Goal: Information Seeking & Learning: Check status

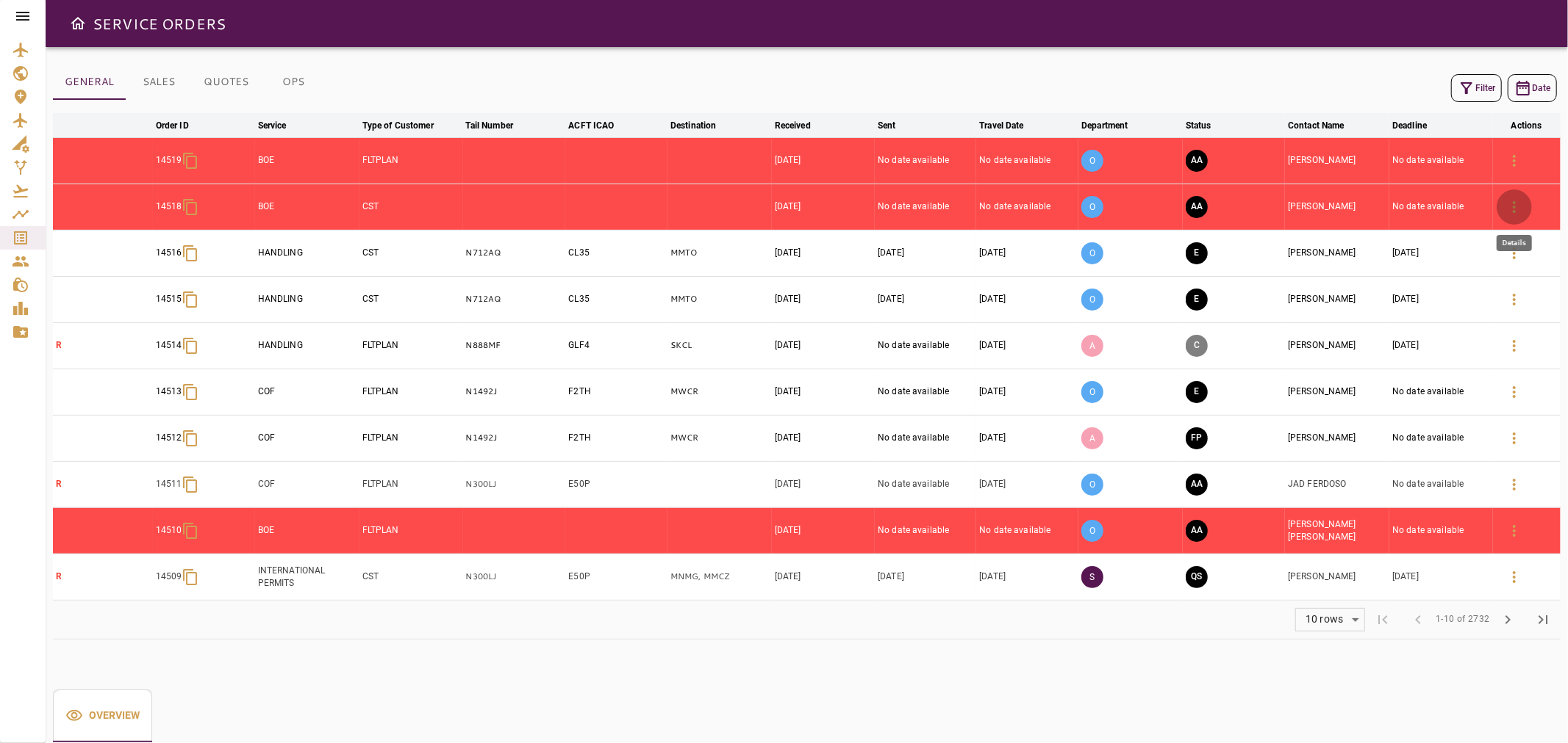
click at [1515, 203] on icon "button" at bounding box center [1514, 207] width 18 height 18
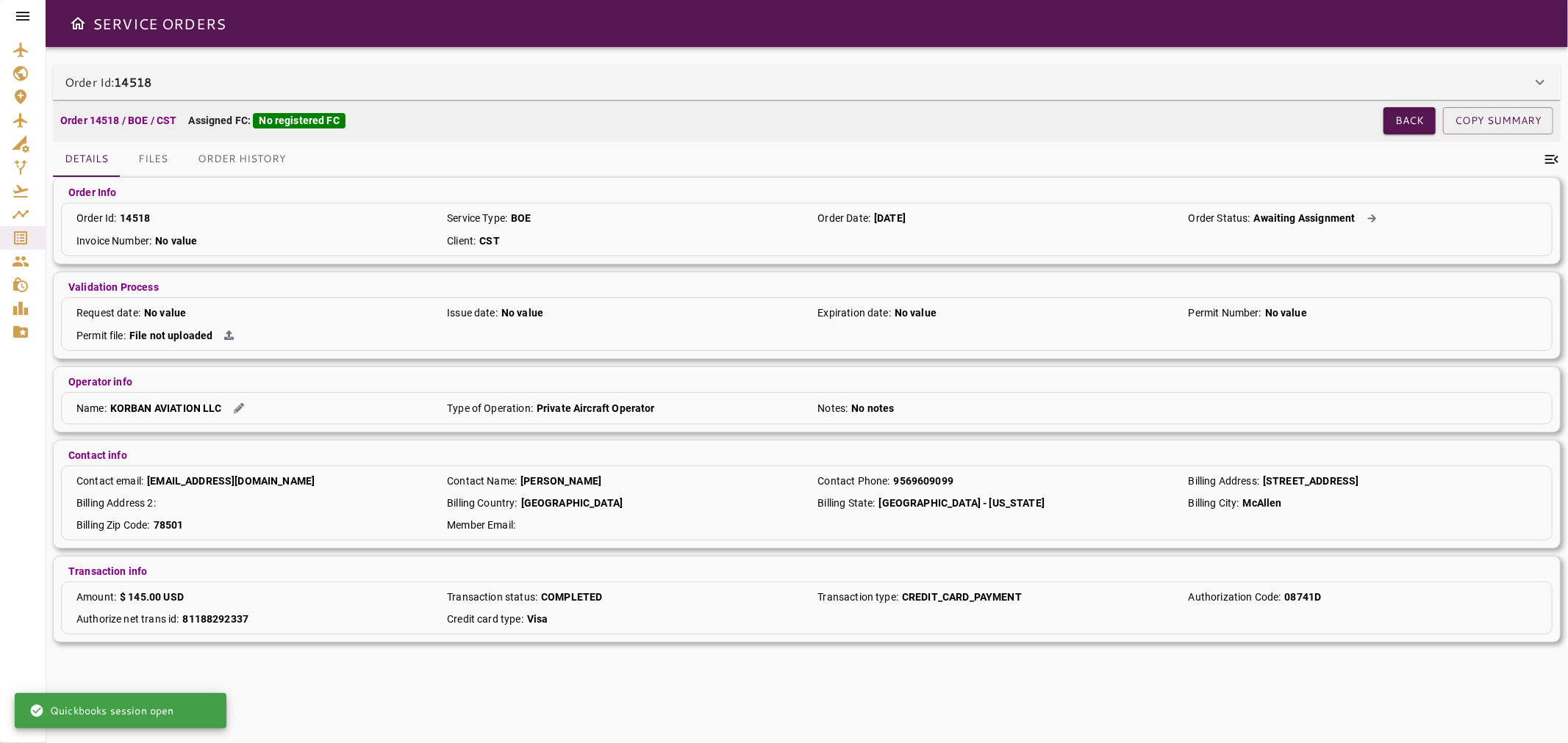
click at [79, 24] on icon "Open drawer" at bounding box center [78, 23] width 15 height 12
click at [21, 17] on icon at bounding box center [23, 16] width 18 height 18
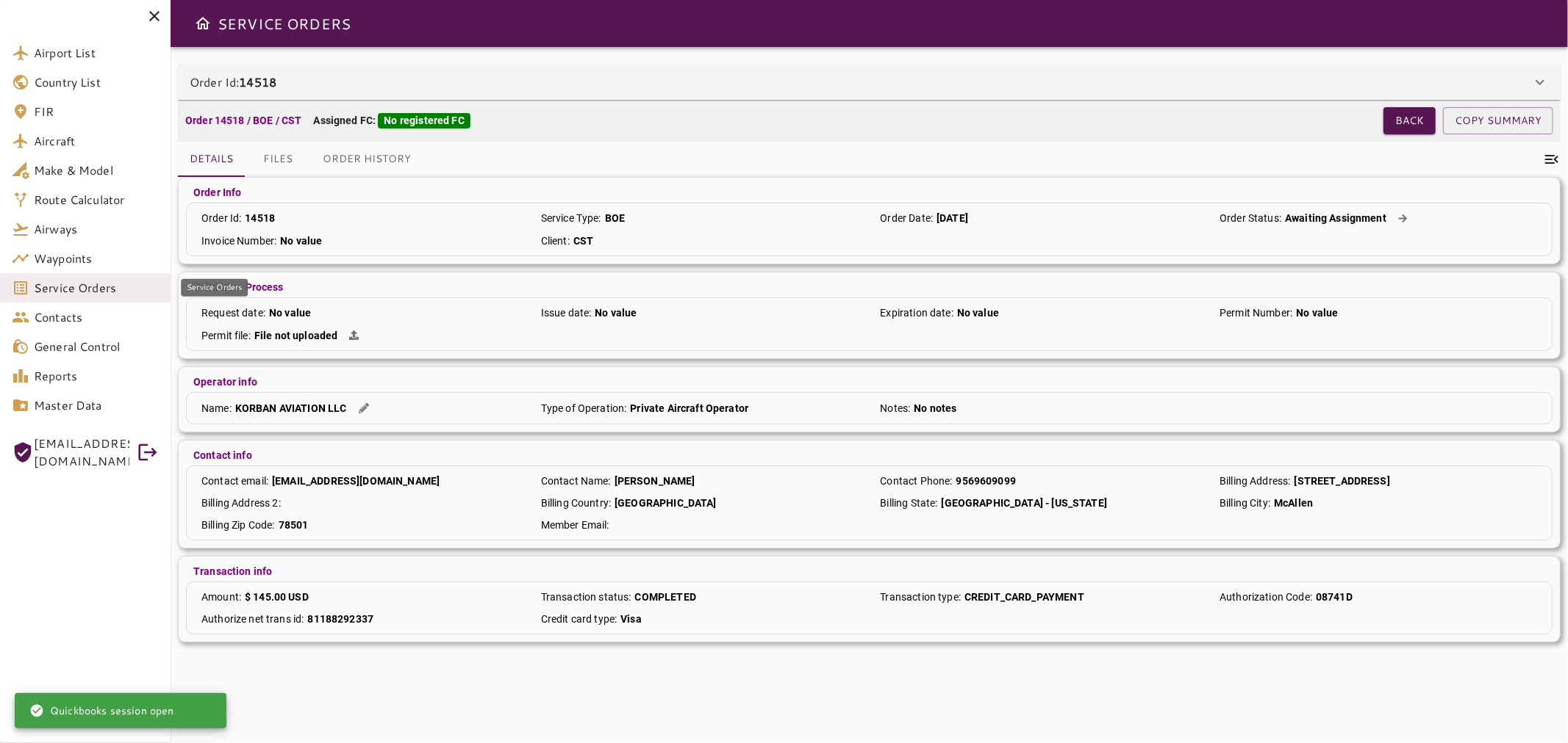
click at [91, 282] on span "Service Orders" at bounding box center [96, 287] width 125 height 18
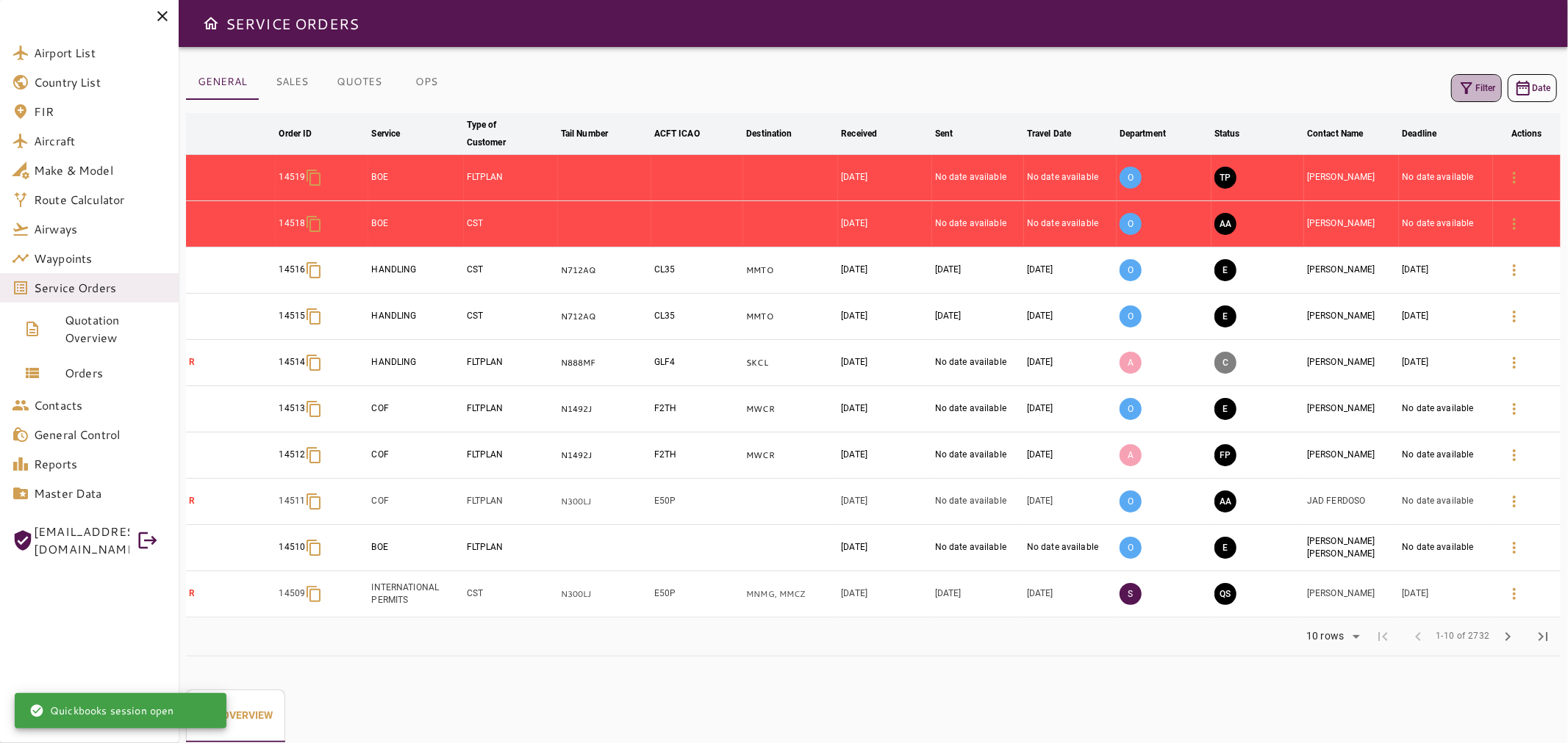
click at [1475, 91] on button "Filter" at bounding box center [1476, 88] width 51 height 28
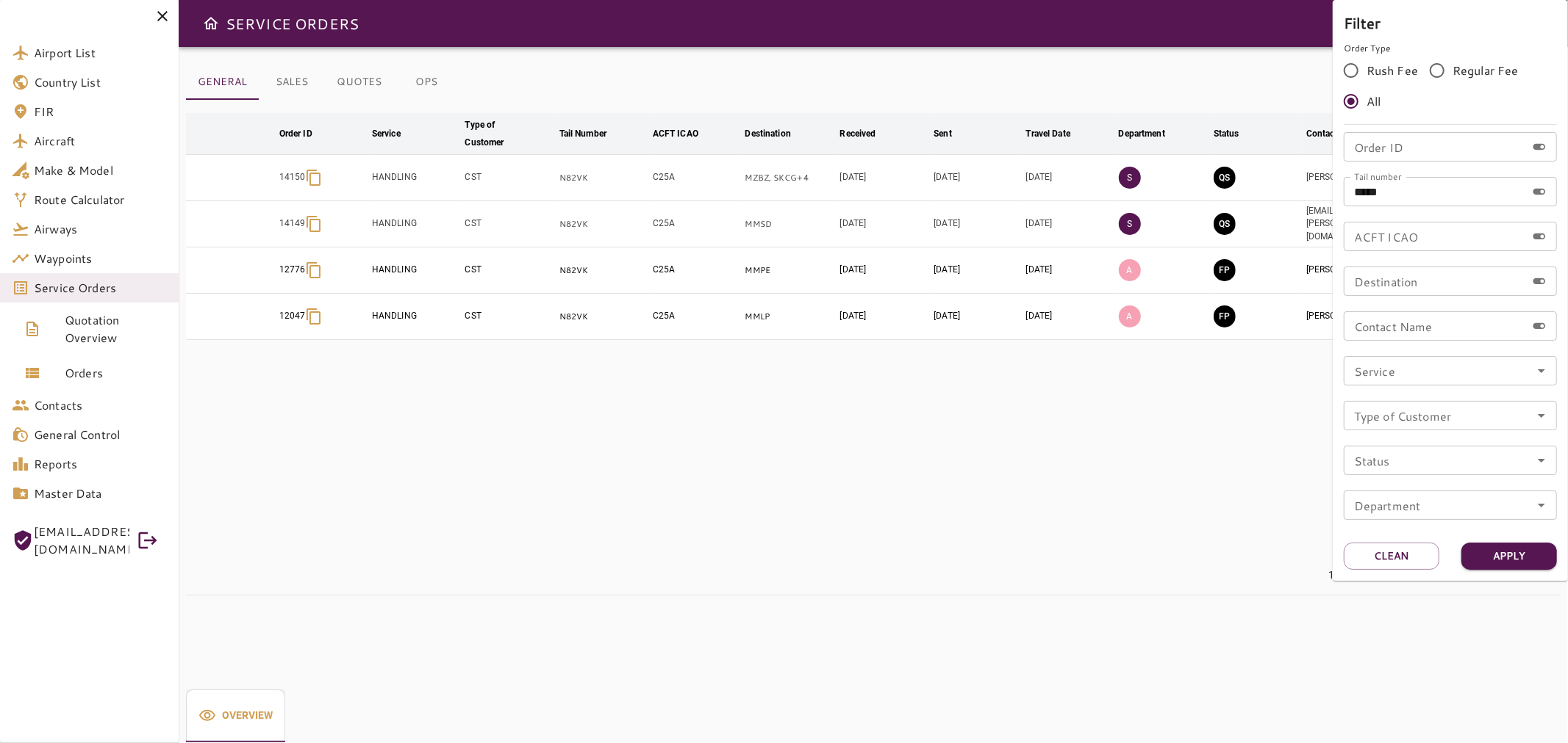
click at [1166, 74] on div at bounding box center [784, 372] width 1568 height 743
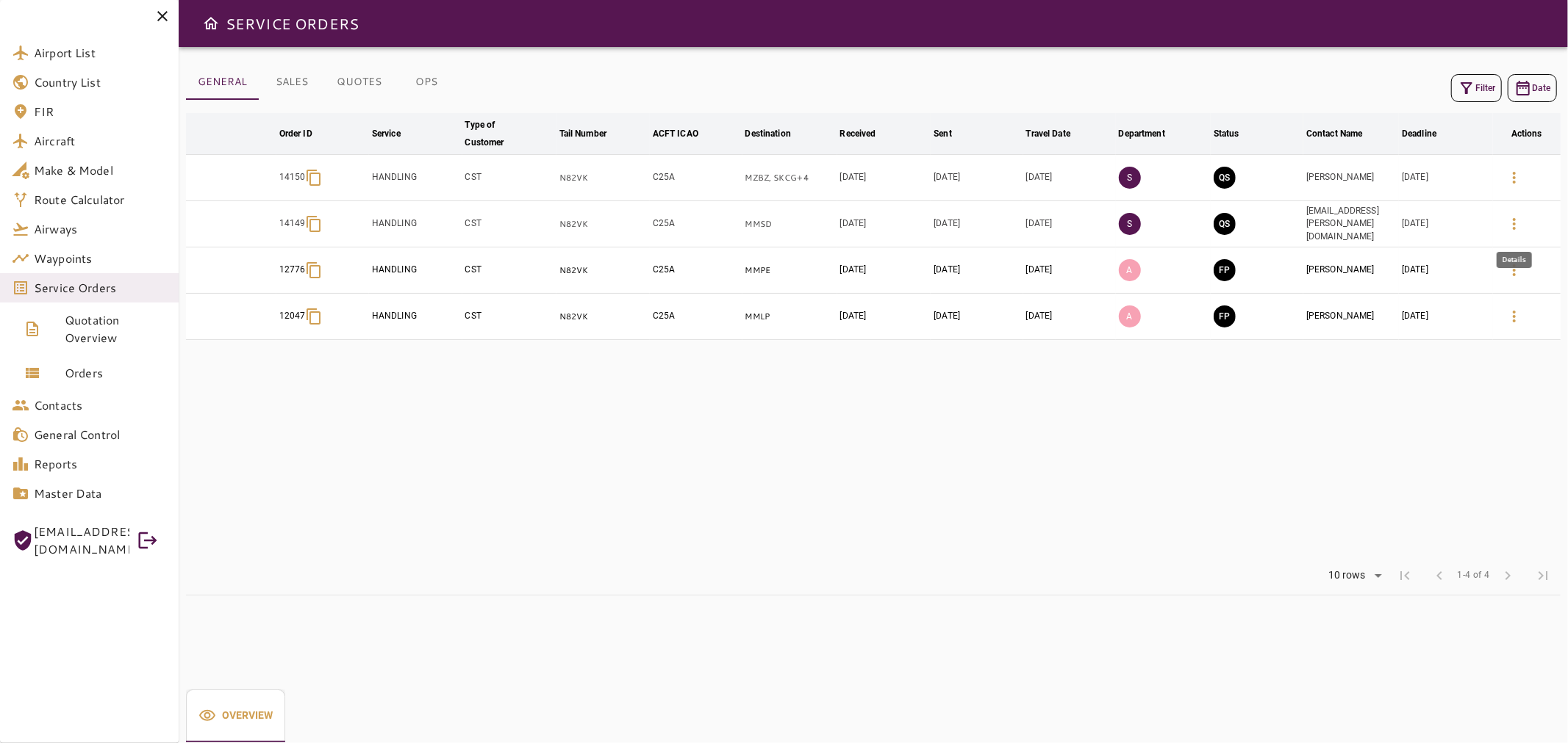
click at [1508, 220] on icon "button" at bounding box center [1514, 224] width 18 height 18
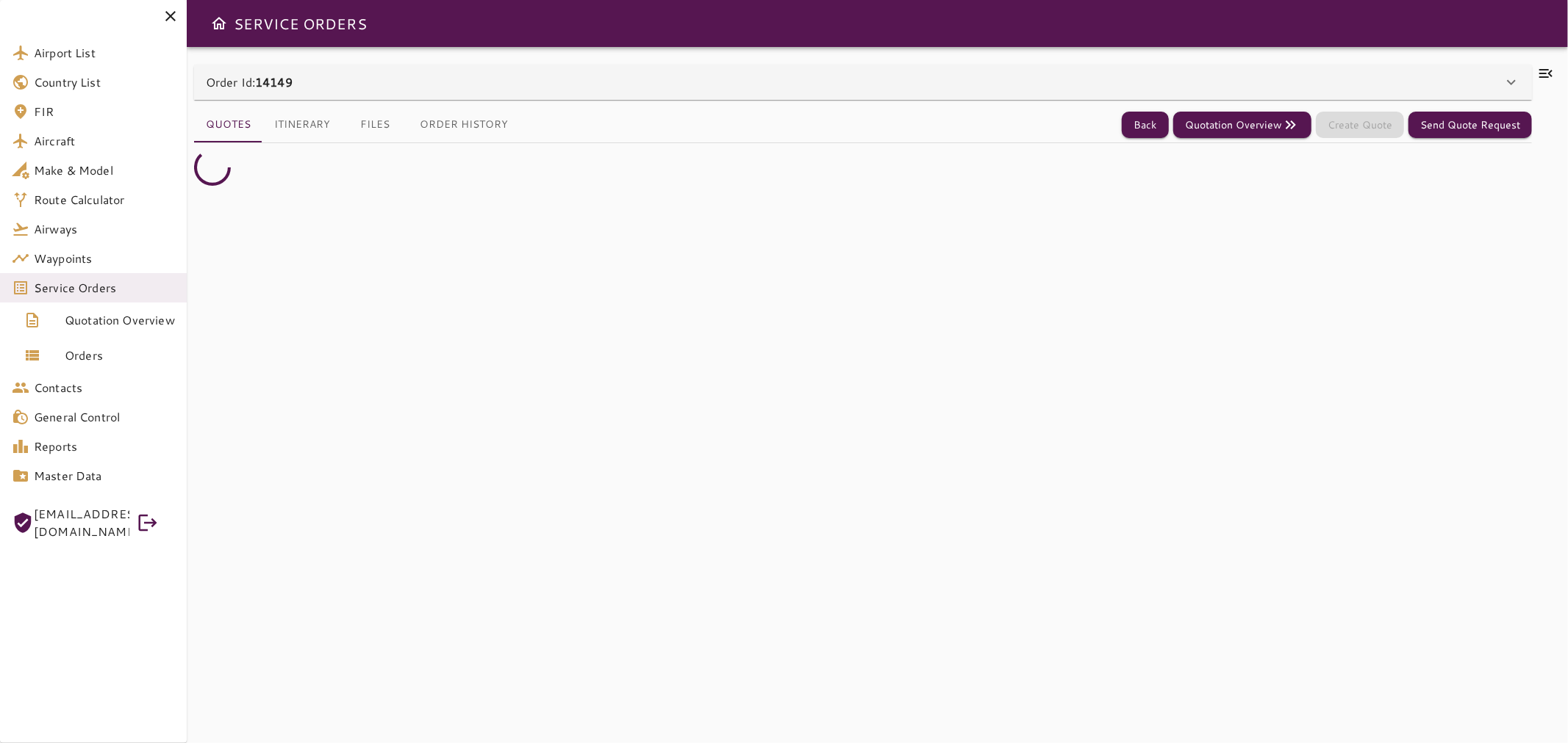
click at [173, 11] on icon at bounding box center [170, 16] width 18 height 18
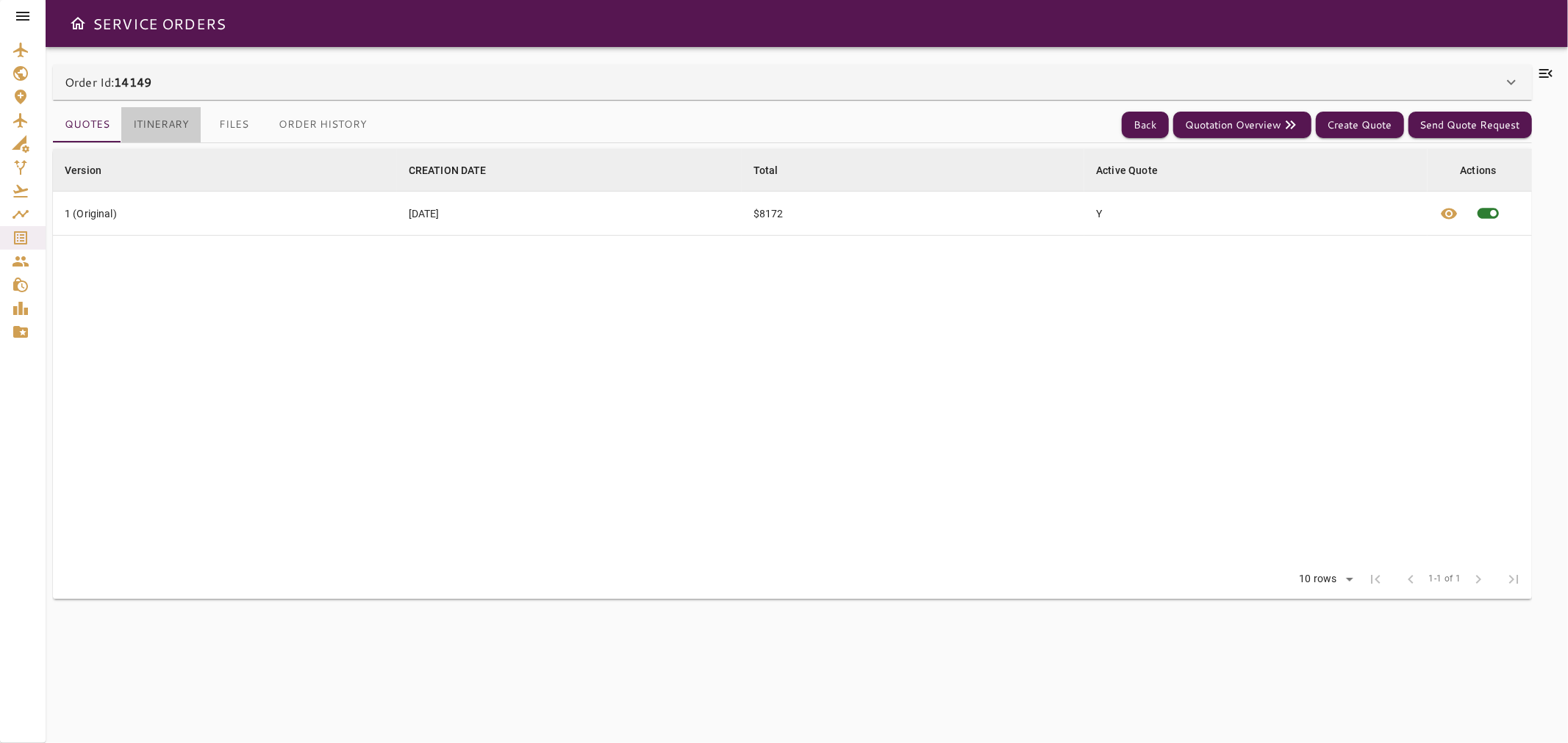
click at [178, 113] on button "Itinerary" at bounding box center [161, 124] width 79 height 35
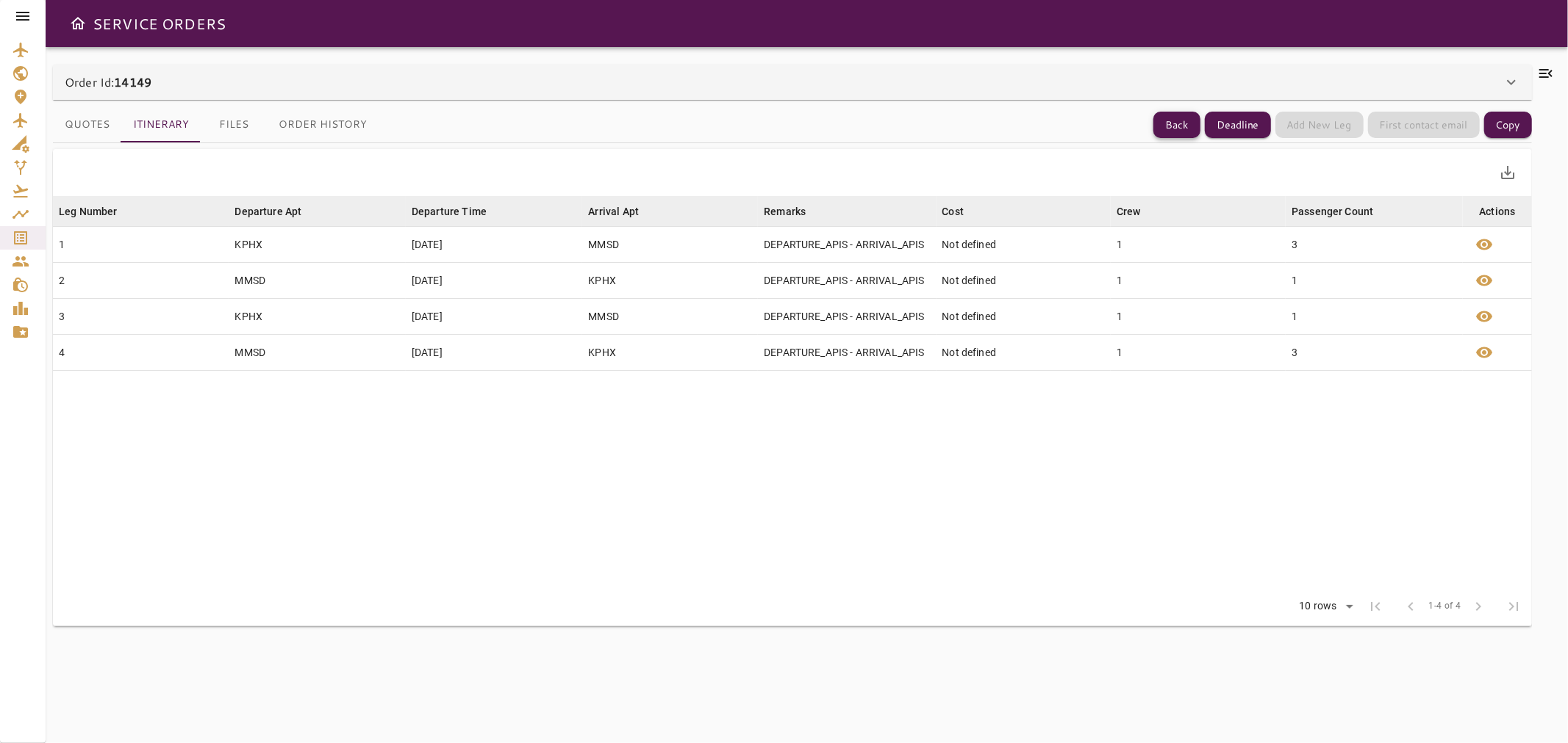
click at [1158, 130] on button "Back" at bounding box center [1176, 125] width 47 height 27
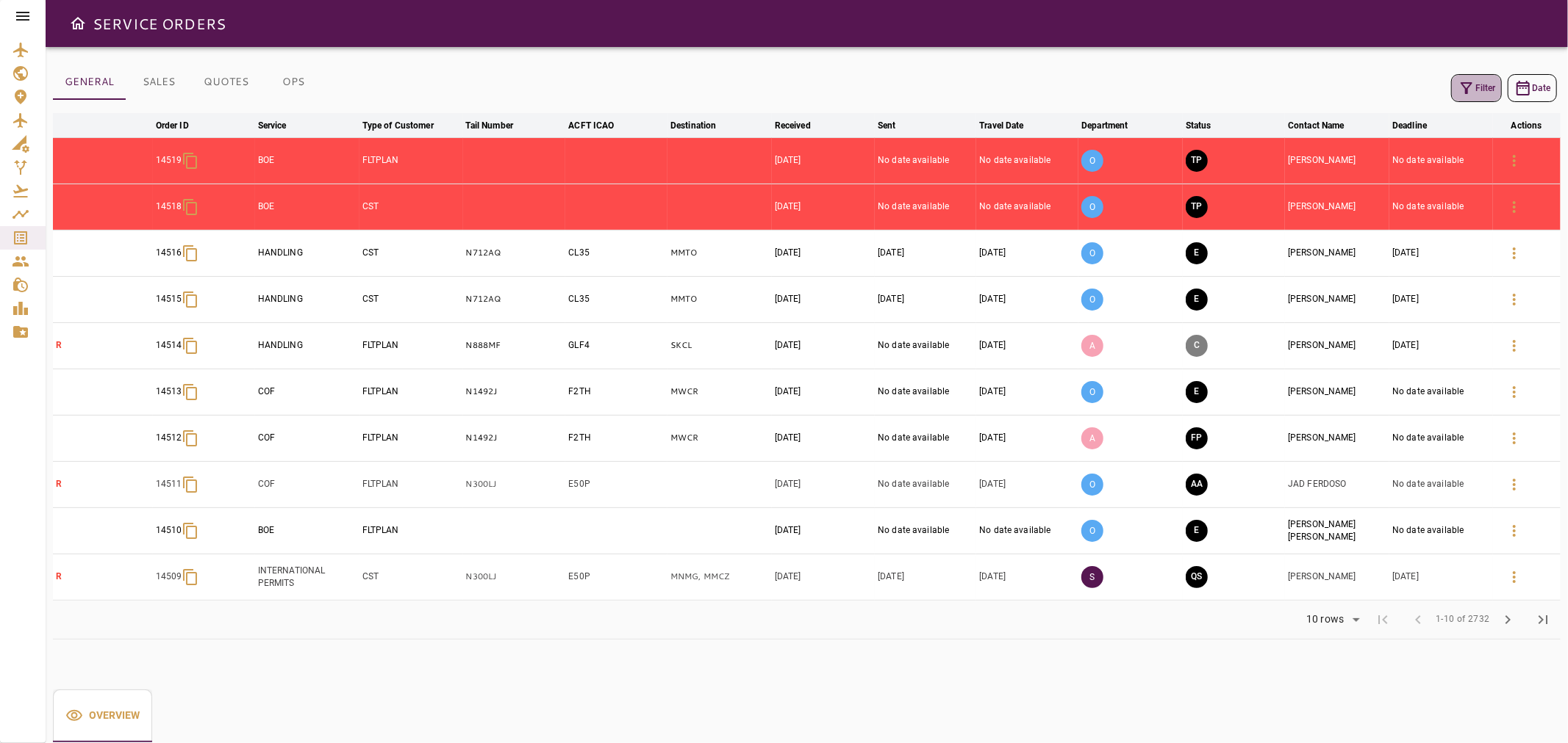
click at [1469, 75] on button "Filter" at bounding box center [1476, 88] width 51 height 28
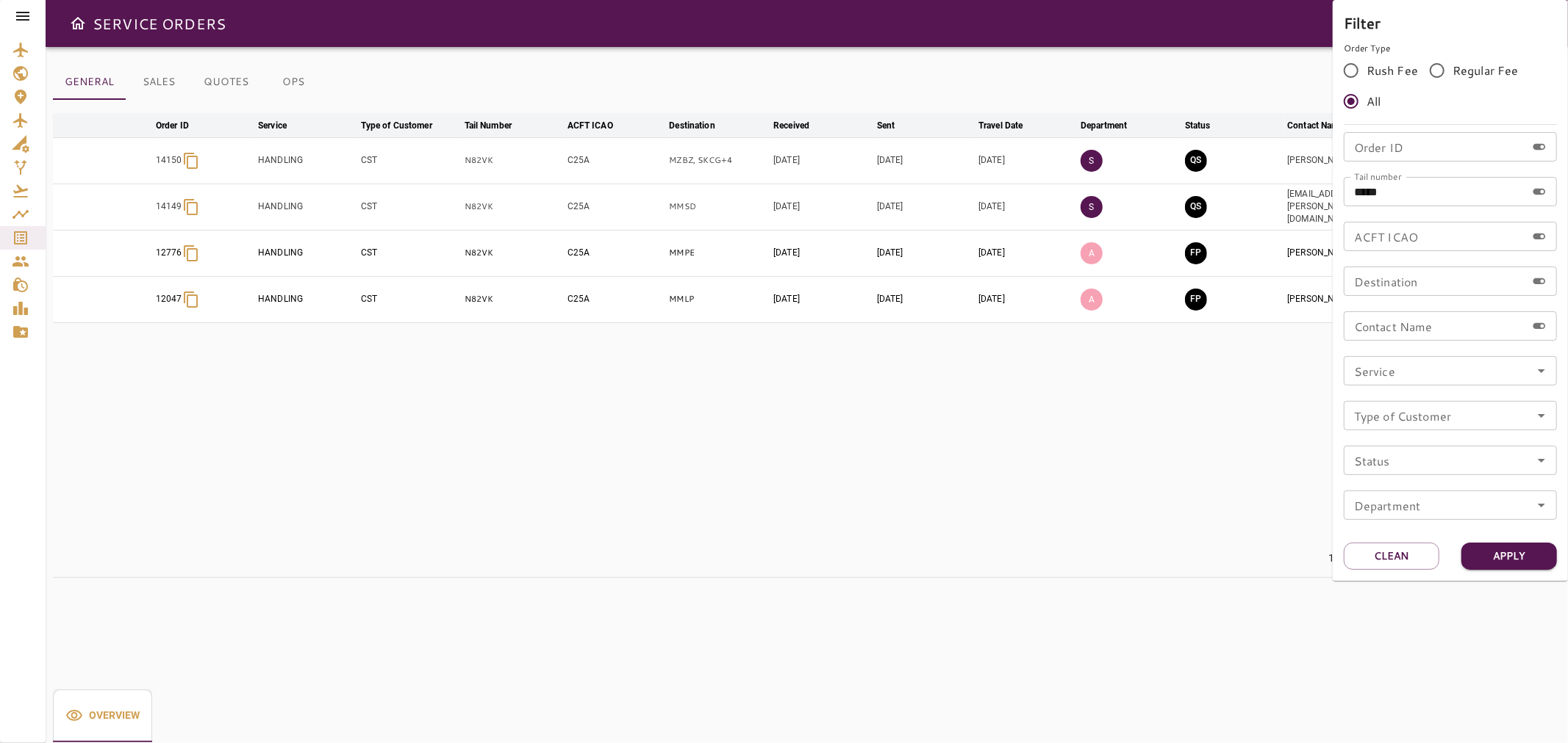
click at [1215, 60] on div at bounding box center [784, 372] width 1568 height 743
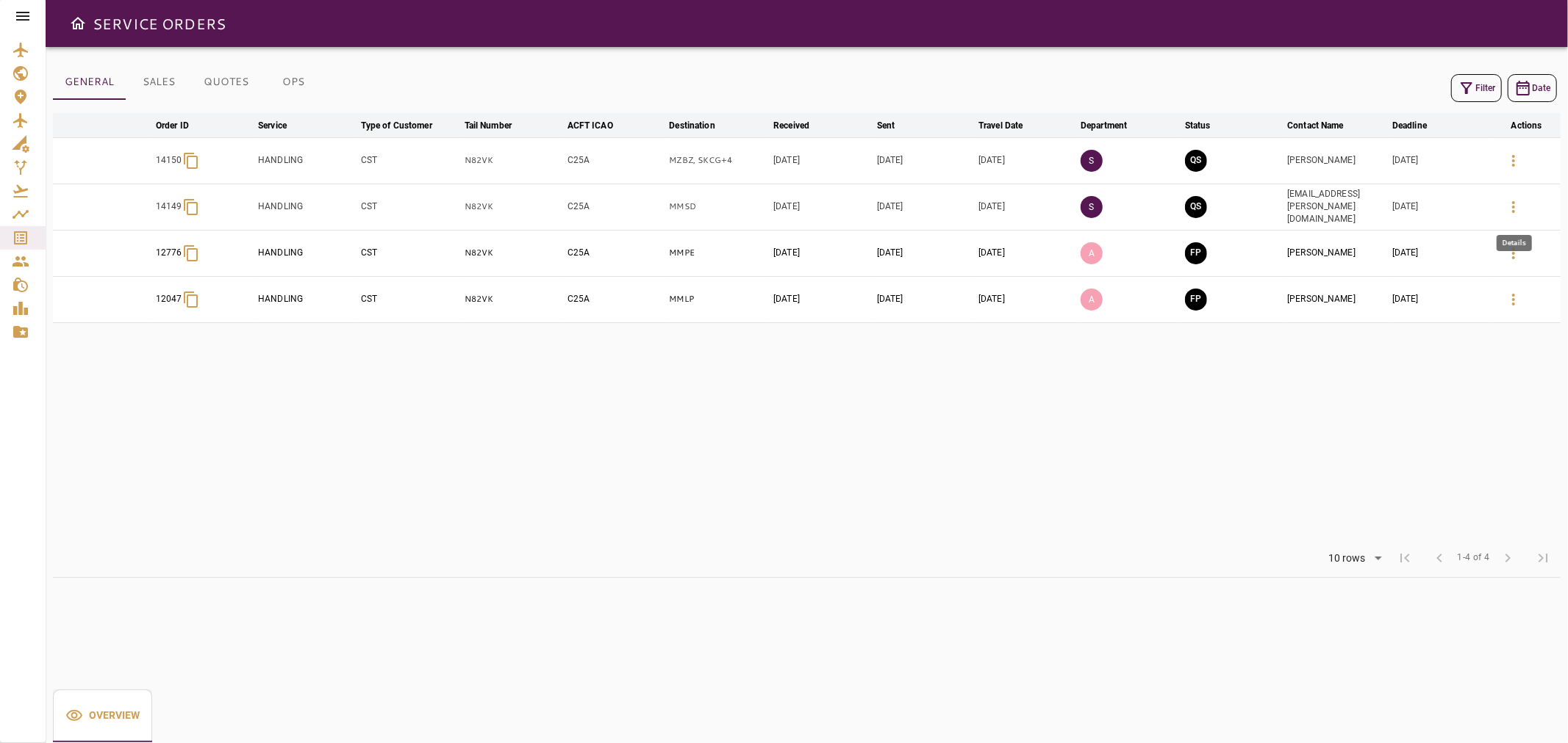
click at [1520, 202] on icon "button" at bounding box center [1513, 207] width 18 height 18
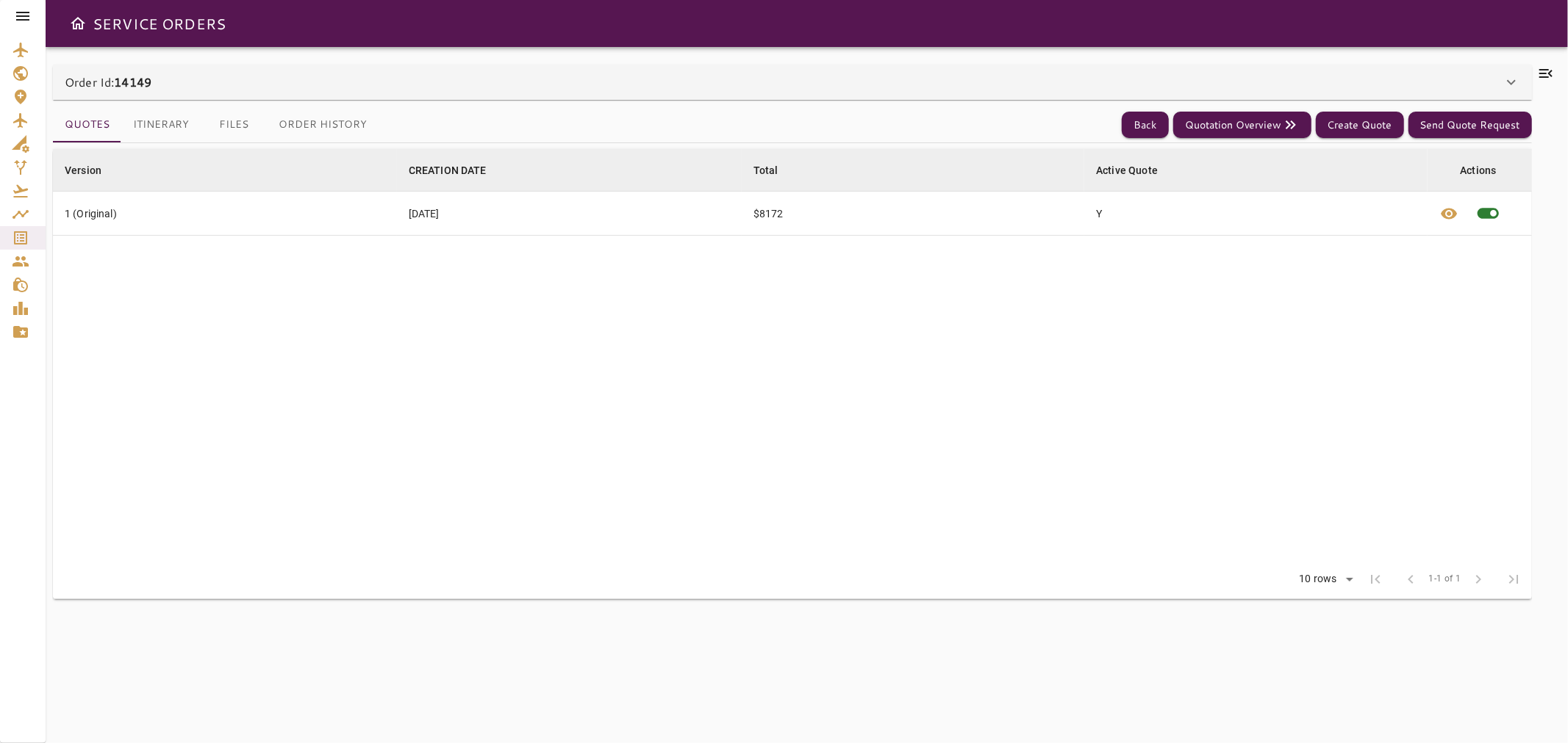
click at [173, 127] on button "Itinerary" at bounding box center [161, 124] width 79 height 35
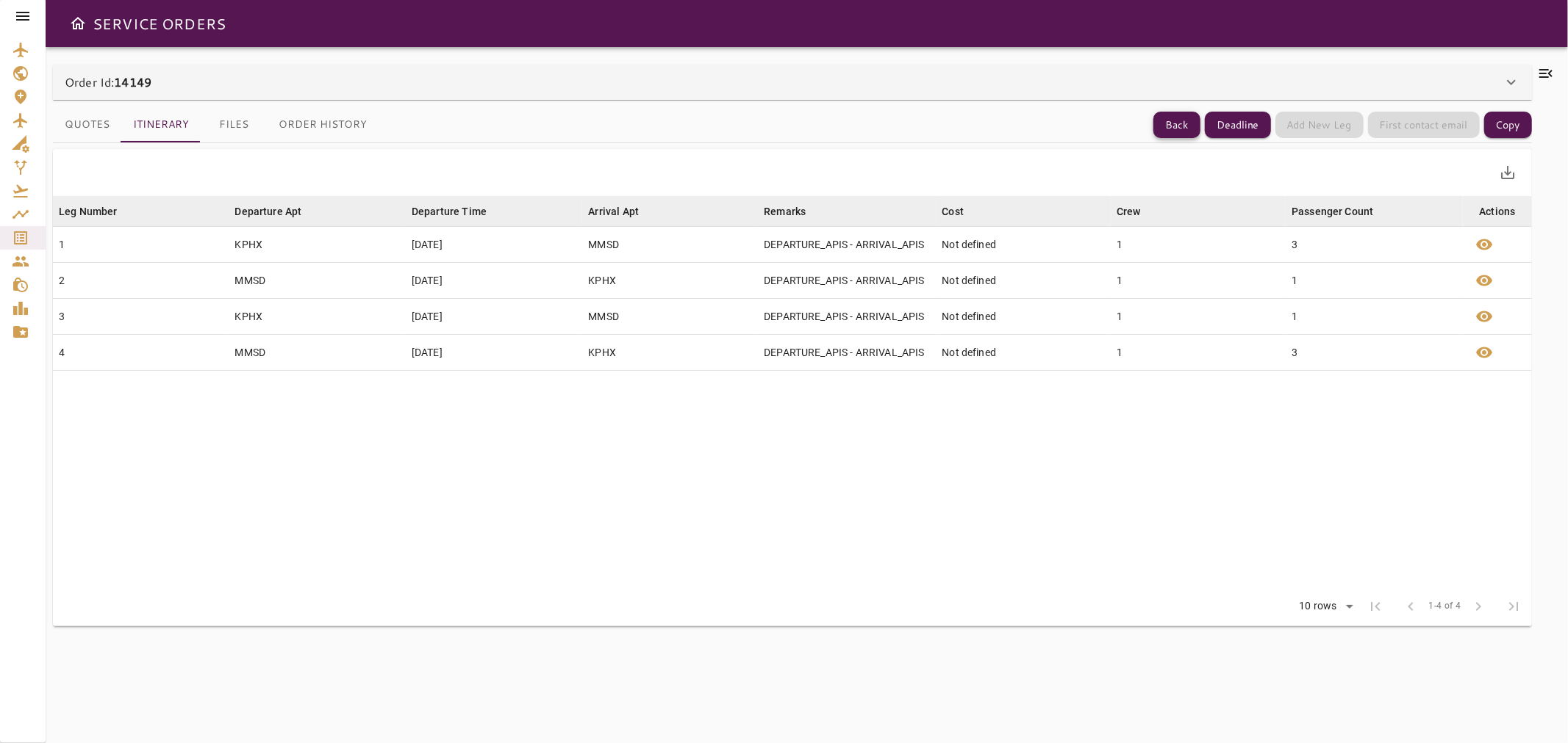
click at [1179, 126] on button "Back" at bounding box center [1176, 125] width 47 height 27
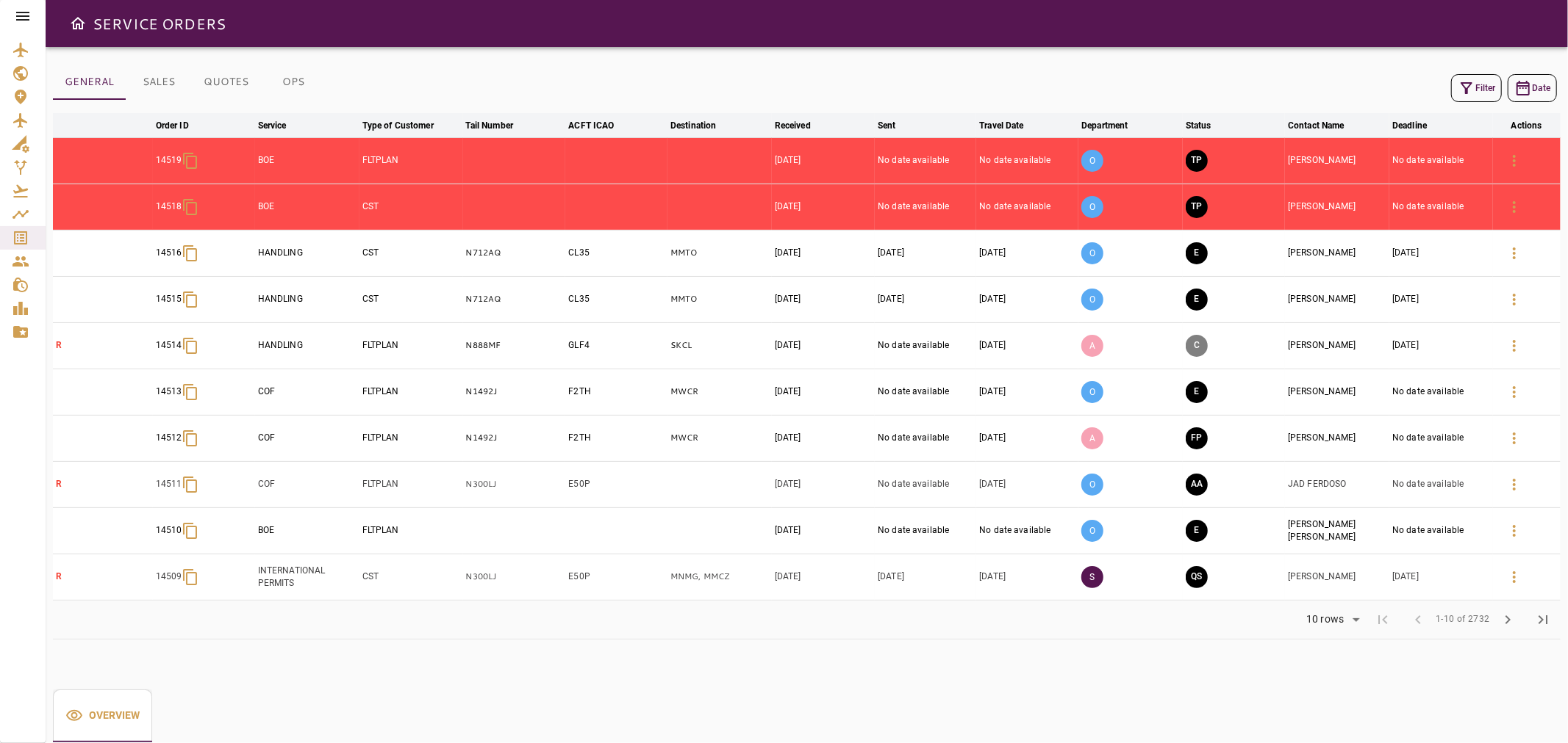
click at [1493, 89] on button "Filter" at bounding box center [1476, 88] width 51 height 28
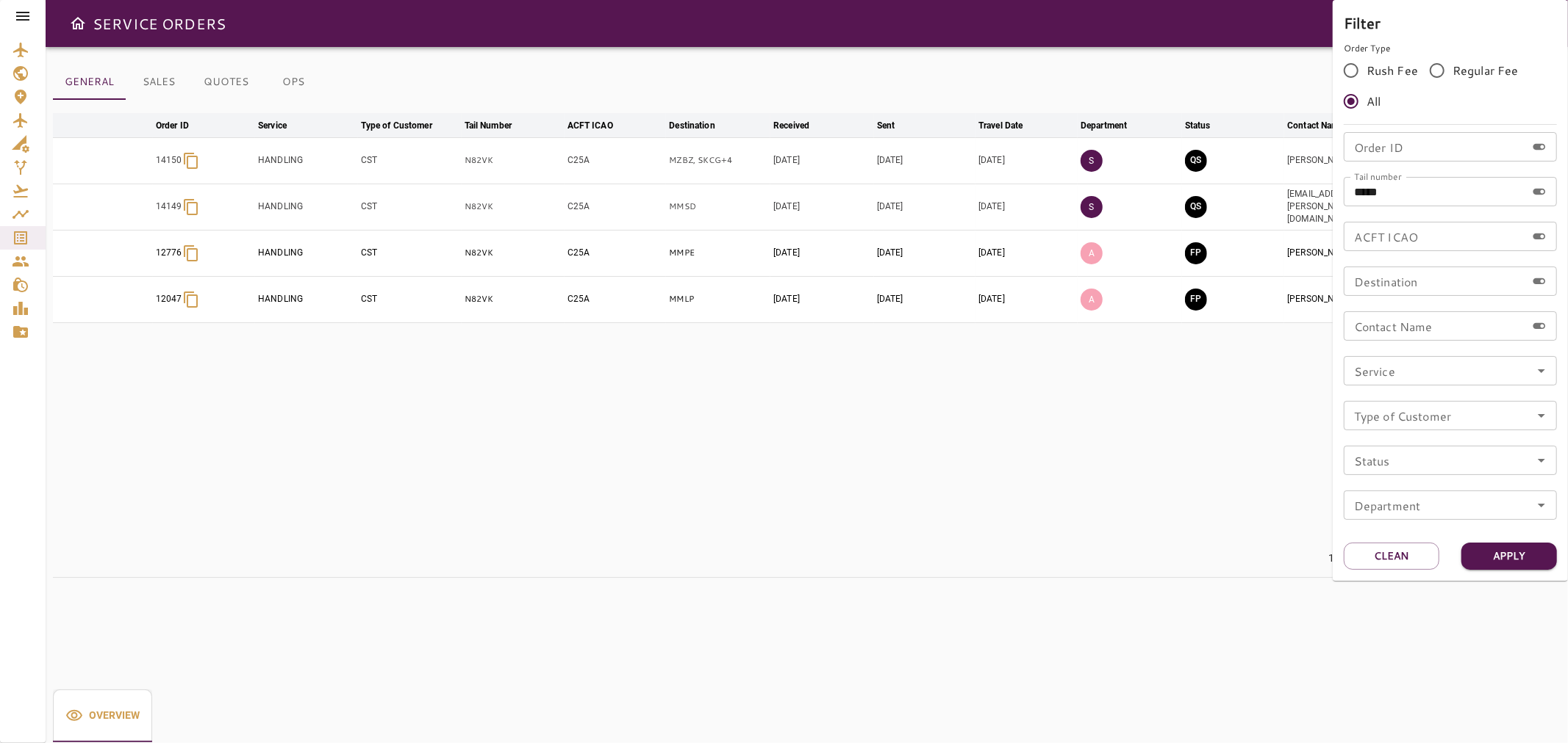
click at [1315, 166] on div at bounding box center [784, 372] width 1568 height 743
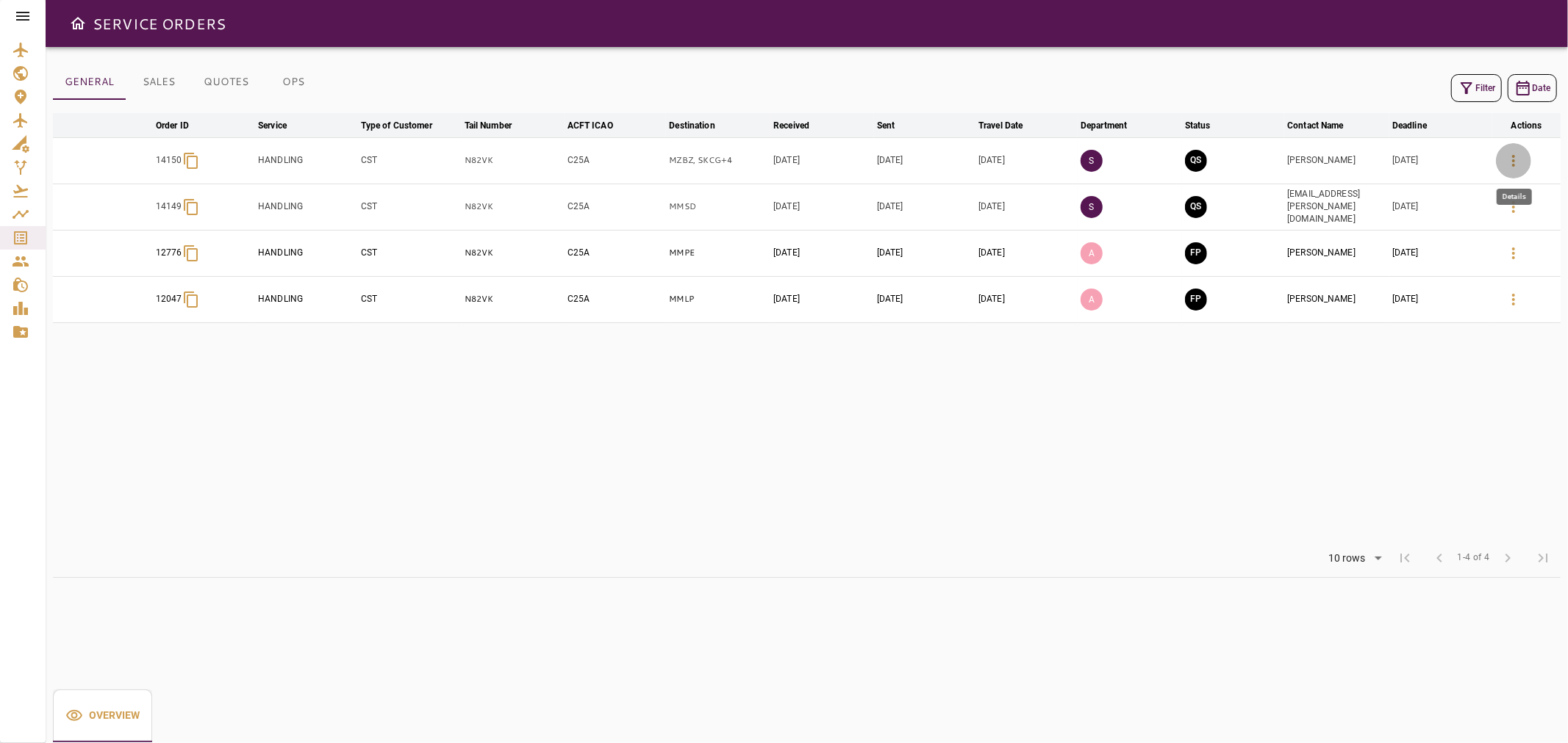
click at [1505, 152] on icon "button" at bounding box center [1513, 161] width 18 height 18
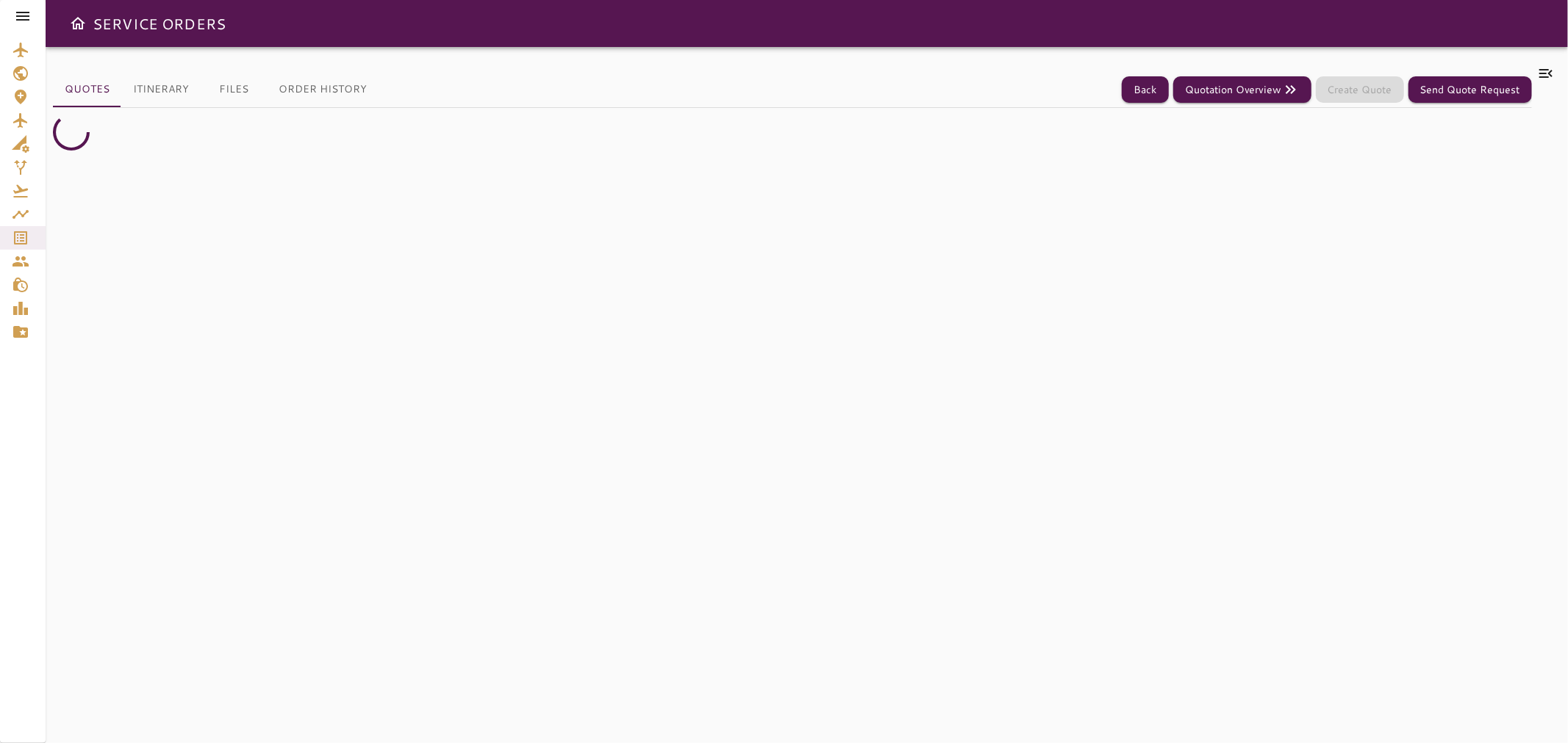
click at [170, 107] on div "Quotes Itinerary Files Order History Back Quotation Overview Create Quote Send …" at bounding box center [793, 394] width 1479 height 661
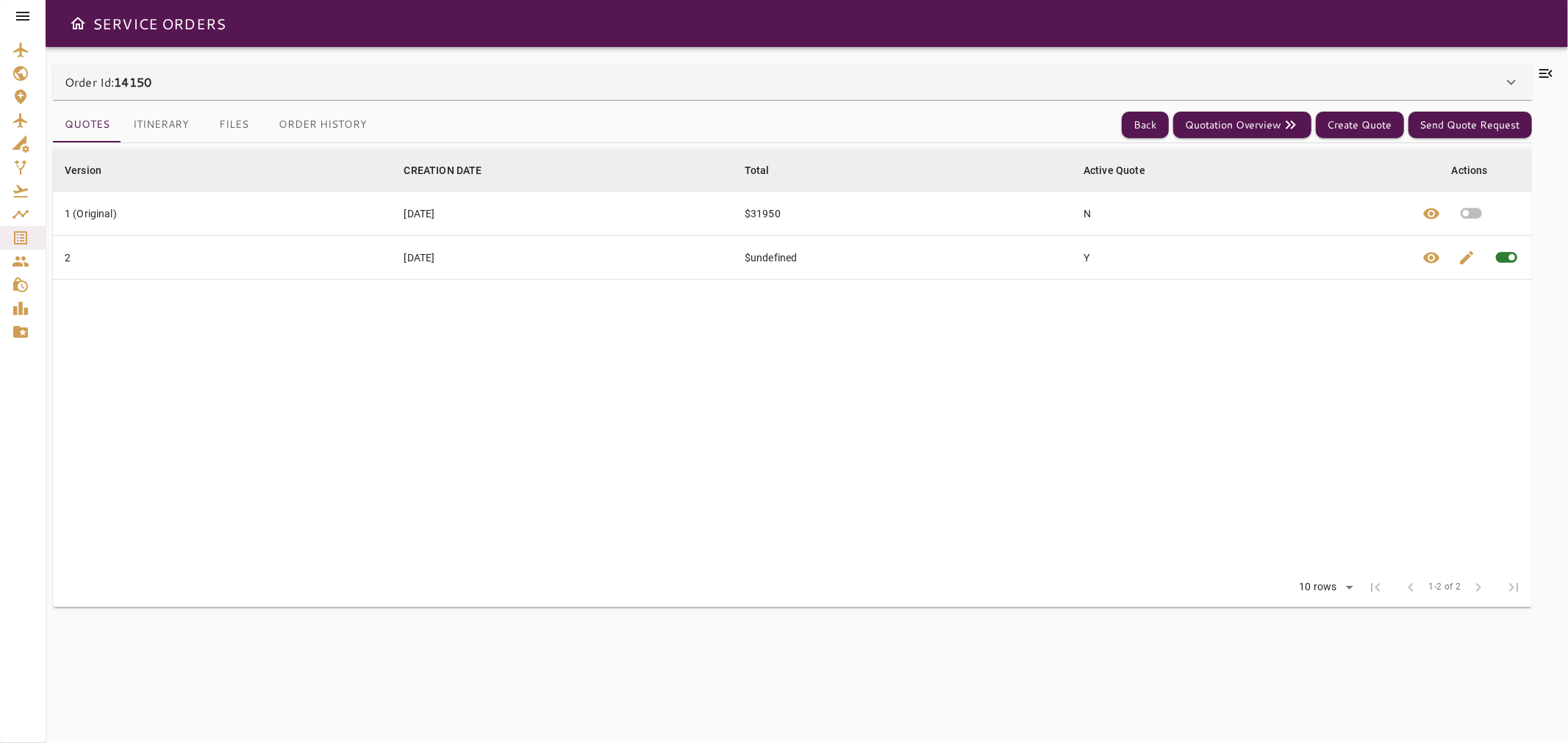
click at [180, 132] on button "Itinerary" at bounding box center [161, 124] width 79 height 35
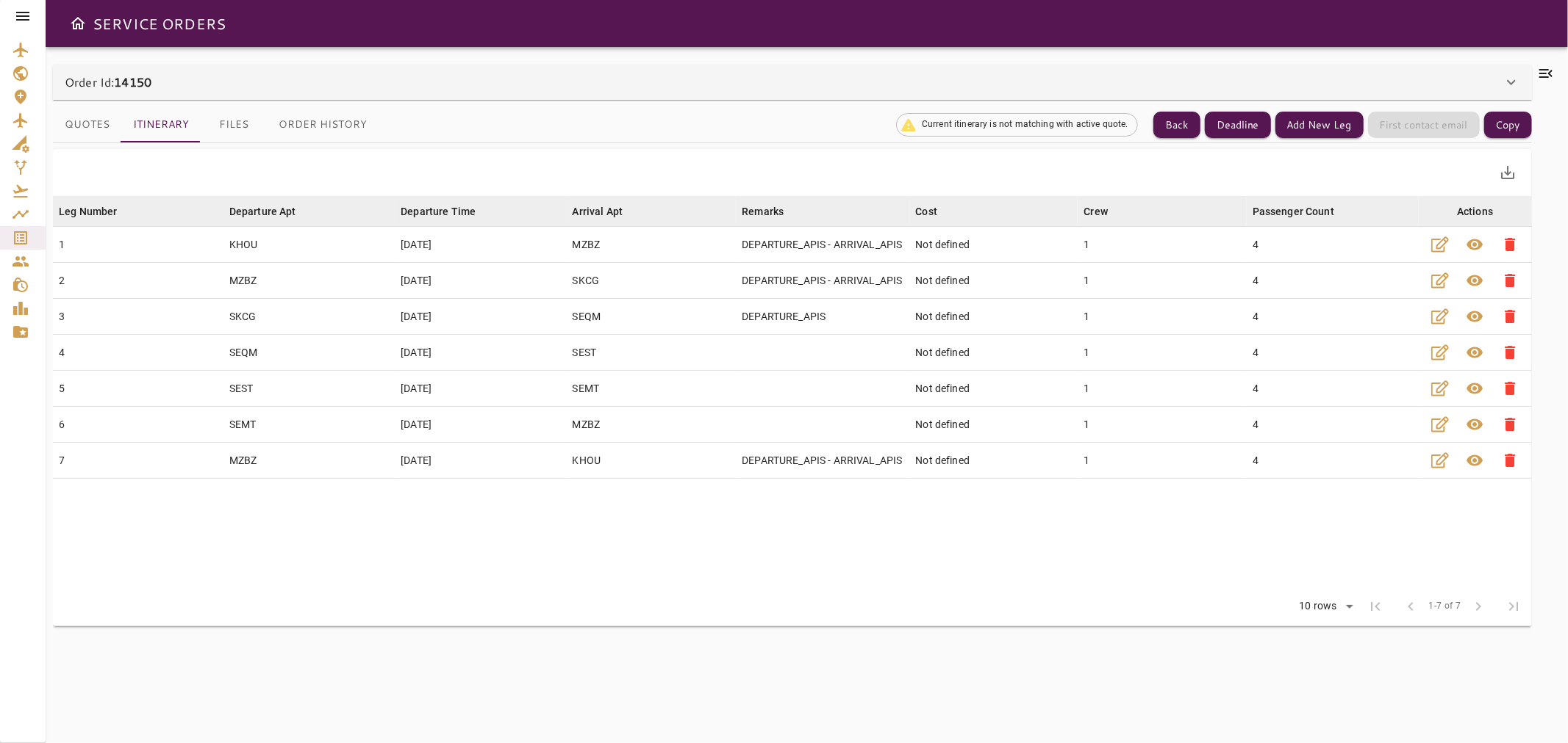
click at [13, 5] on div at bounding box center [23, 16] width 45 height 32
click at [23, 12] on icon at bounding box center [23, 15] width 13 height 9
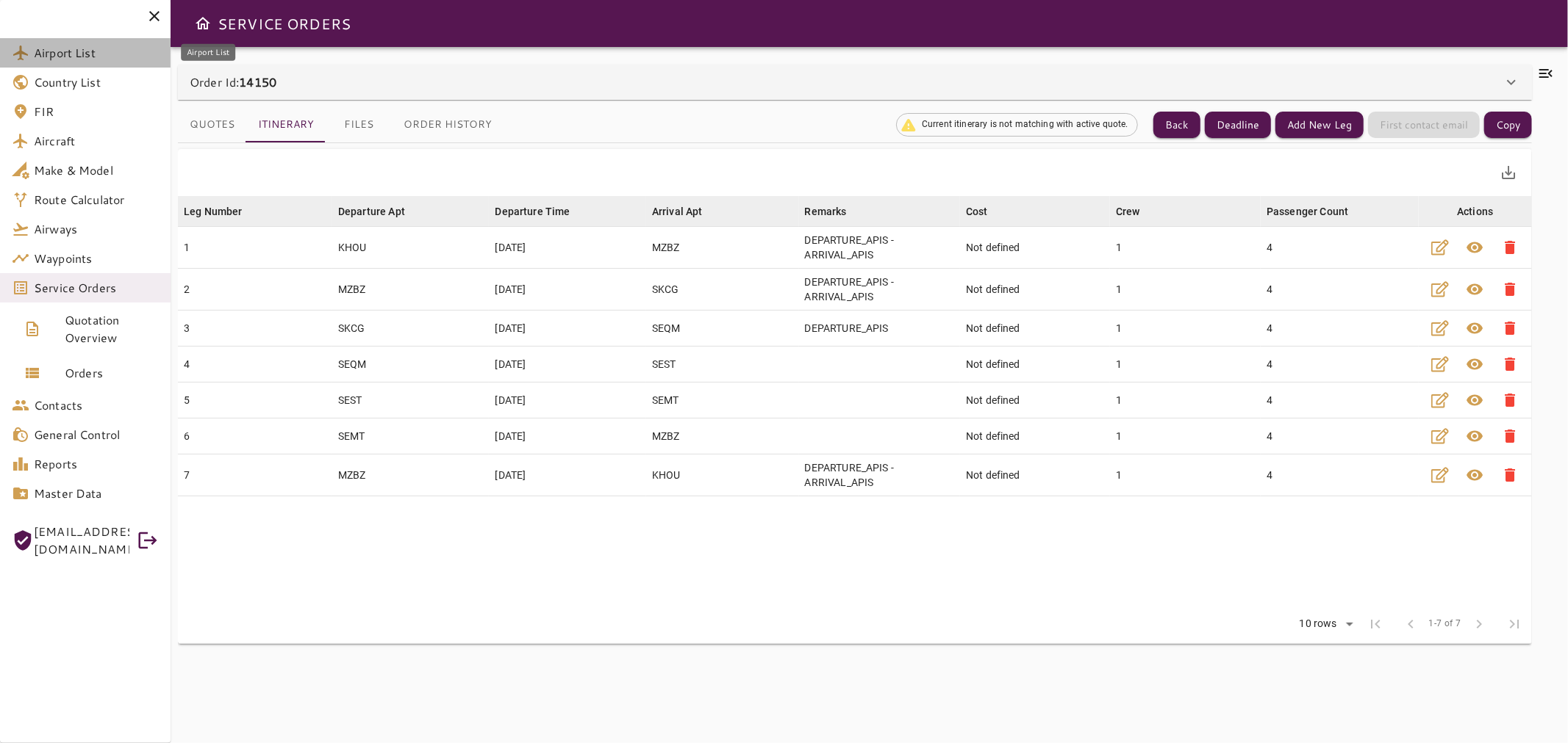
click at [87, 55] on span "Airport List" at bounding box center [96, 53] width 125 height 18
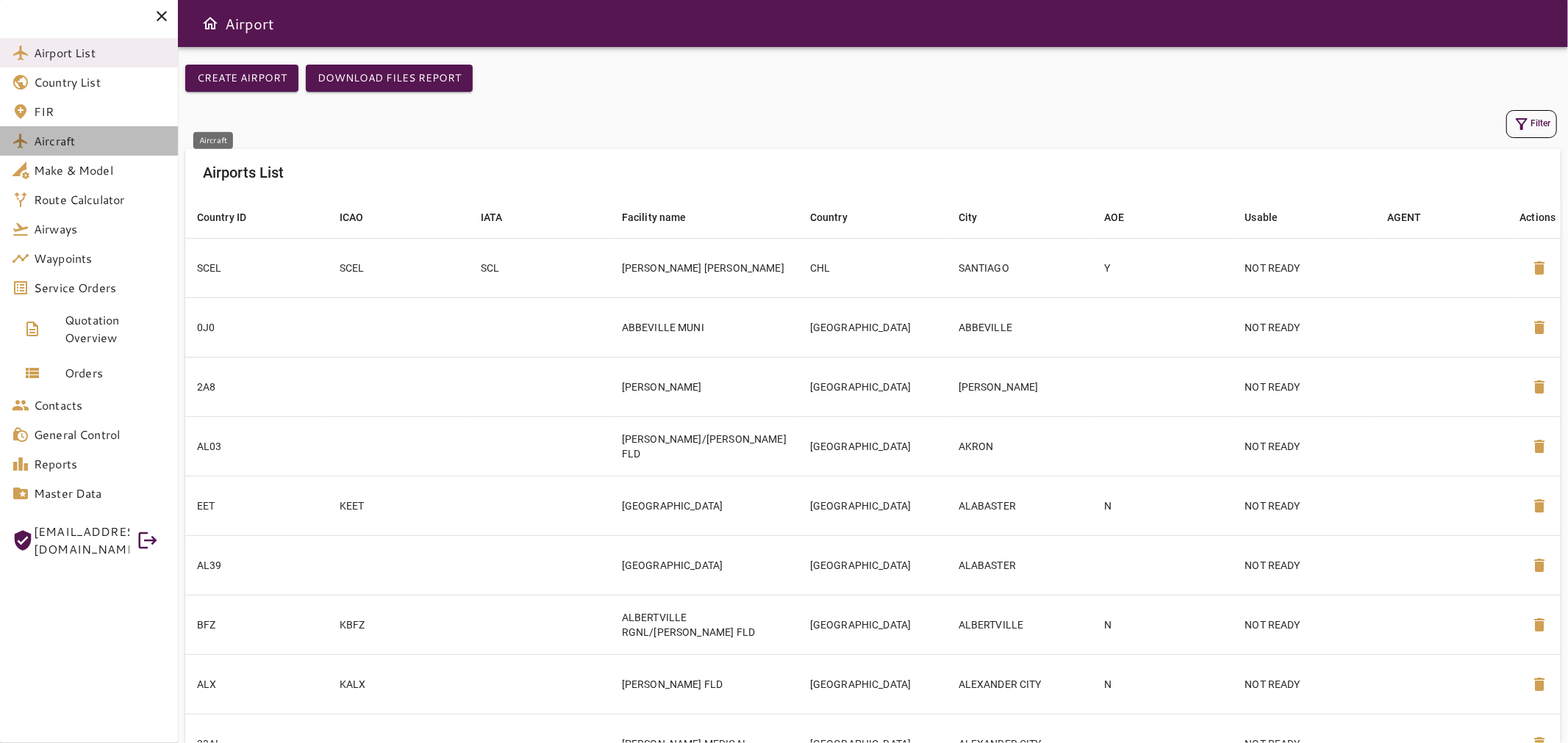
click at [101, 137] on span "Aircraft" at bounding box center [100, 141] width 132 height 18
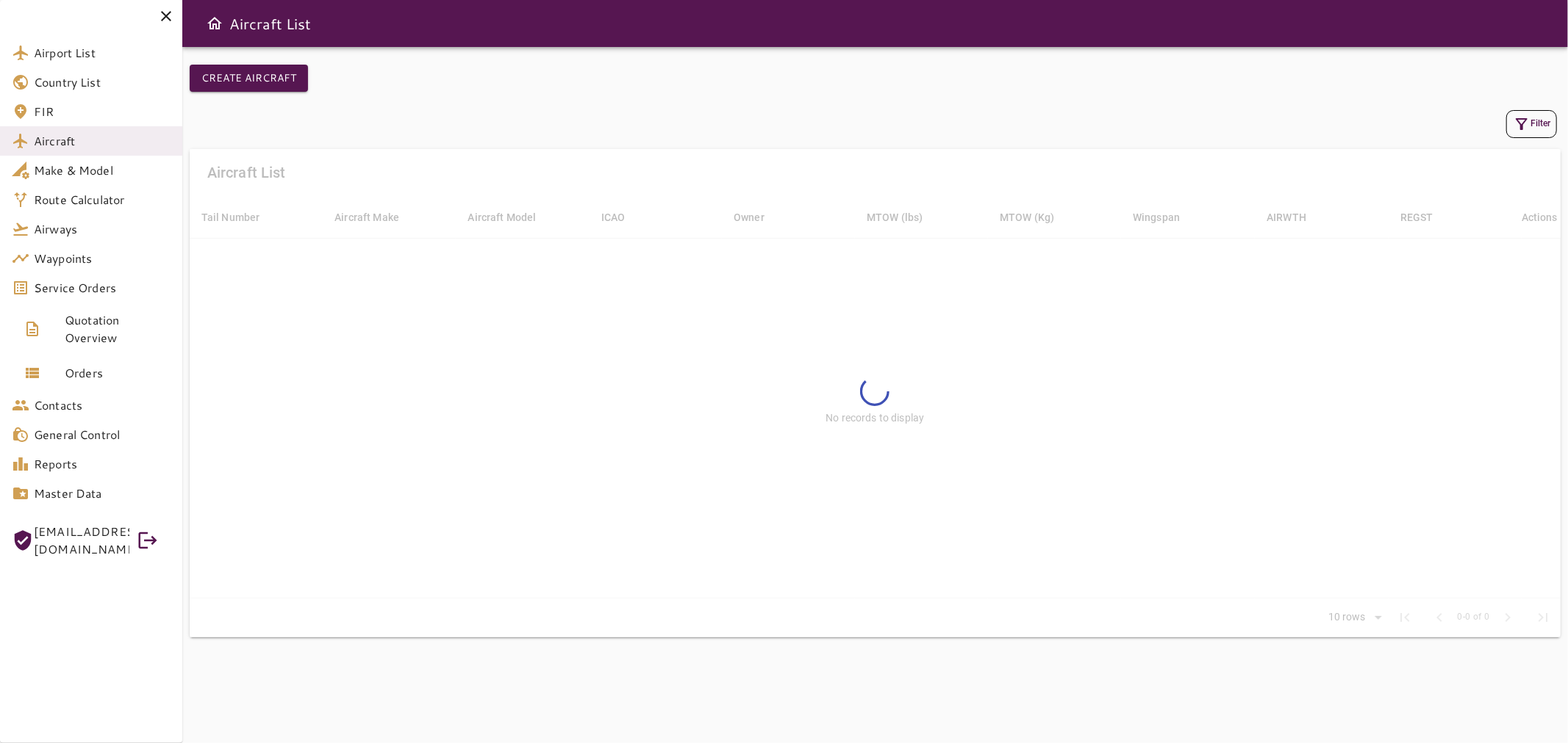
click at [1526, 121] on icon "button" at bounding box center [1521, 124] width 18 height 18
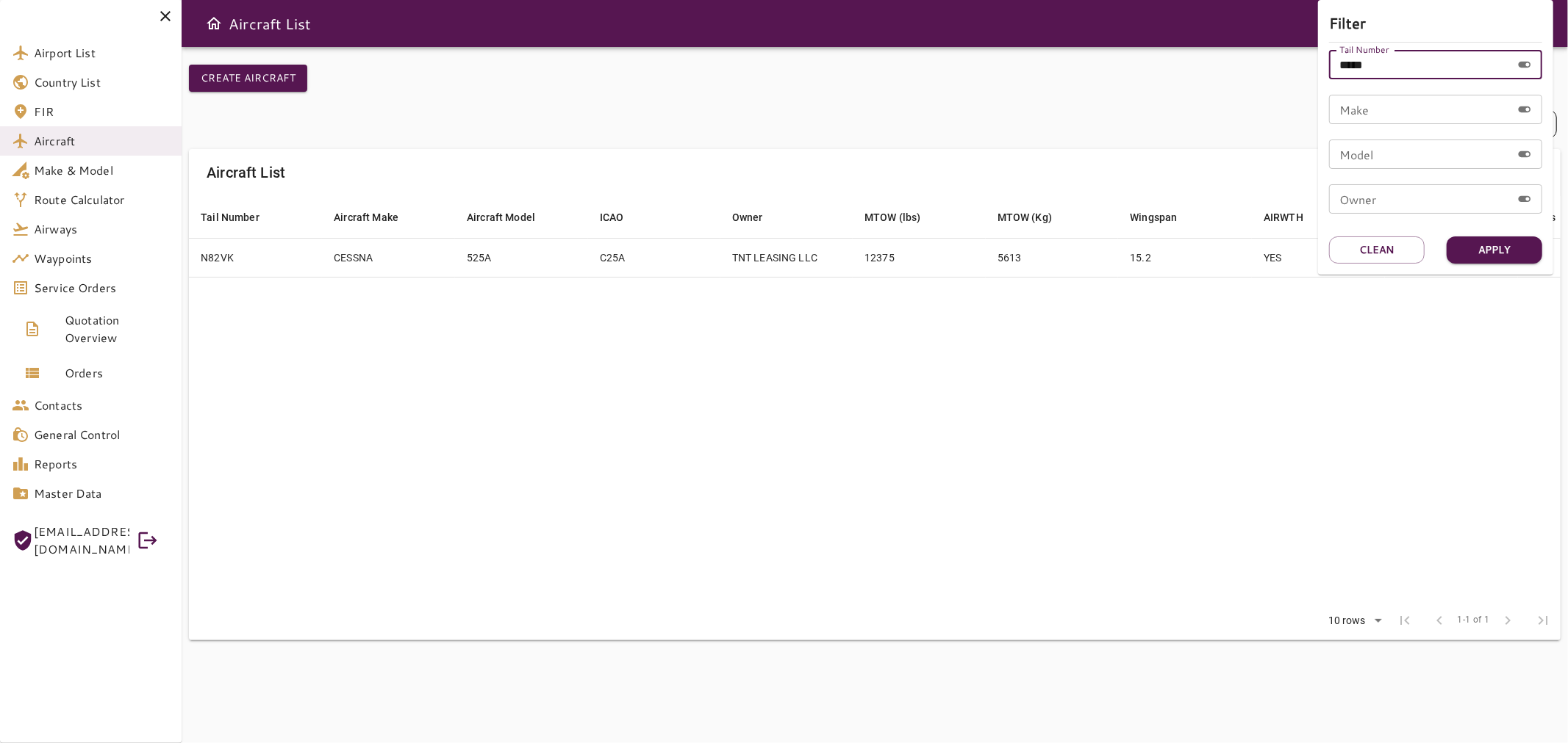
drag, startPoint x: 1270, startPoint y: 78, endPoint x: 1214, endPoint y: 87, distance: 56.7
click at [1214, 87] on div "Filter Tail Number ***** Tail Number Make Make Model Model Owner Owner Apply Cl…" at bounding box center [784, 372] width 1568 height 743
paste input "text"
type input "****"
click at [1390, 251] on button "Clean" at bounding box center [1376, 250] width 96 height 27
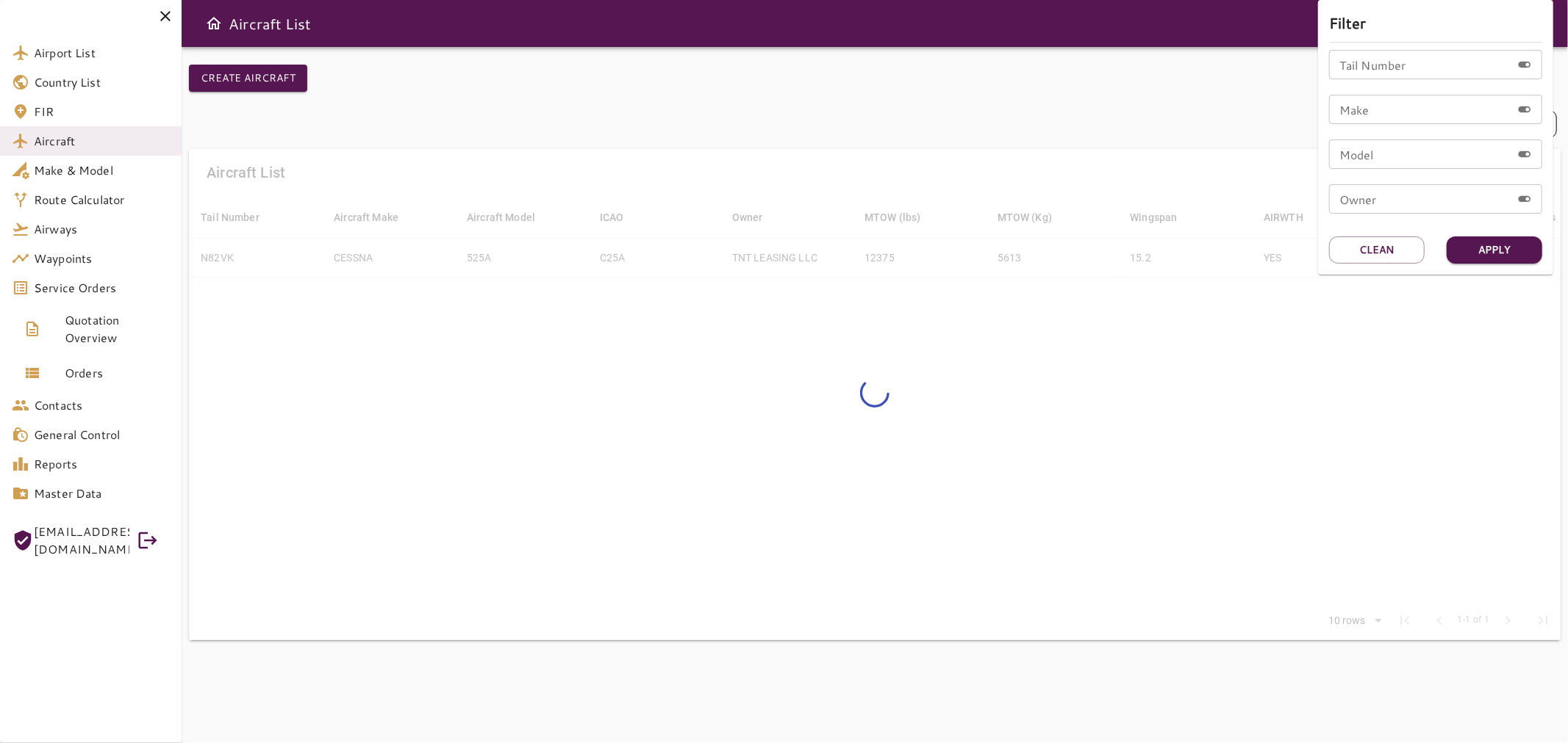
click at [879, 398] on div at bounding box center [784, 372] width 1568 height 743
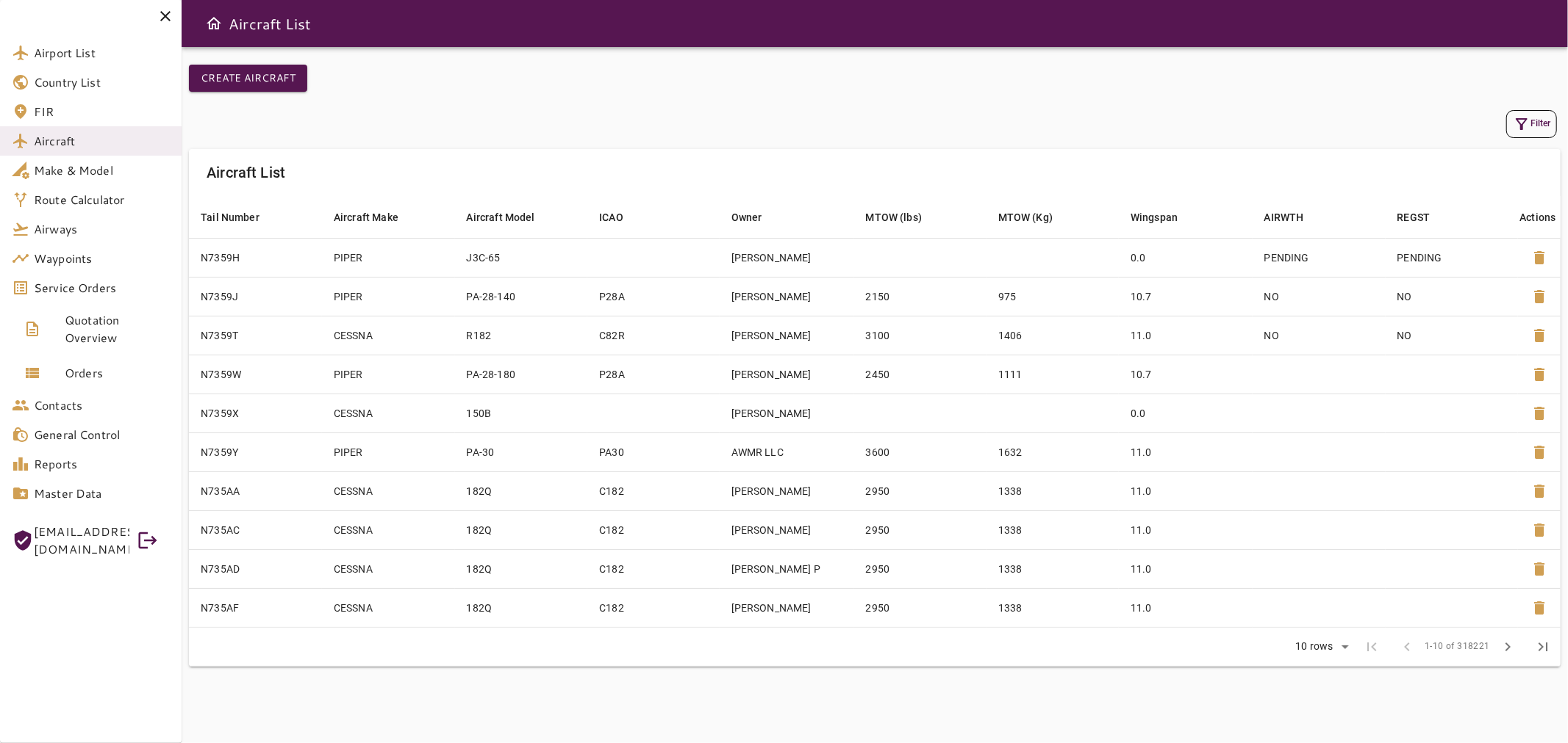
click at [1519, 124] on icon "button" at bounding box center [1521, 124] width 18 height 18
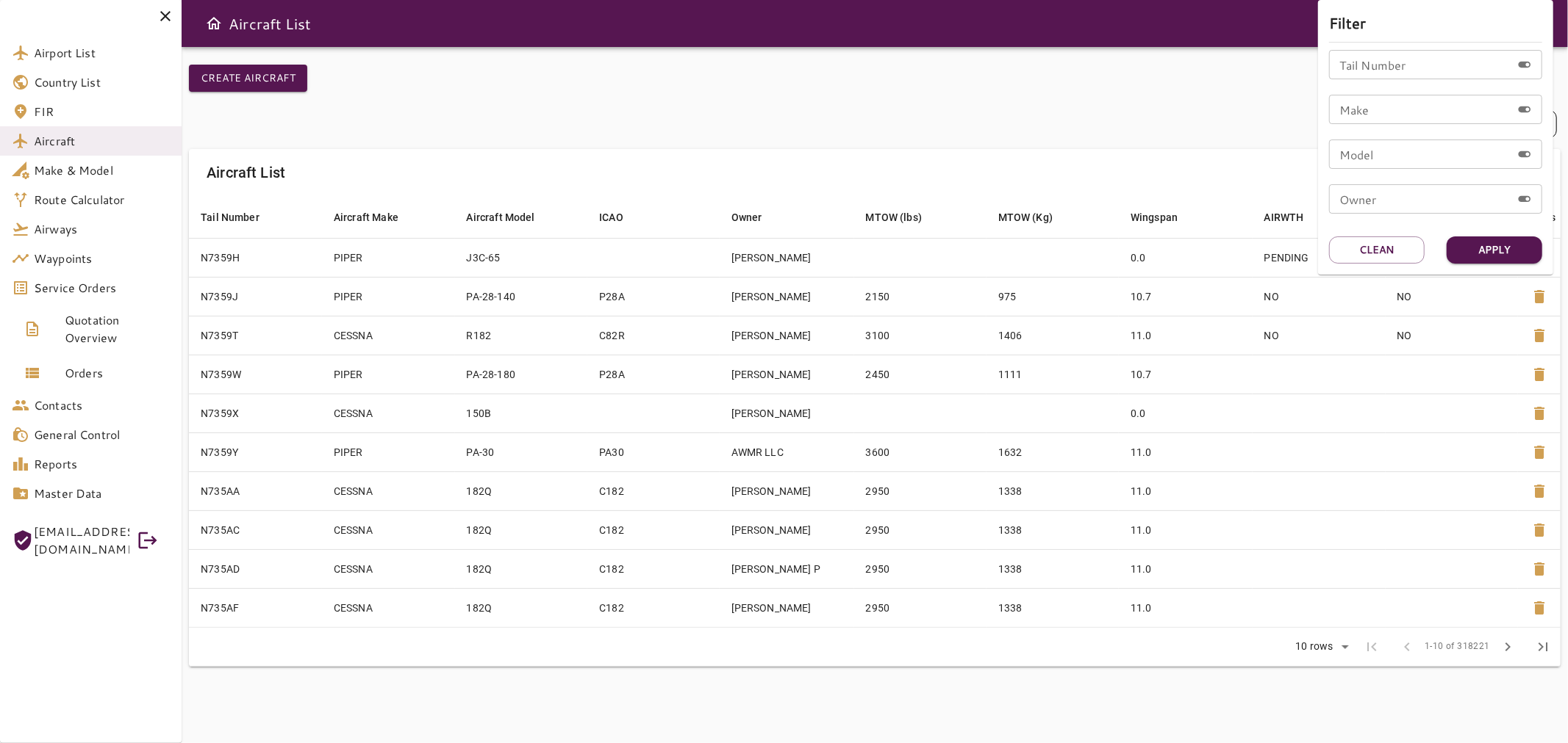
click at [1368, 74] on input "Tail Number" at bounding box center [1420, 64] width 183 height 29
paste input "****"
drag, startPoint x: 1459, startPoint y: 62, endPoint x: 1156, endPoint y: 105, distance: 306.0
click at [1156, 104] on div "Filter Tail Number **** Tail Number Make Make Model Model Owner Owner Apply Cle…" at bounding box center [784, 372] width 1568 height 743
paste input "*"
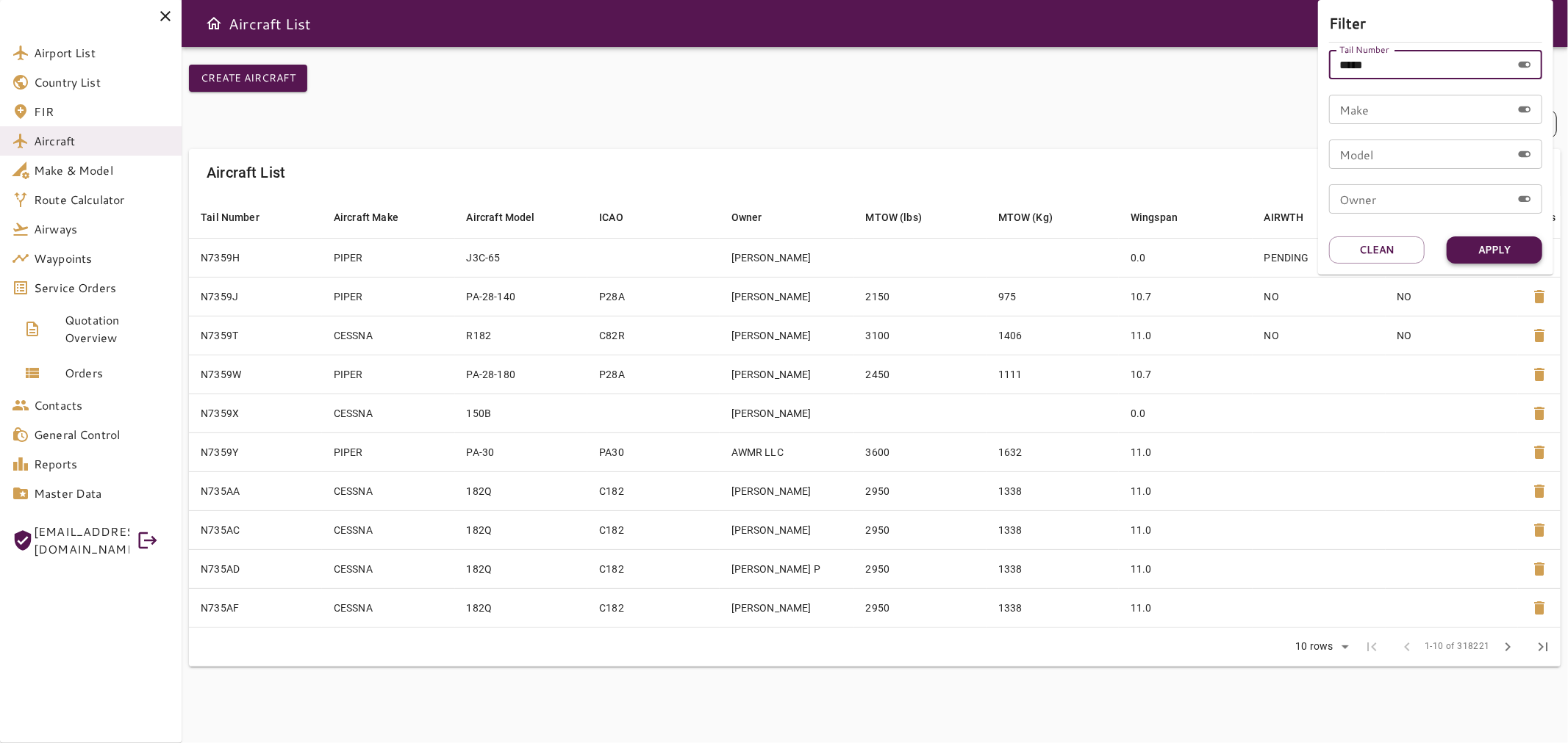
type input "*****"
click at [1480, 243] on button "Apply" at bounding box center [1493, 250] width 96 height 27
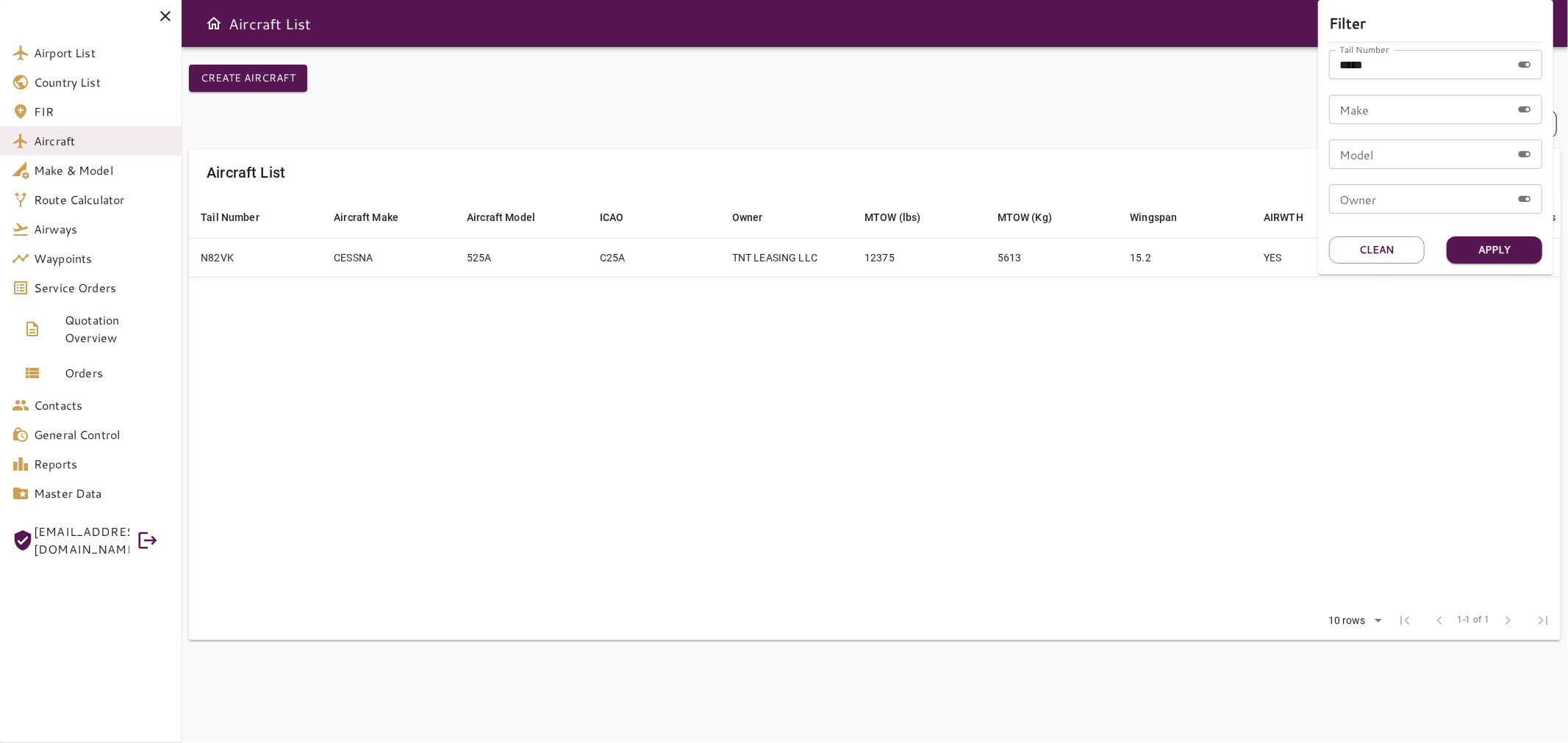
click at [166, 15] on div at bounding box center [784, 372] width 1568 height 743
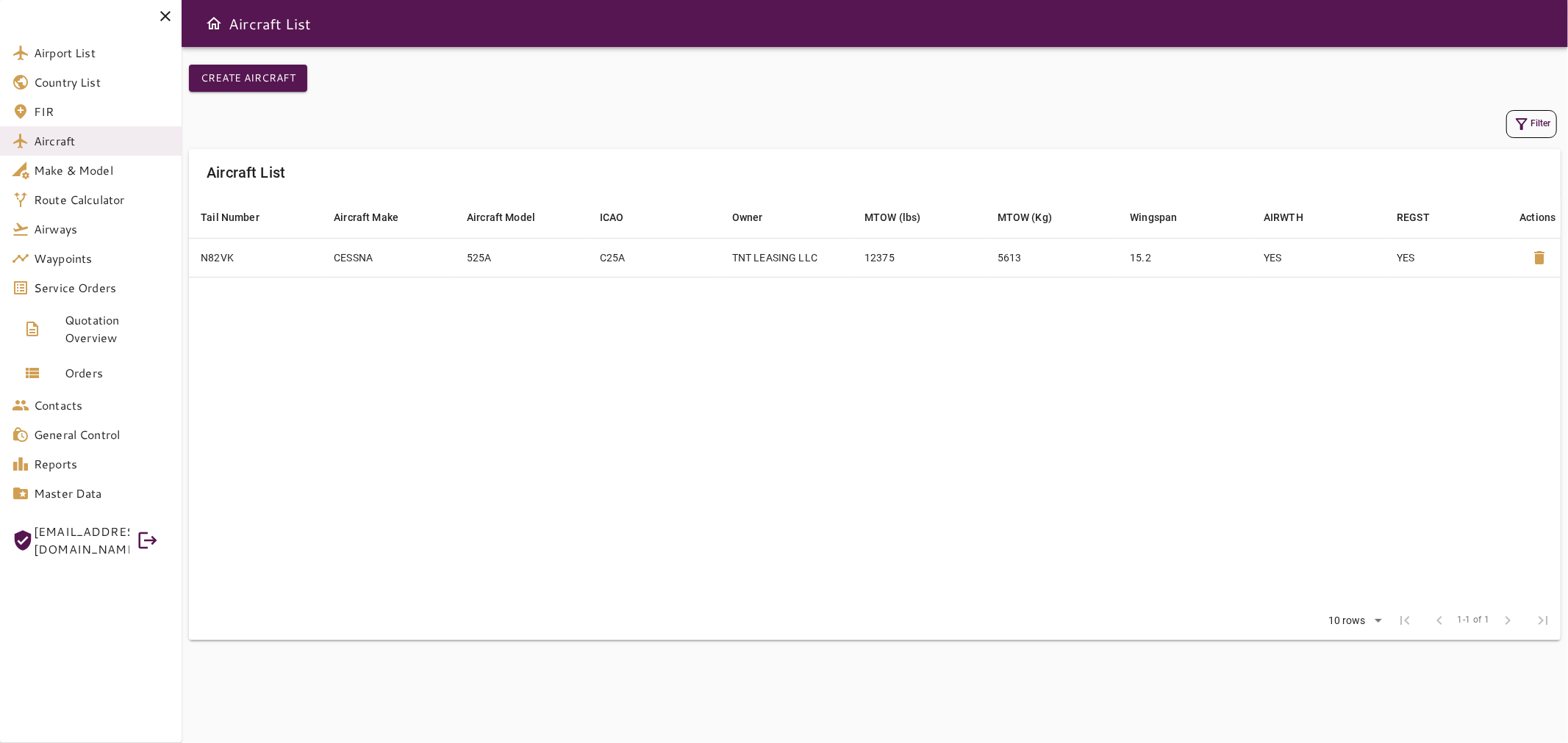
click at [172, 18] on icon at bounding box center [166, 16] width 18 height 18
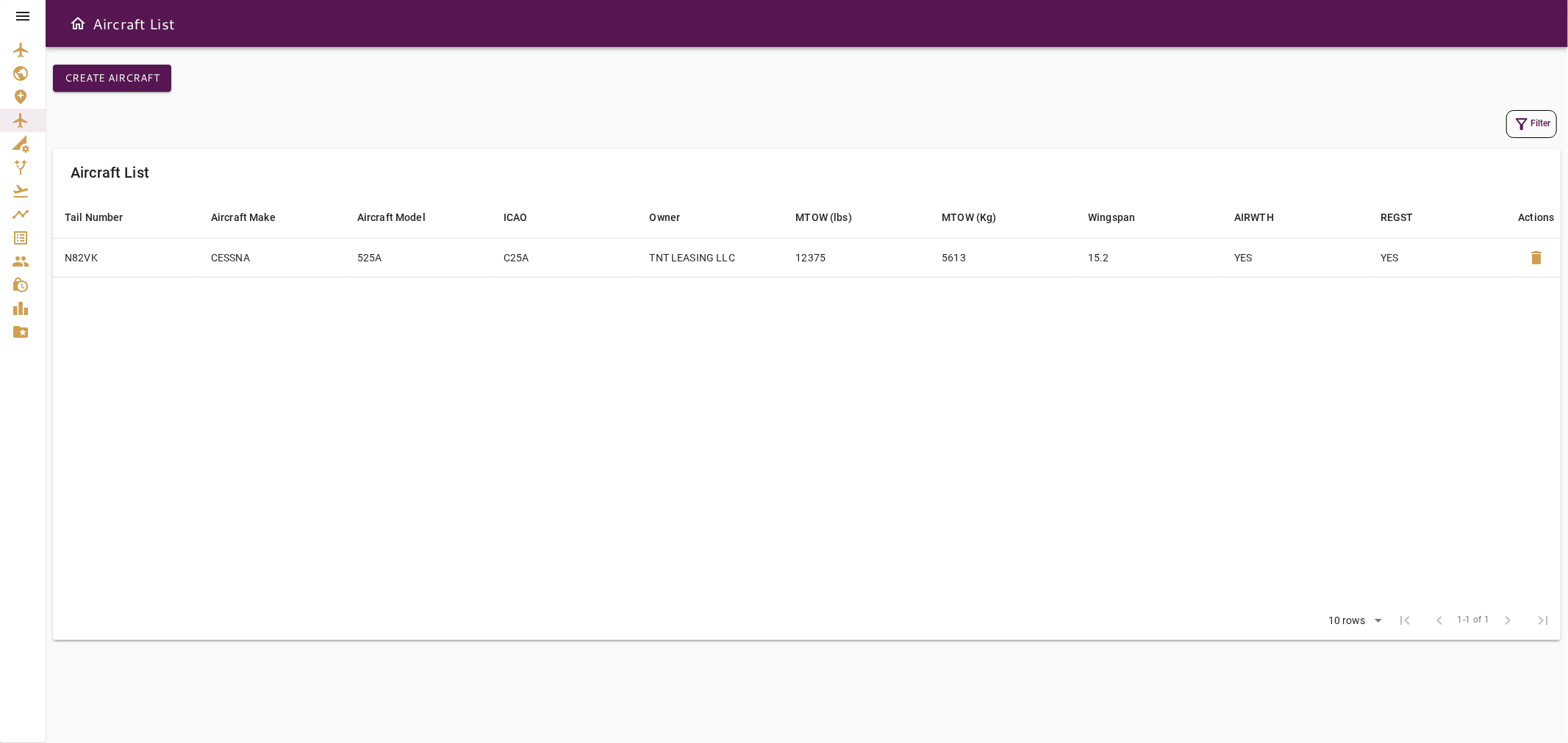
click at [26, 15] on icon at bounding box center [23, 15] width 13 height 9
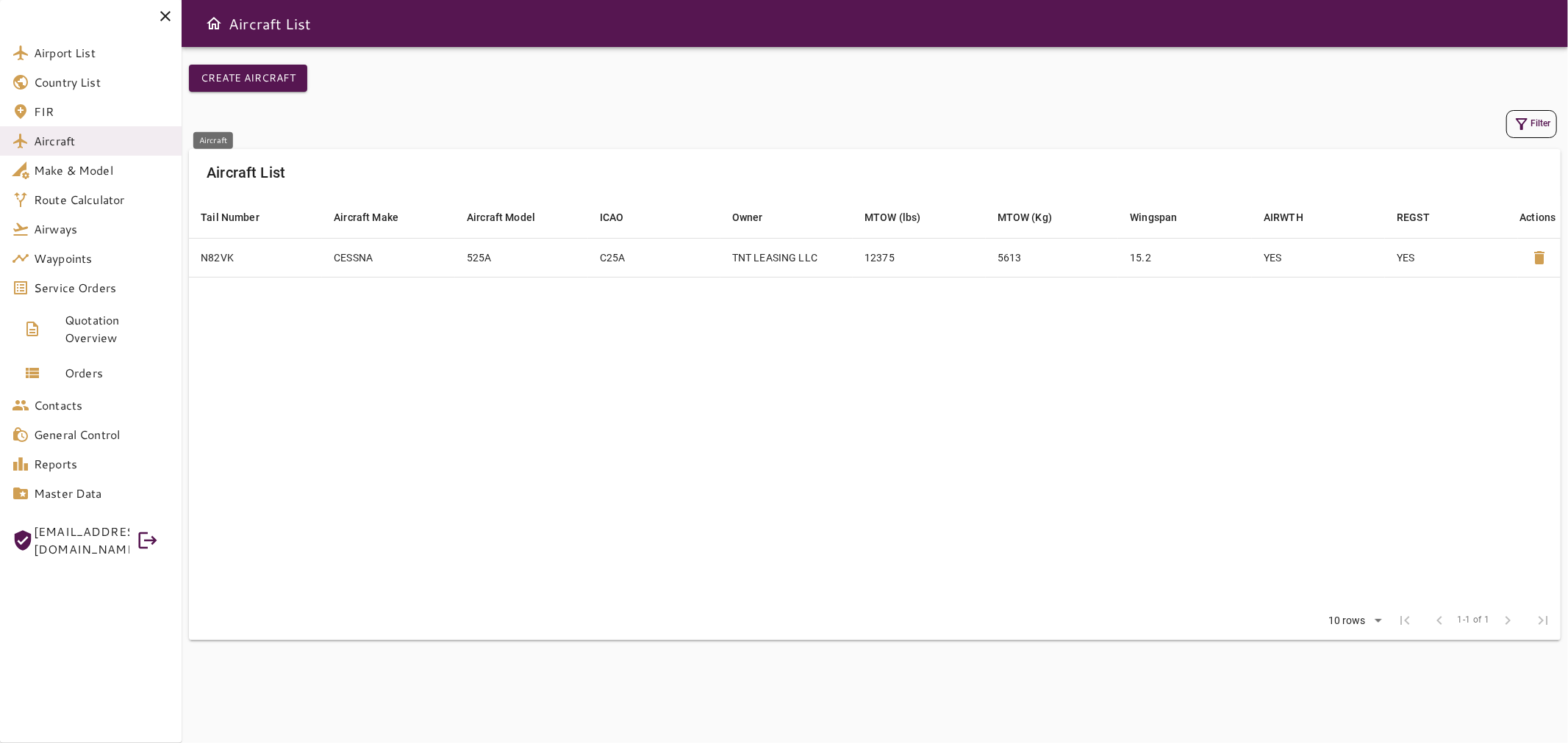
click at [112, 146] on span "Aircraft" at bounding box center [102, 141] width 136 height 18
click at [147, 195] on span "Route Calculator" at bounding box center [102, 199] width 136 height 18
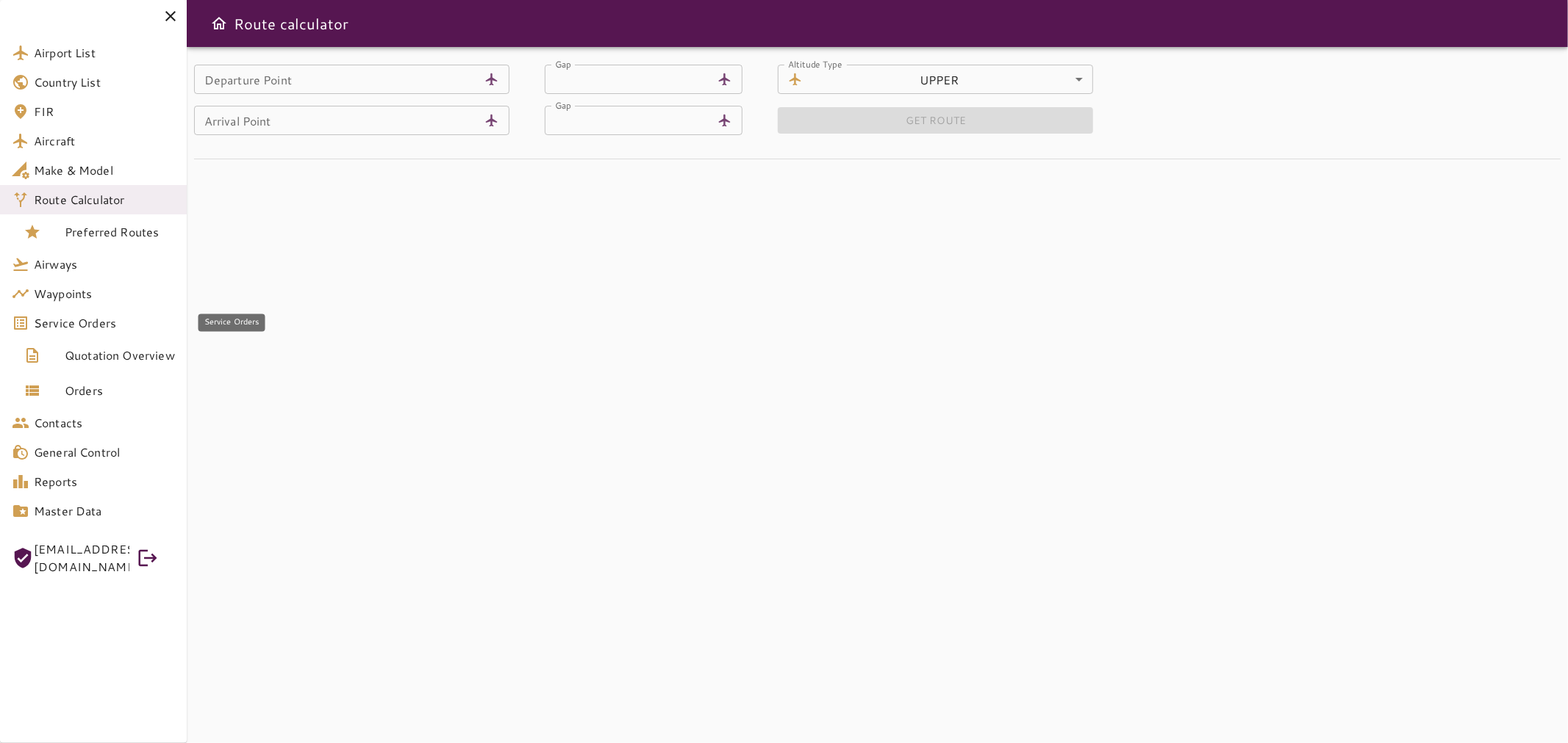
click at [148, 309] on link "Service Orders" at bounding box center [93, 322] width 186 height 29
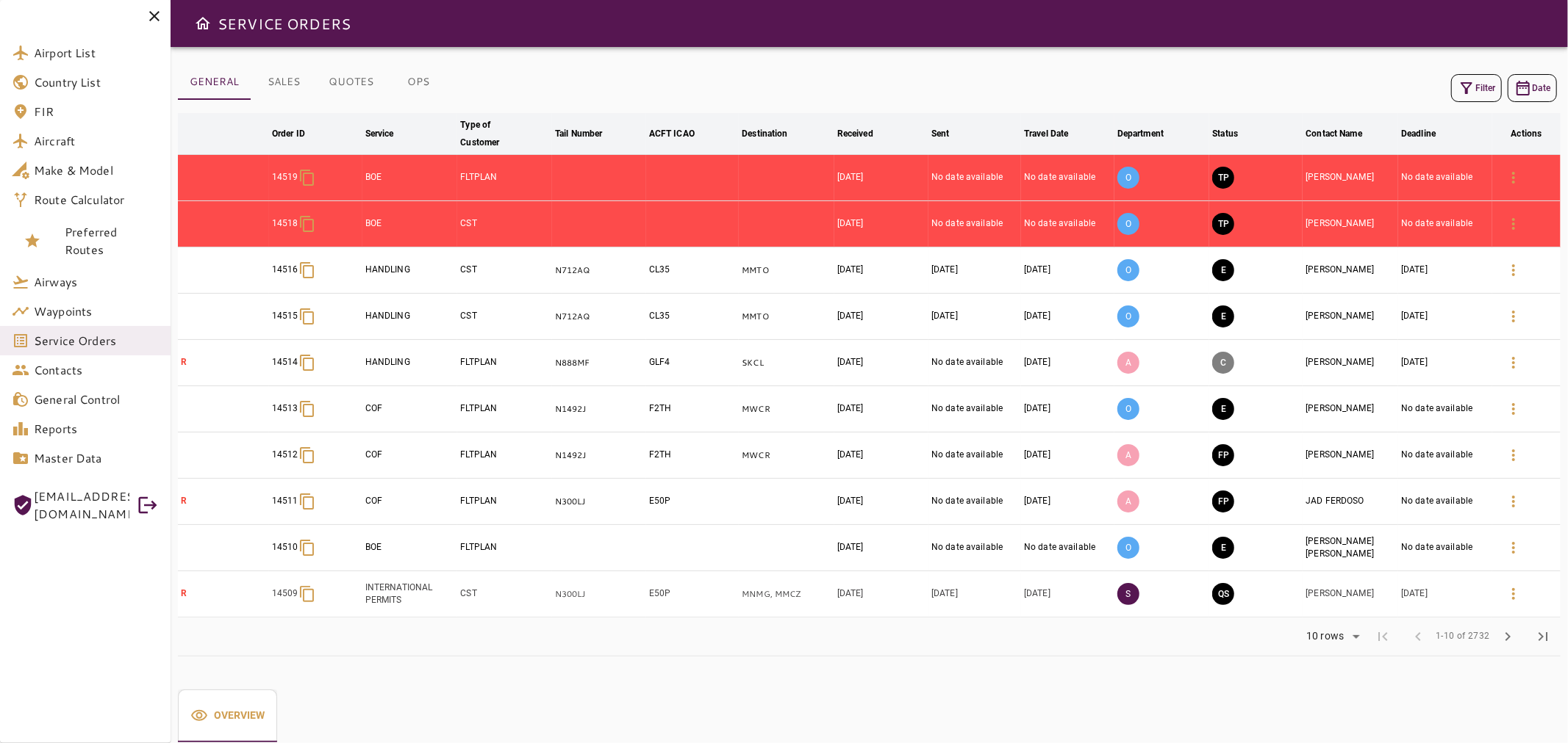
click at [1466, 86] on icon "button" at bounding box center [1466, 88] width 18 height 18
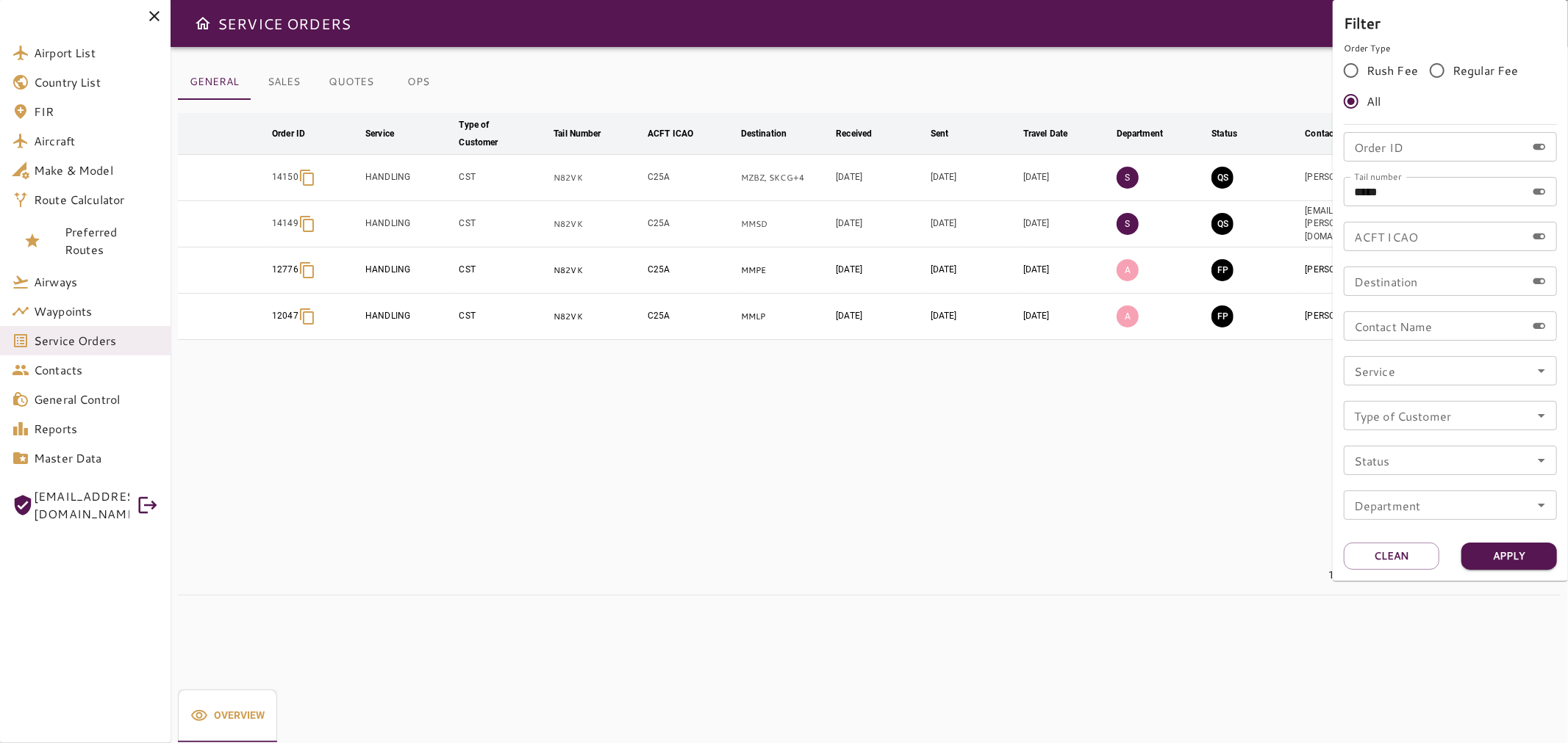
click at [1130, 450] on div at bounding box center [784, 372] width 1568 height 743
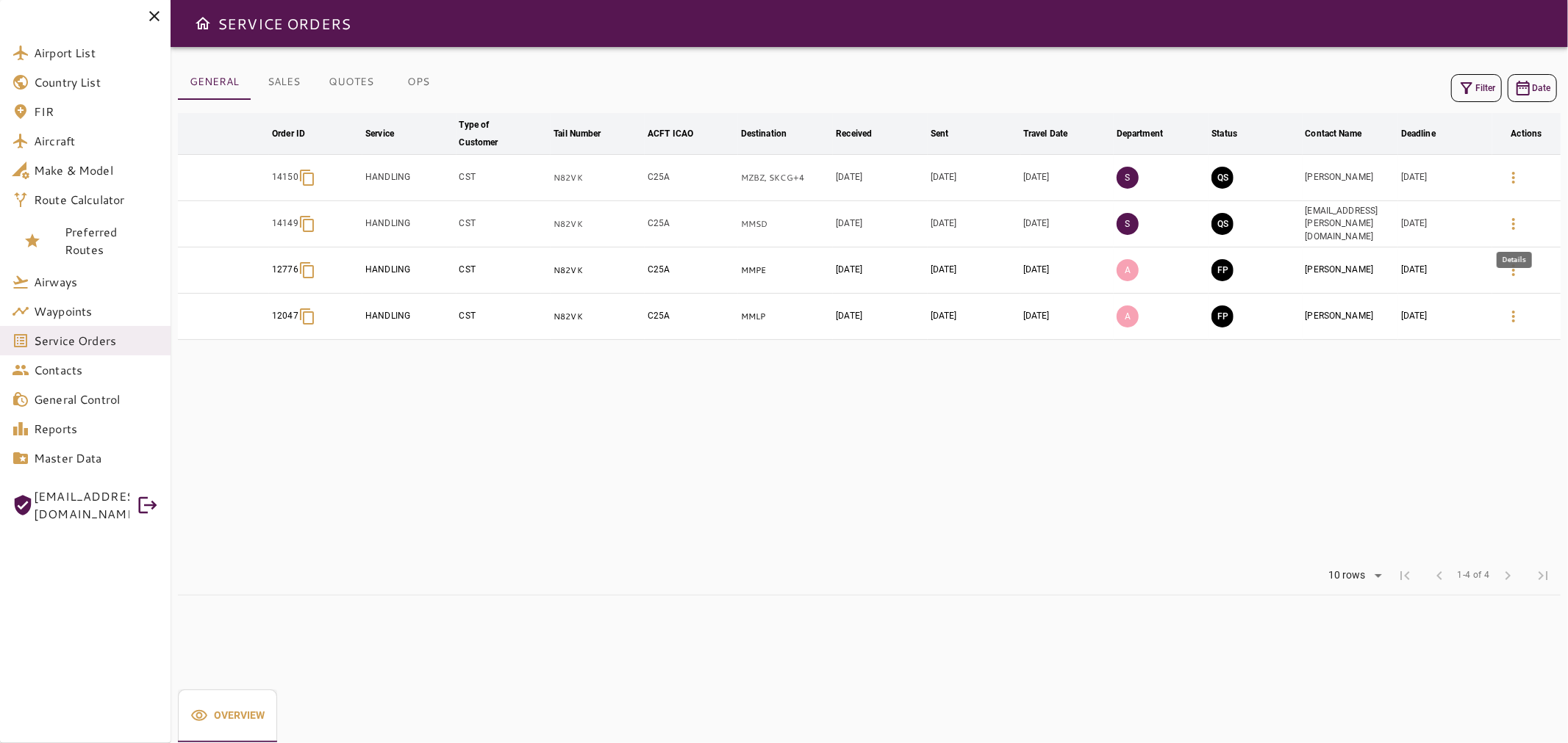
click at [1512, 222] on icon "button" at bounding box center [1513, 224] width 18 height 18
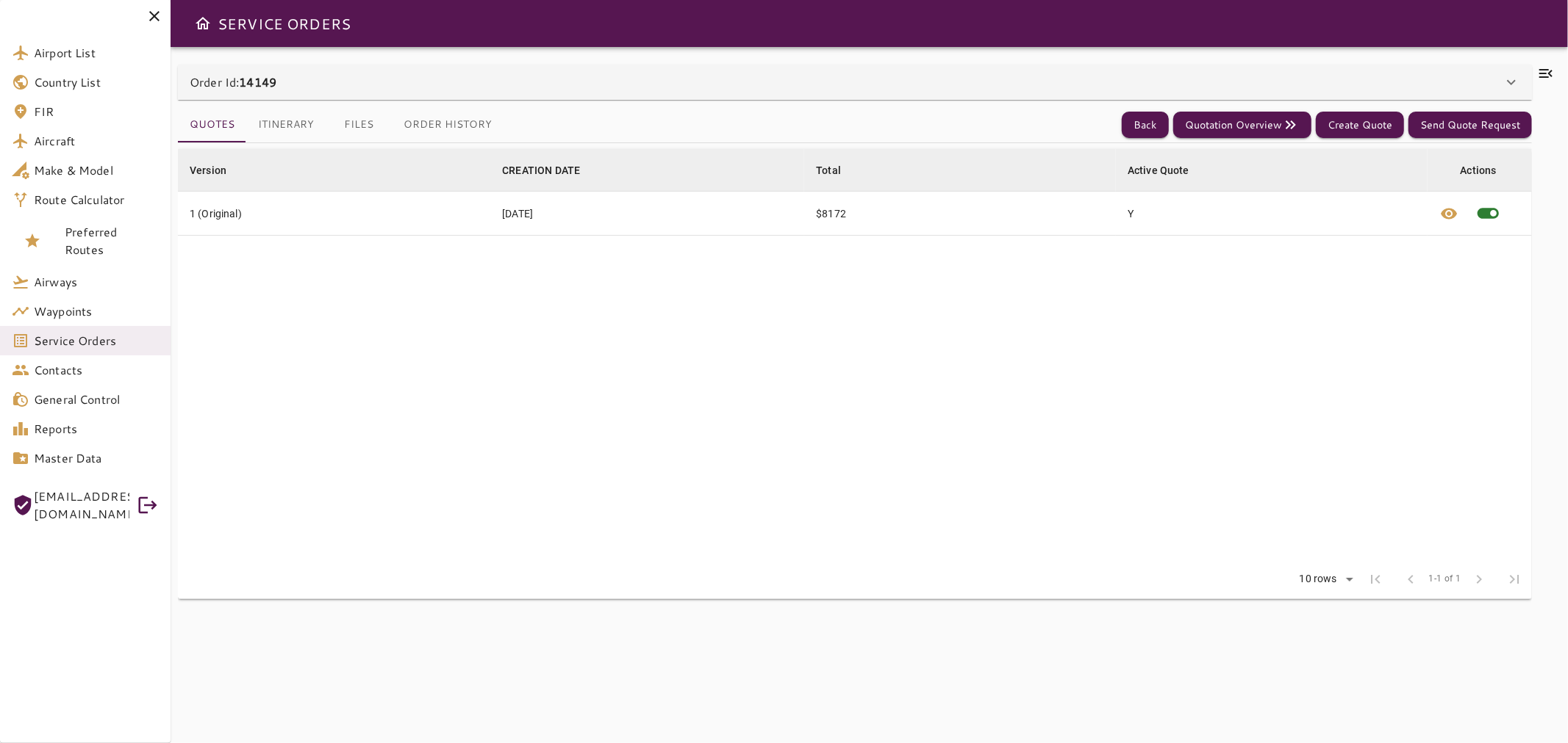
click at [148, 21] on icon at bounding box center [154, 16] width 18 height 18
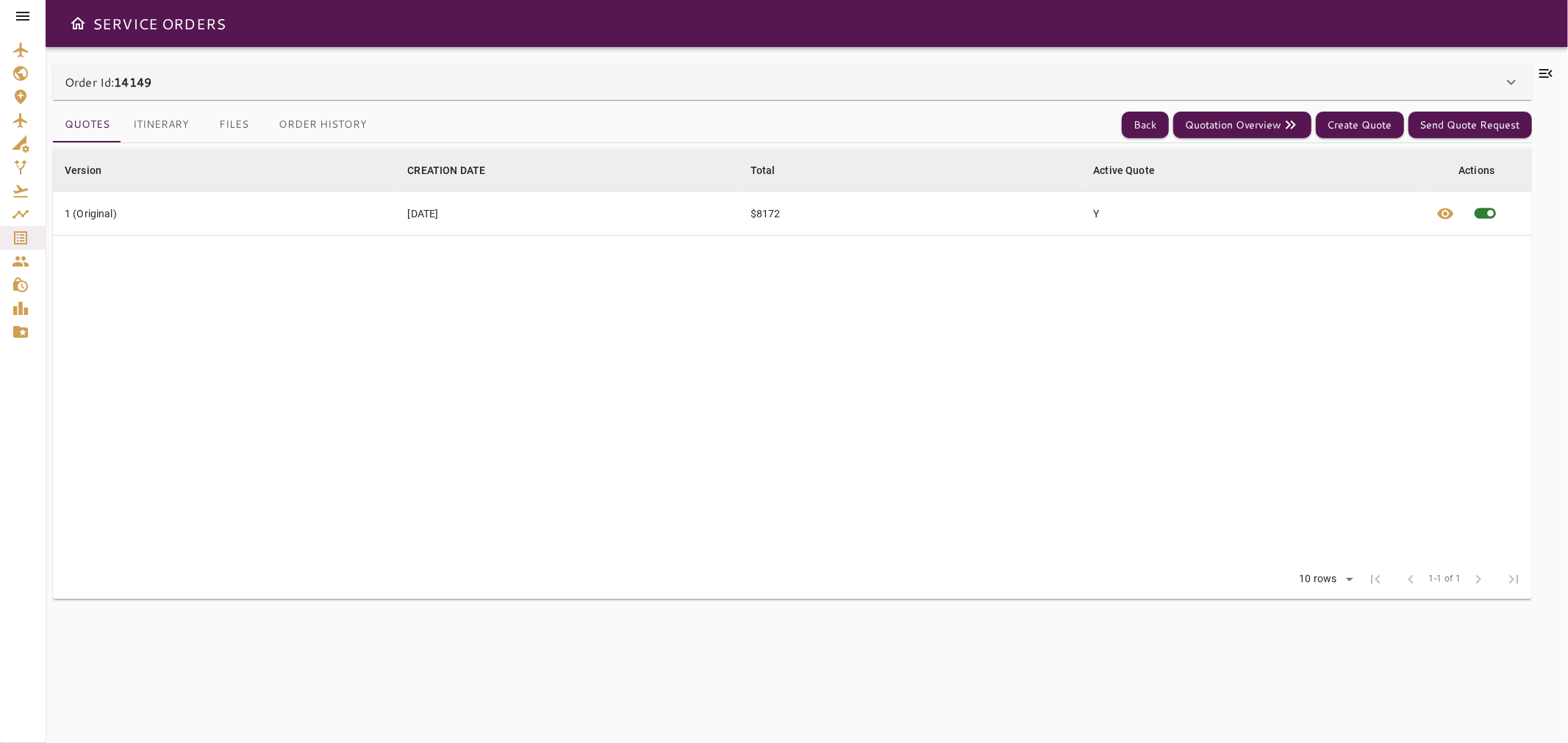
click at [191, 130] on button "Itinerary" at bounding box center [161, 124] width 79 height 35
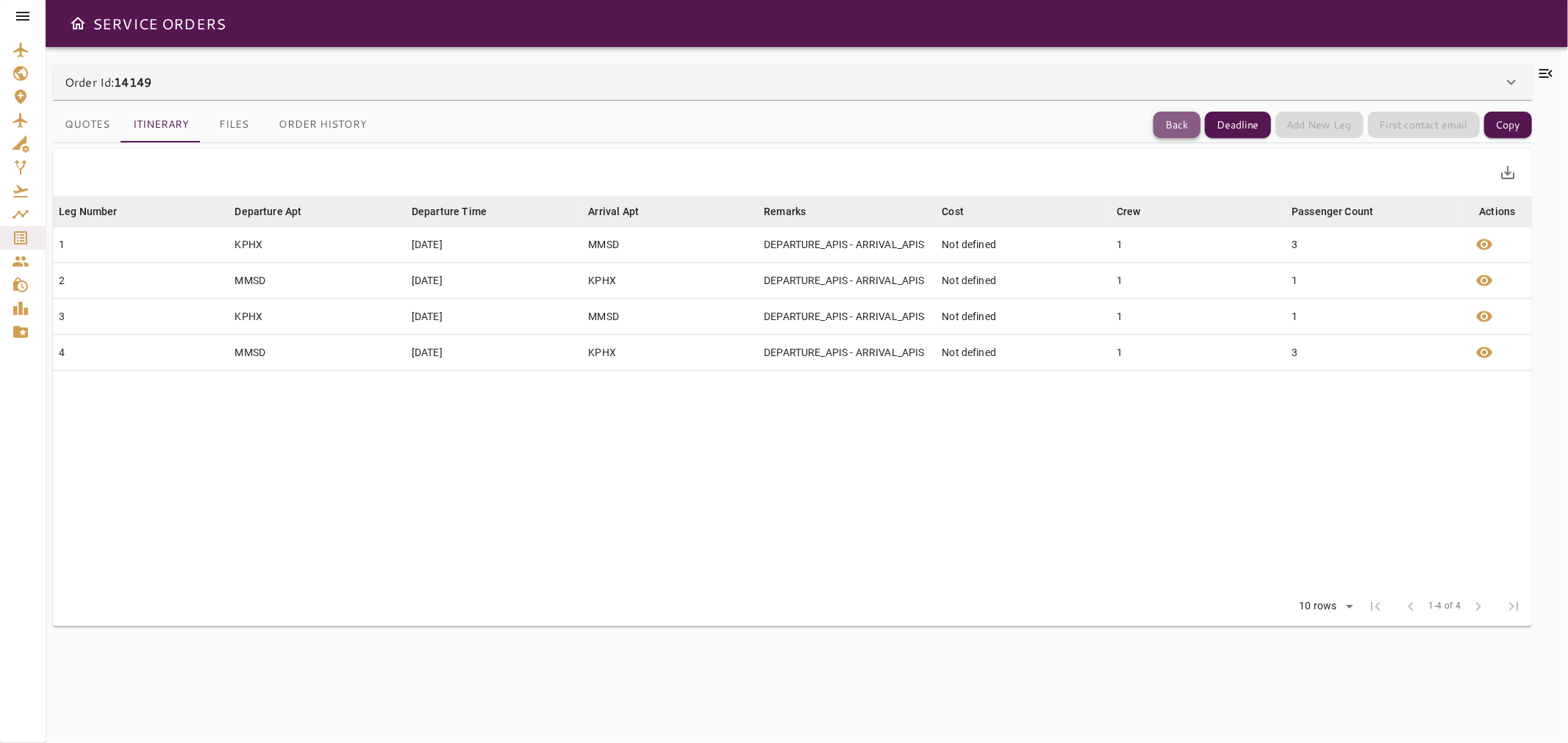
click at [1172, 127] on button "Back" at bounding box center [1176, 125] width 47 height 27
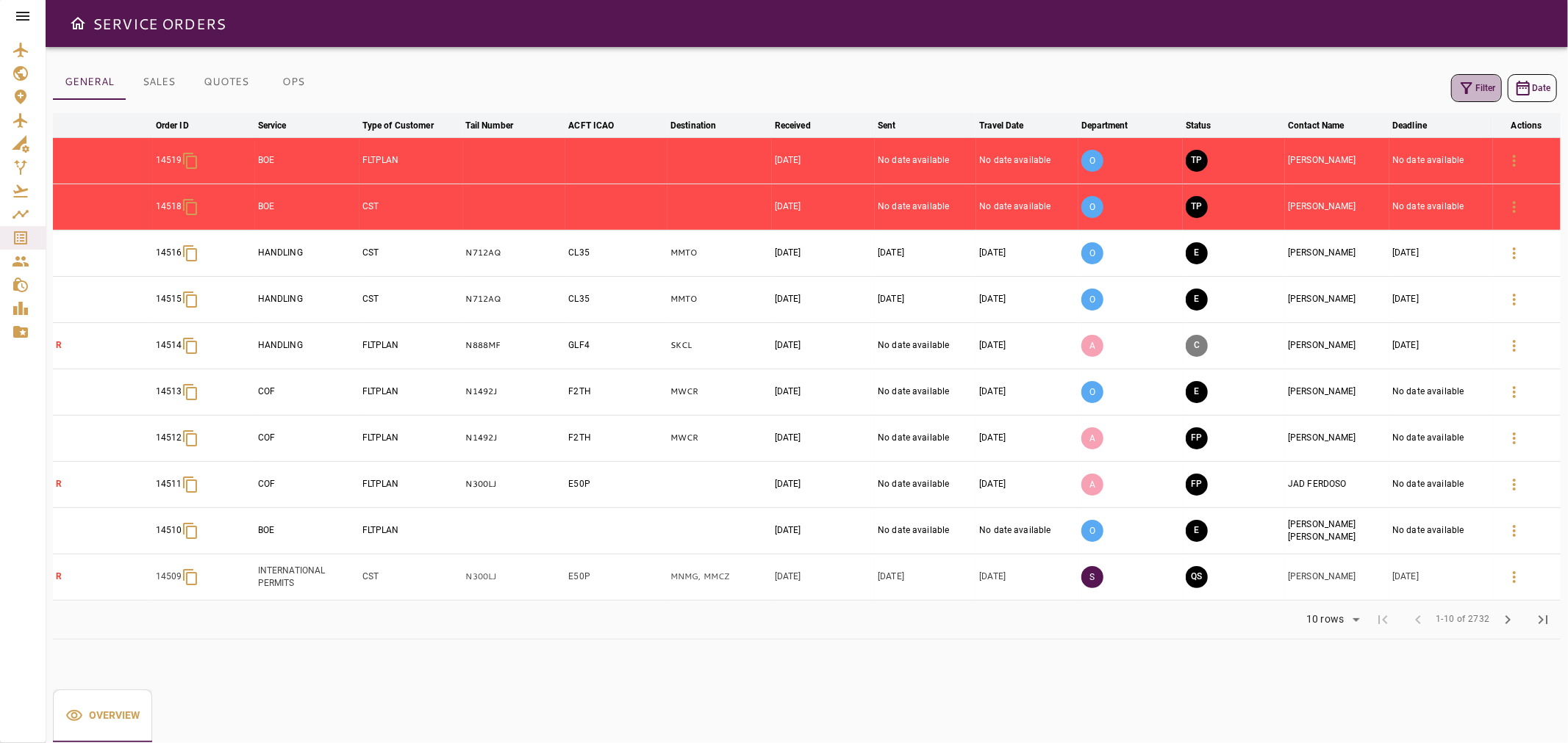
click at [1471, 90] on icon "button" at bounding box center [1466, 88] width 18 height 18
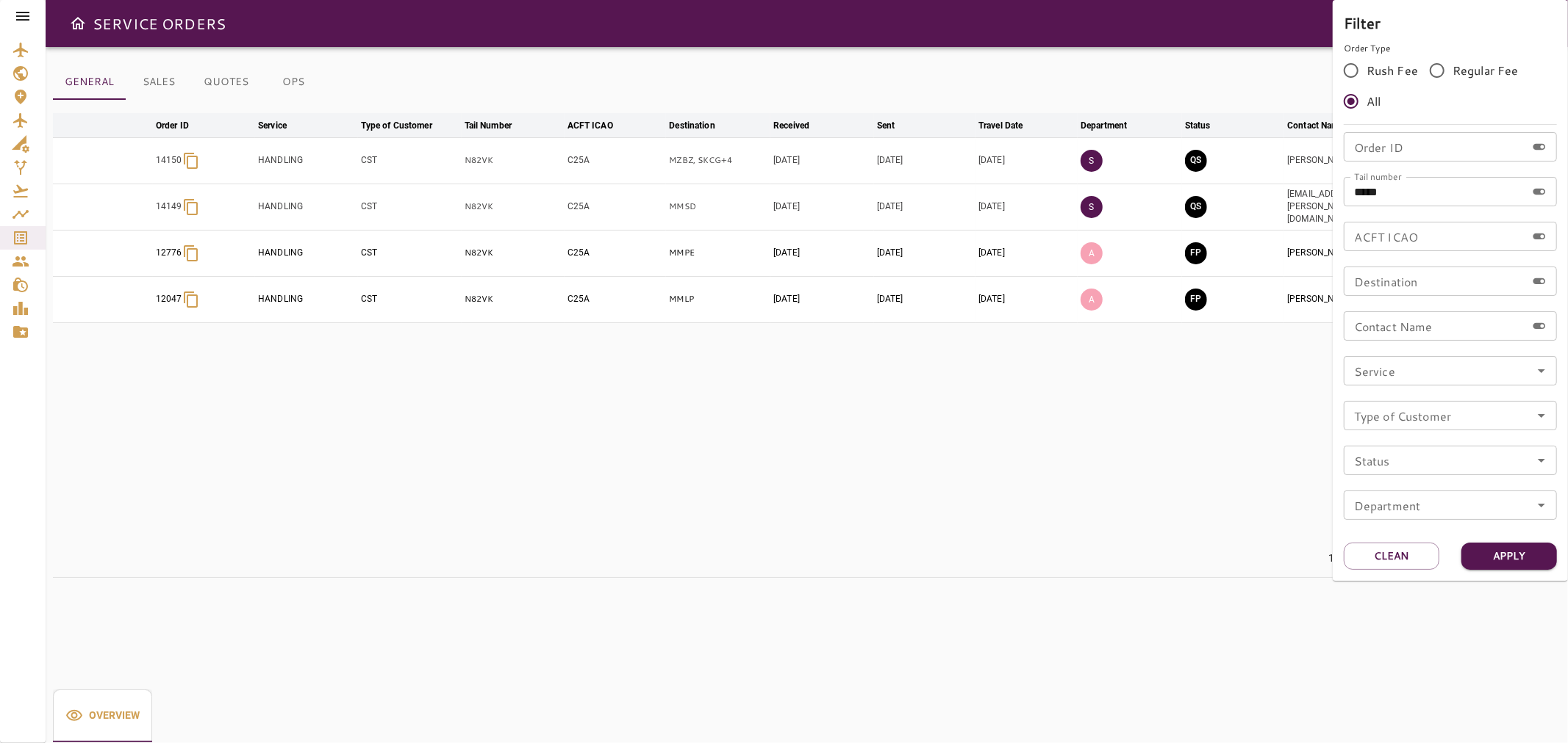
click at [1268, 79] on div at bounding box center [784, 372] width 1568 height 743
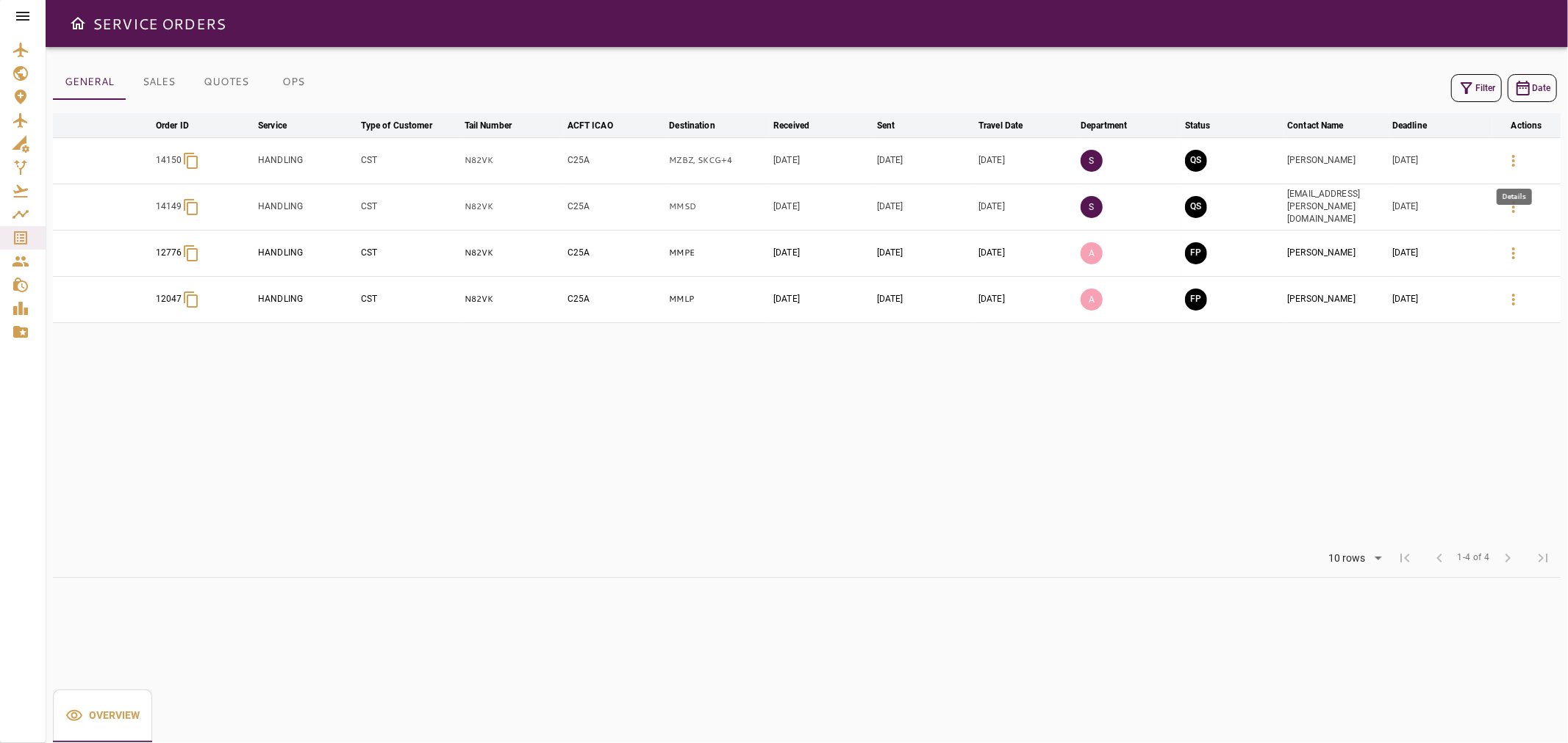
click at [1507, 160] on icon "button" at bounding box center [1513, 161] width 18 height 18
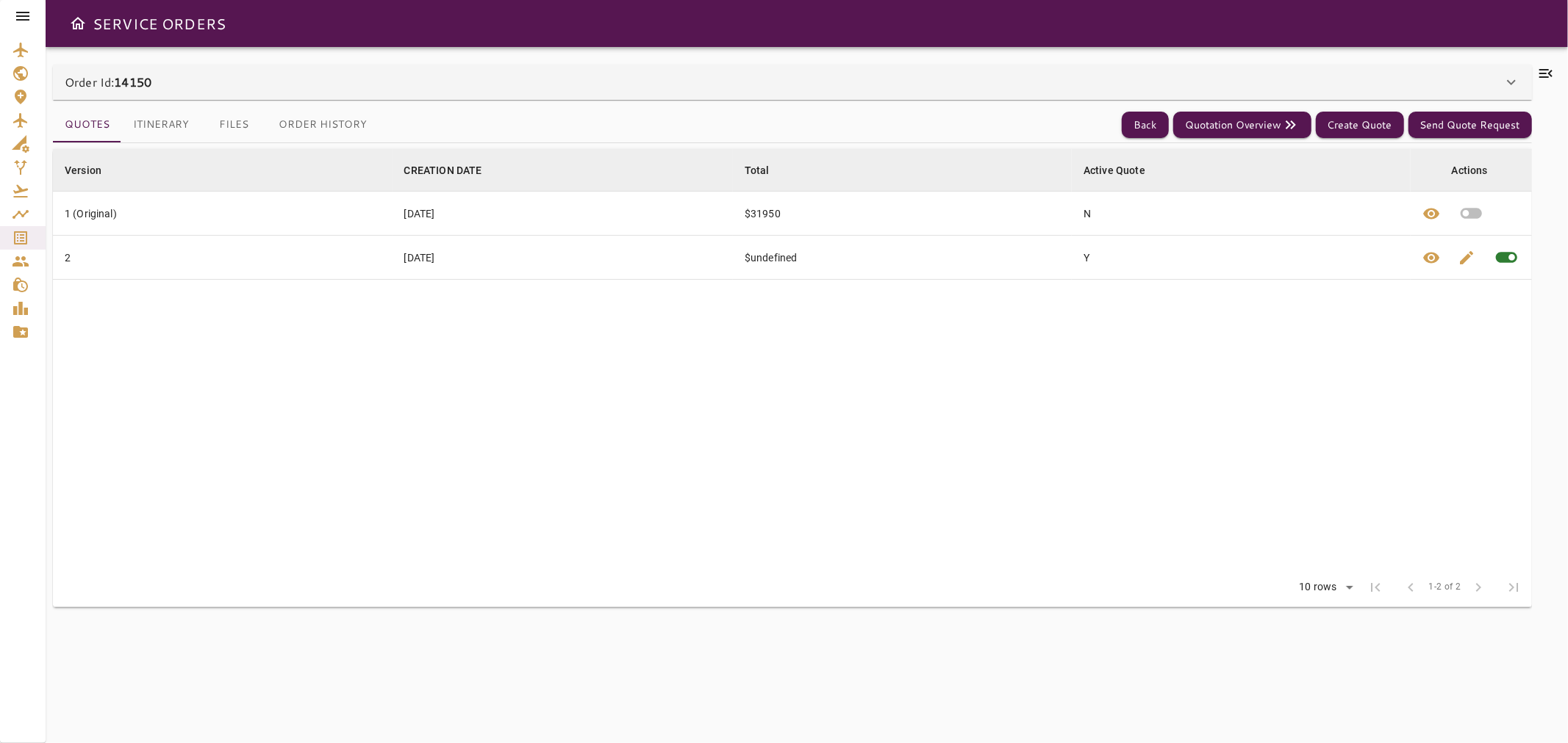
click at [1545, 71] on icon at bounding box center [1545, 73] width 18 height 18
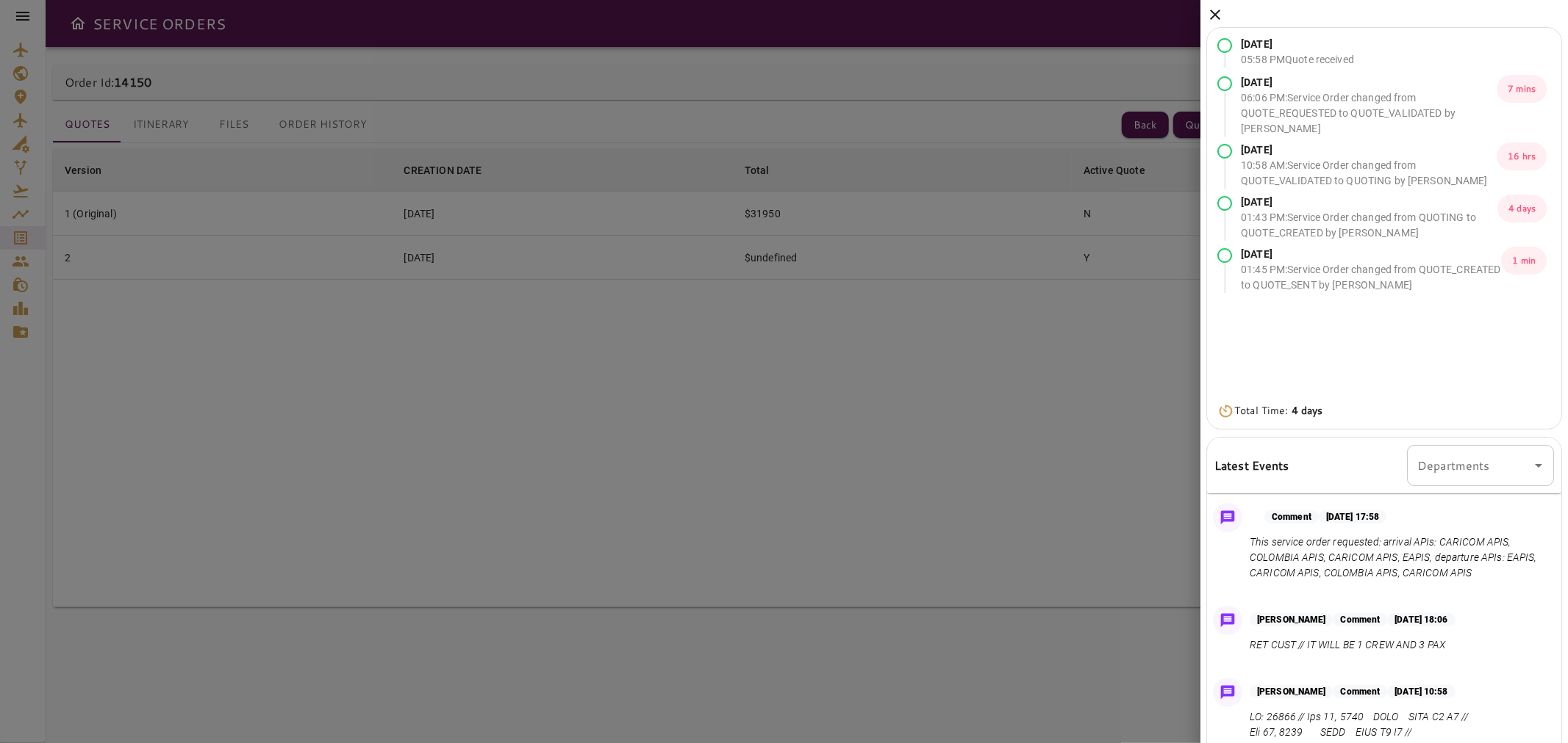
click at [1217, 12] on icon at bounding box center [1214, 14] width 10 height 10
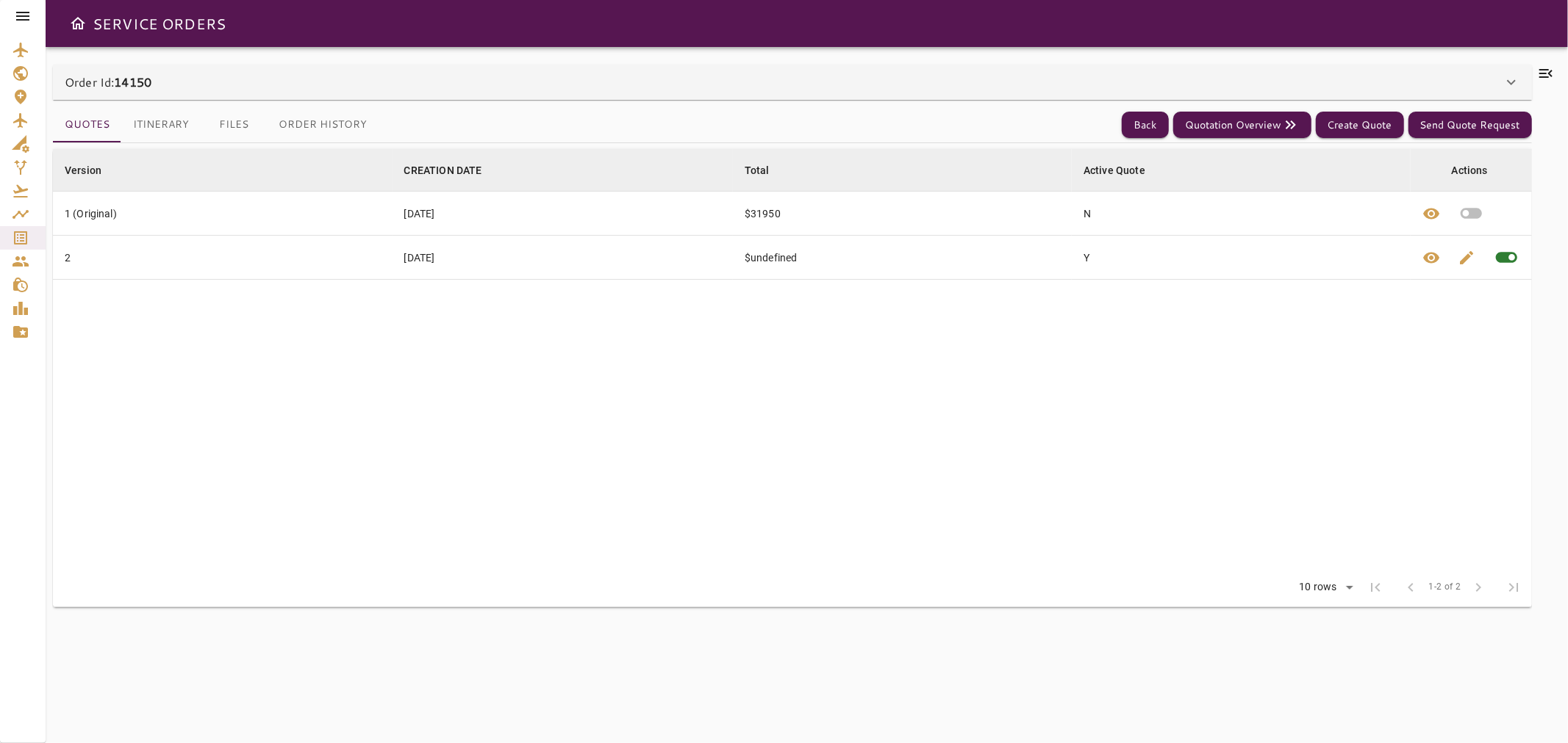
click at [1549, 75] on icon at bounding box center [1545, 73] width 13 height 9
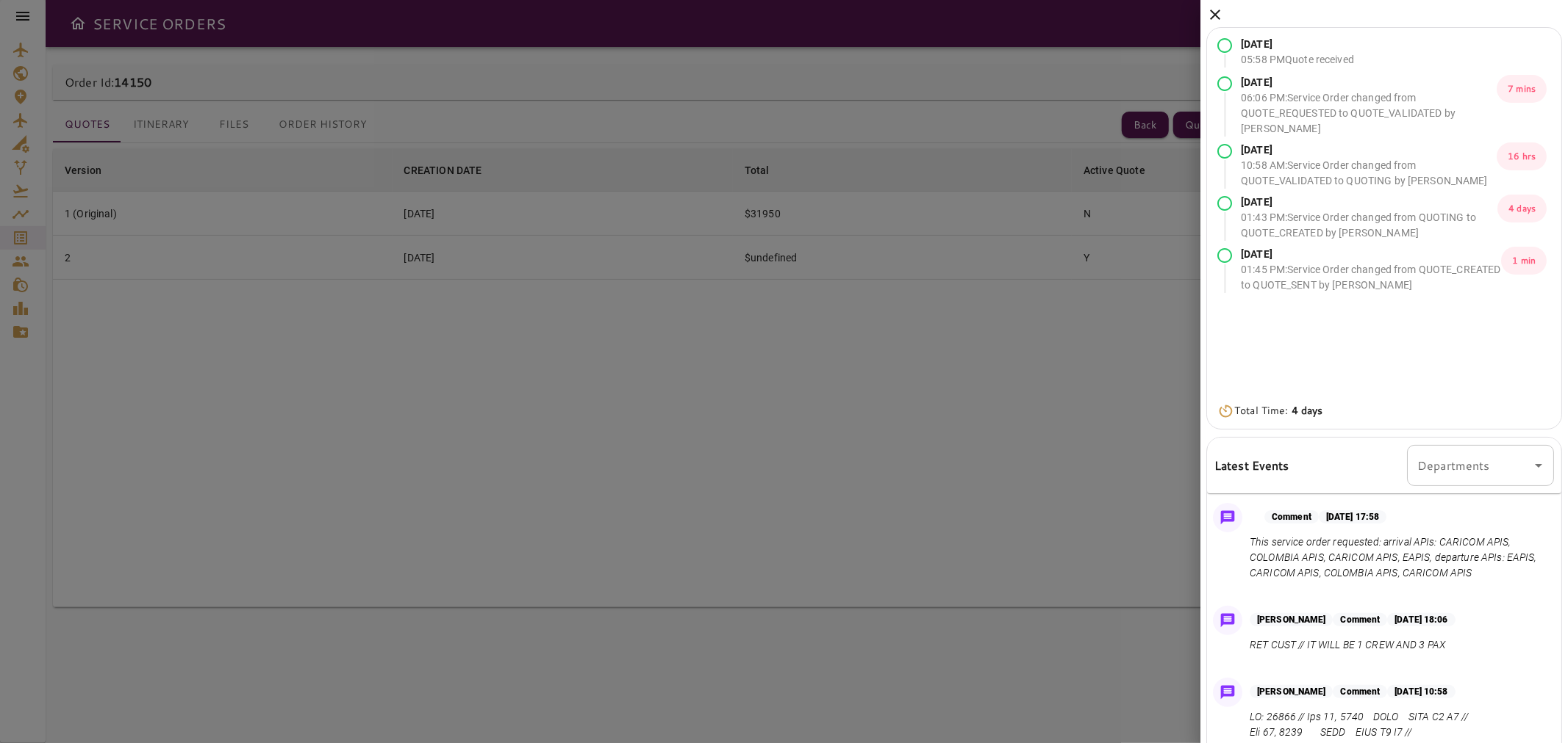
click at [1215, 15] on icon at bounding box center [1214, 14] width 18 height 18
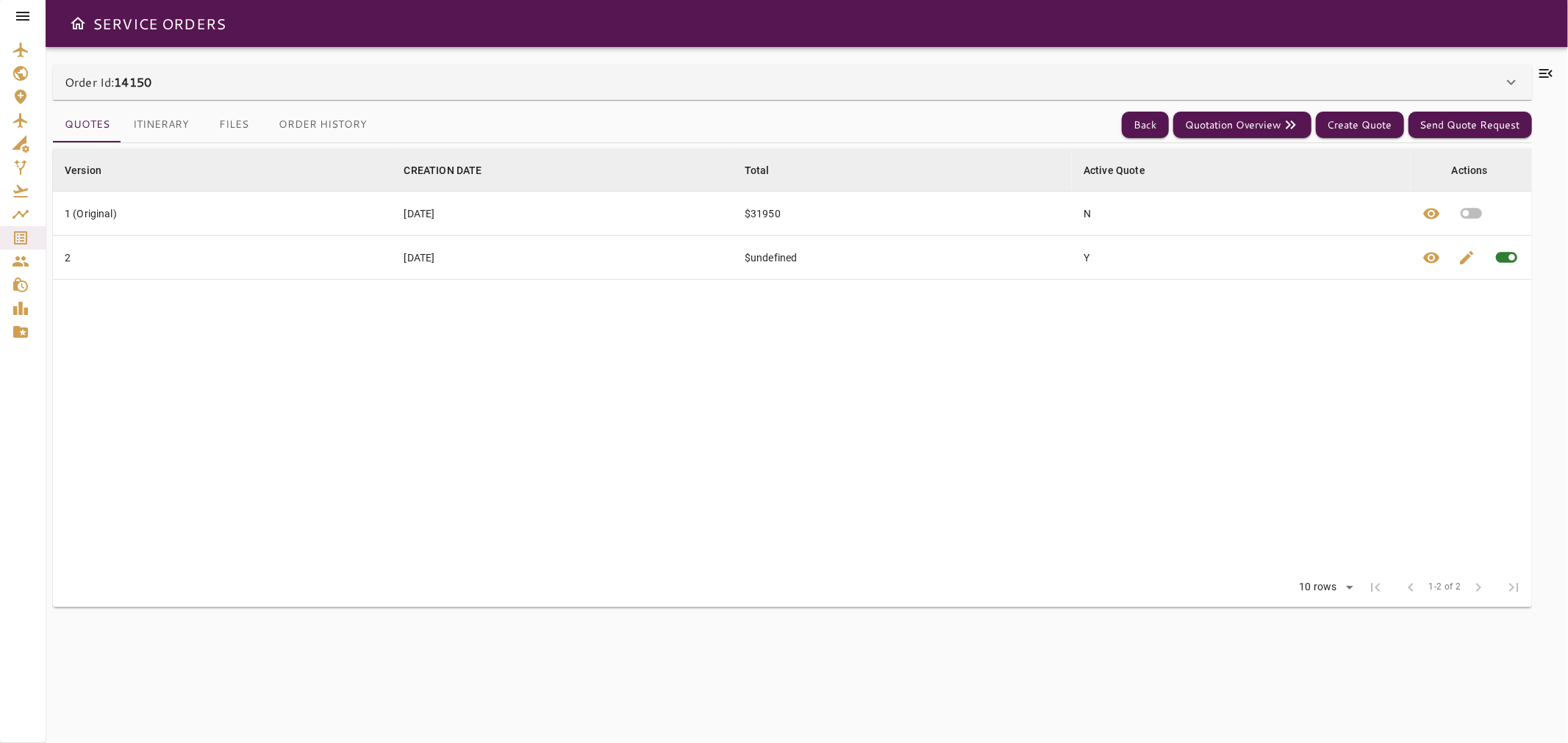
click at [175, 117] on button "Itinerary" at bounding box center [161, 124] width 79 height 35
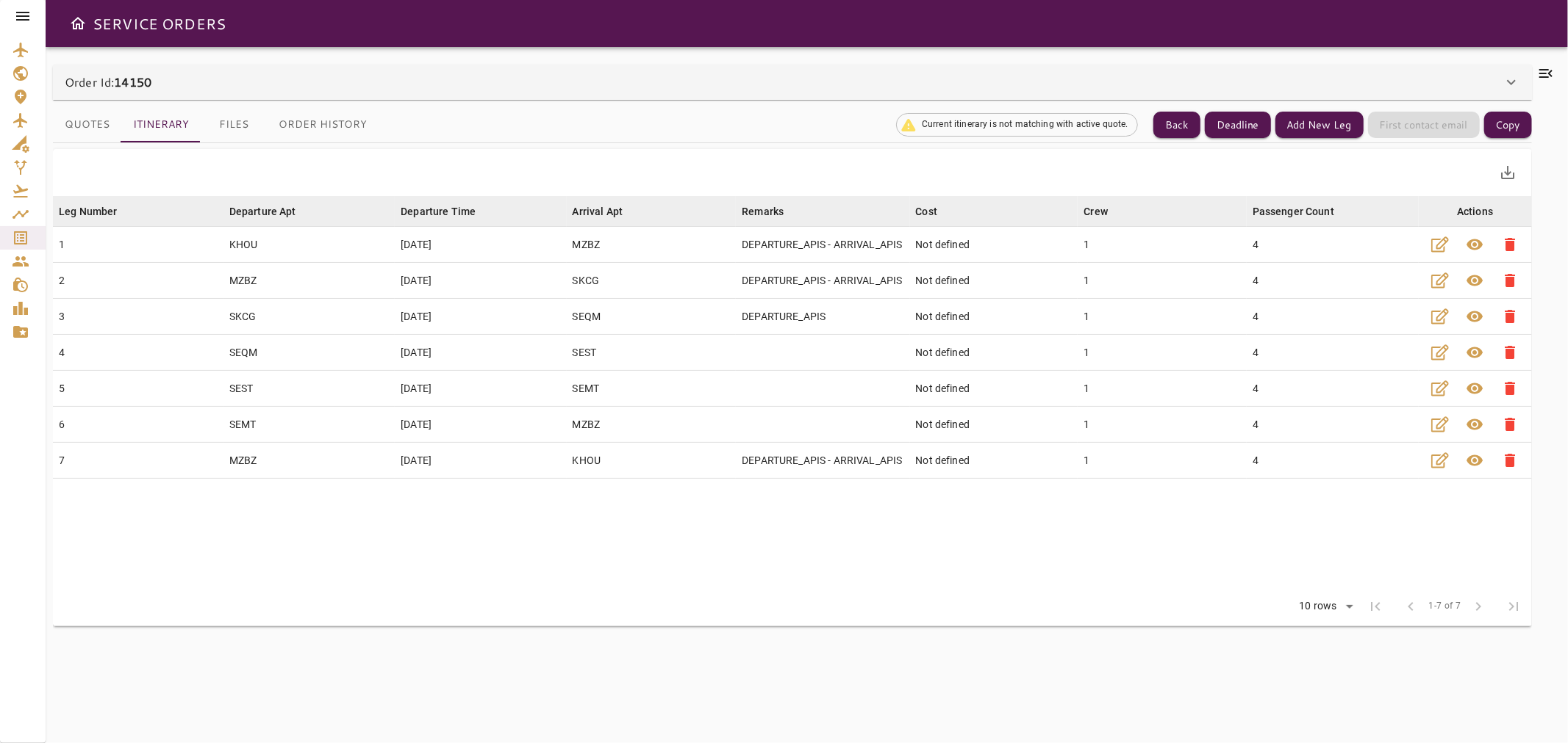
click at [1549, 69] on icon at bounding box center [1545, 73] width 18 height 18
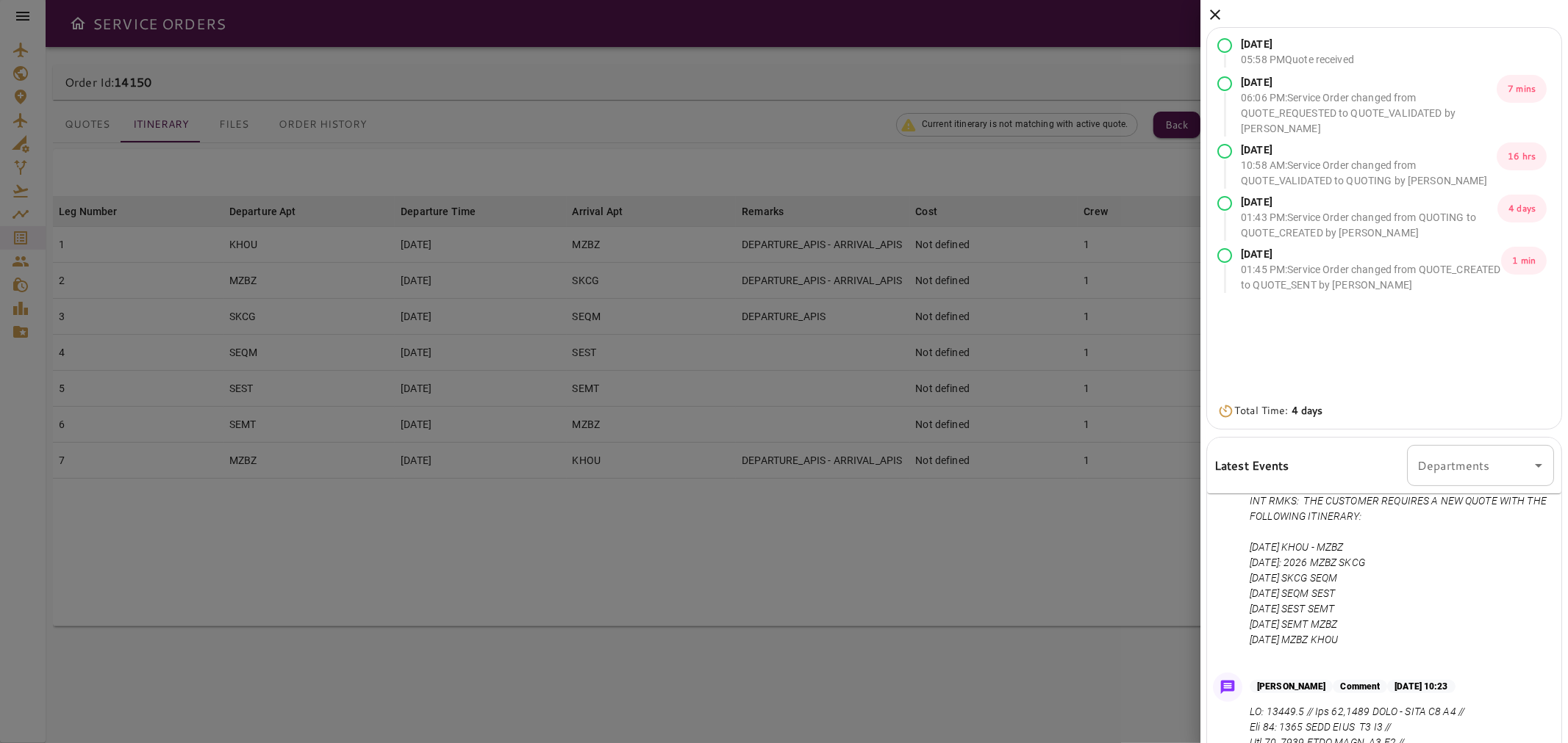
scroll to position [1034, 0]
drag, startPoint x: 1414, startPoint y: 576, endPoint x: 1245, endPoint y: 561, distance: 169.7
click at [1245, 561] on div "[PERSON_NAME] Comment [DATE] 12:42 INT RMKS: THE CUSTOMER REQUIRES A NEW QUOTE …" at bounding box center [1384, 558] width 355 height 205
click at [1402, 648] on p "INT RMKS: THE CUSTOMER REQUIRES A NEW QUOTE WITH THE FOLLOWING ITINERARY: [DATE…" at bounding box center [1399, 569] width 299 height 154
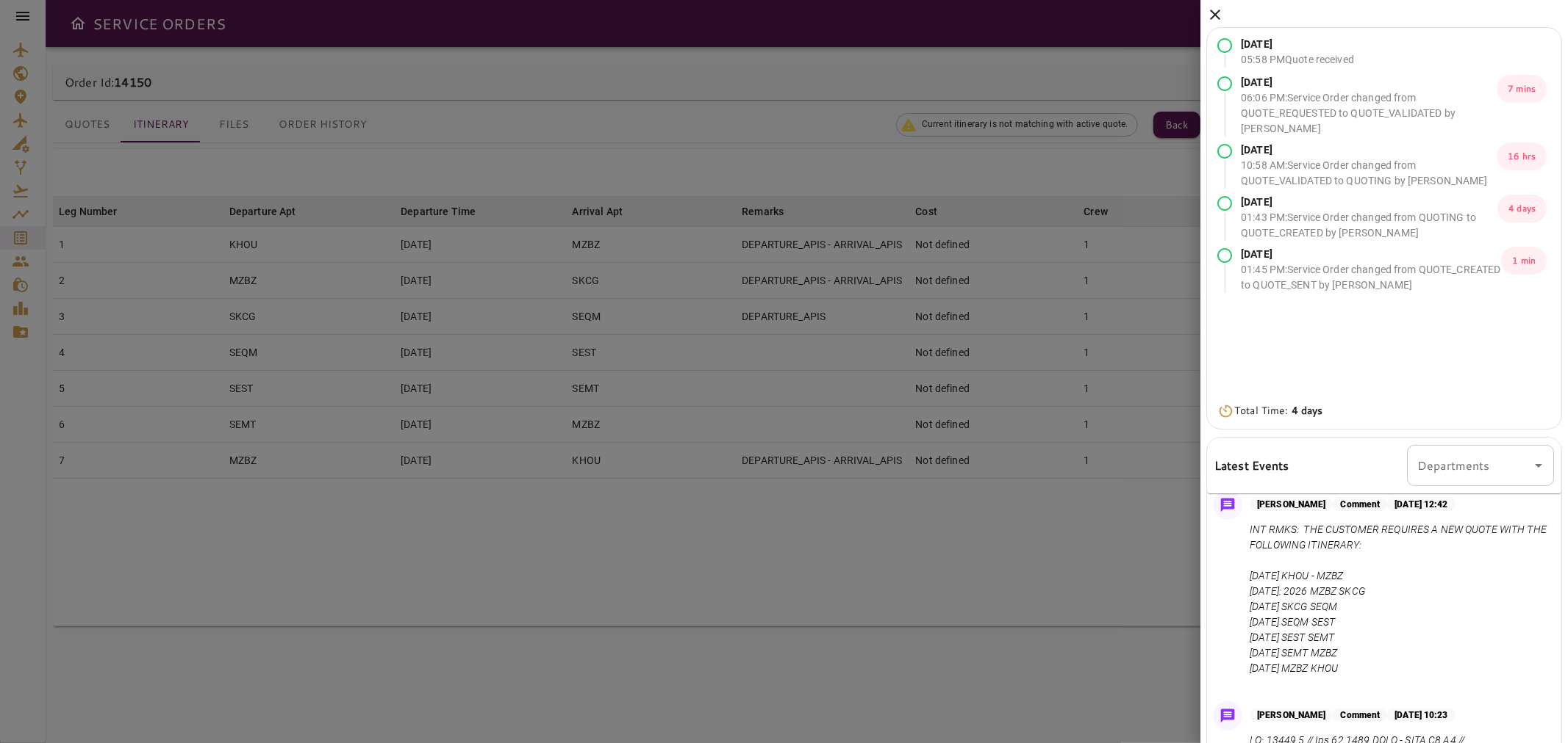
scroll to position [1007, 0]
drag, startPoint x: 1377, startPoint y: 725, endPoint x: 1248, endPoint y: 594, distance: 183.9
click at [1248, 594] on div "[PERSON_NAME] Comment [DATE] 12:42 INT RMKS: THE CUSTOMER REQUIRES A NEW QUOTE …" at bounding box center [1384, 585] width 355 height 205
copy p "INT RMKS: THE CUSTOMER REQUIRES A NEW QUOTE WITH THE FOLLOWING ITINERARY: [DATE…"
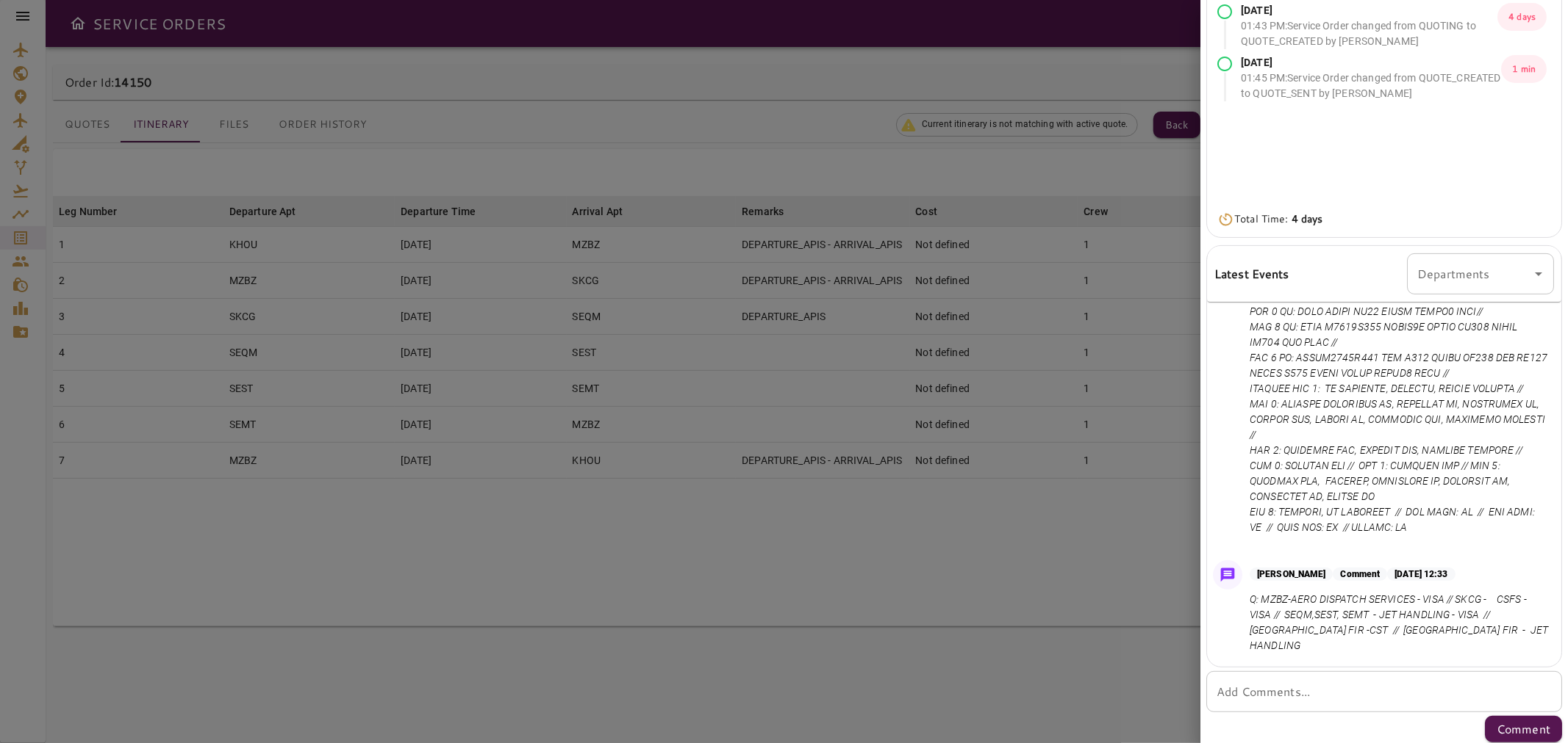
scroll to position [197, 0]
click at [1339, 696] on div "* Add Comments..." at bounding box center [1384, 687] width 356 height 42
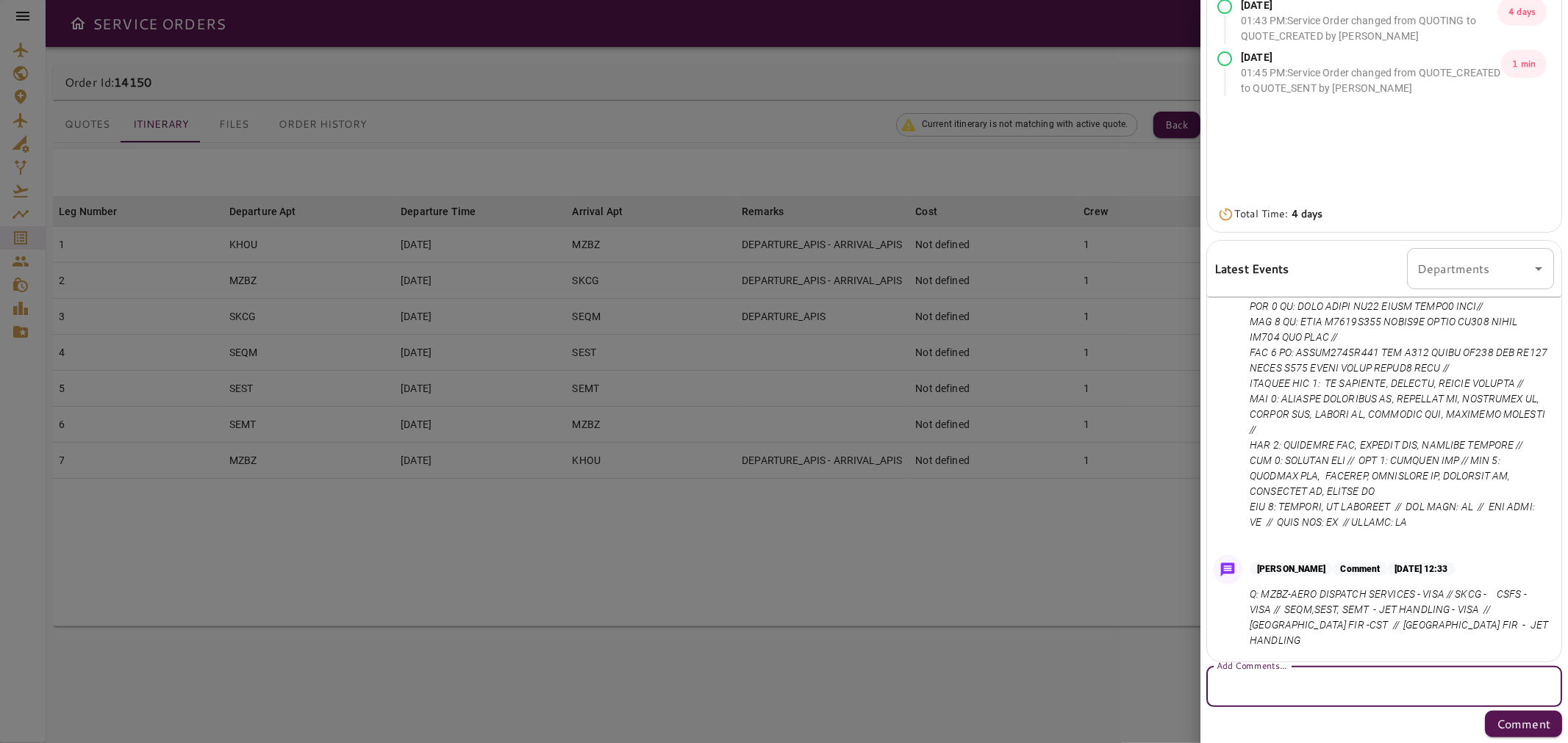
paste textarea "**********"
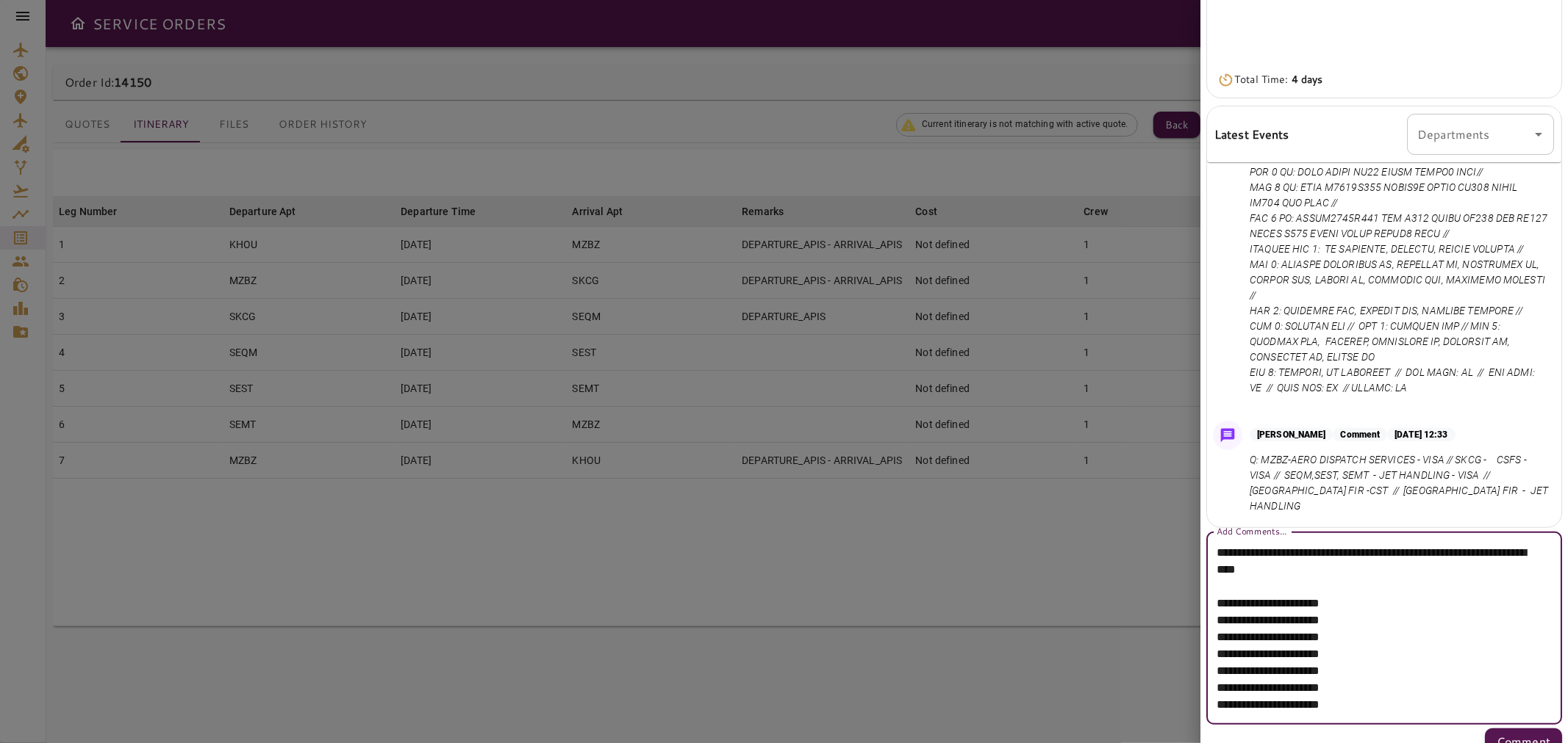
scroll to position [349, 0]
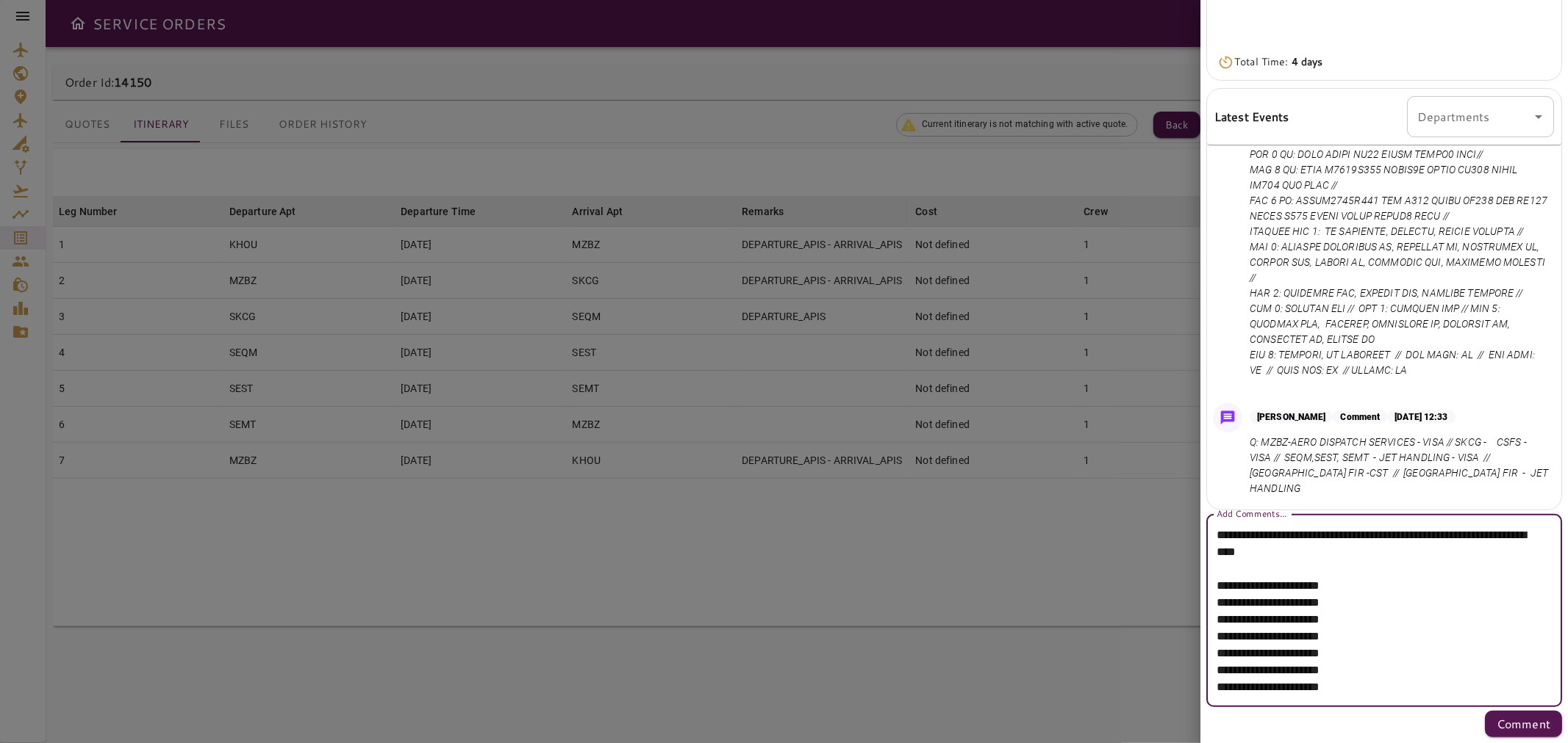
drag, startPoint x: 1376, startPoint y: 599, endPoint x: 1215, endPoint y: 605, distance: 161.1
click at [1216, 605] on textarea "**********" at bounding box center [1377, 611] width 322 height 169
click at [1460, 585] on textarea "**********" at bounding box center [1377, 611] width 322 height 169
drag, startPoint x: 1373, startPoint y: 603, endPoint x: 1222, endPoint y: 605, distance: 151.0
click at [1222, 605] on textarea "**********" at bounding box center [1377, 611] width 322 height 169
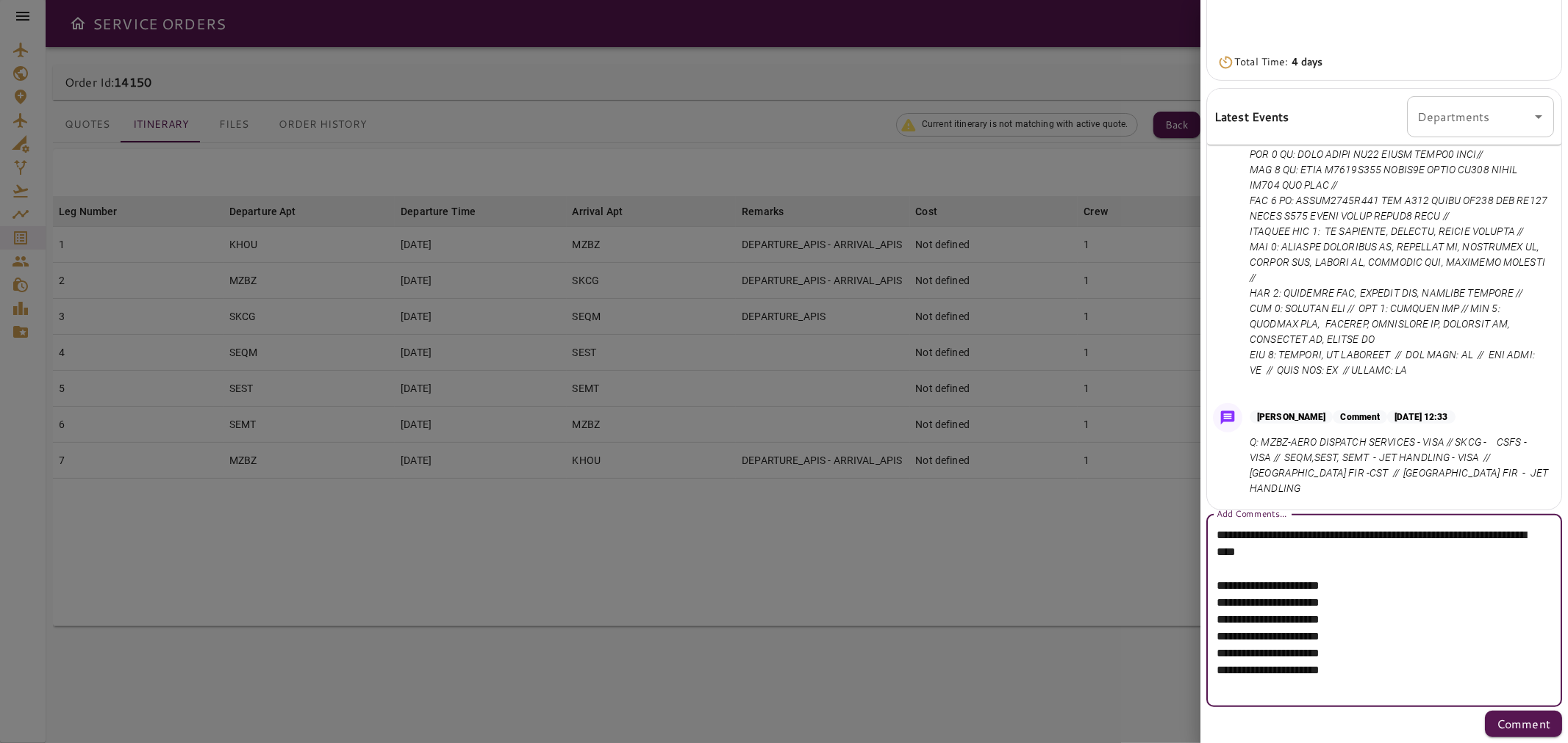
scroll to position [332, 0]
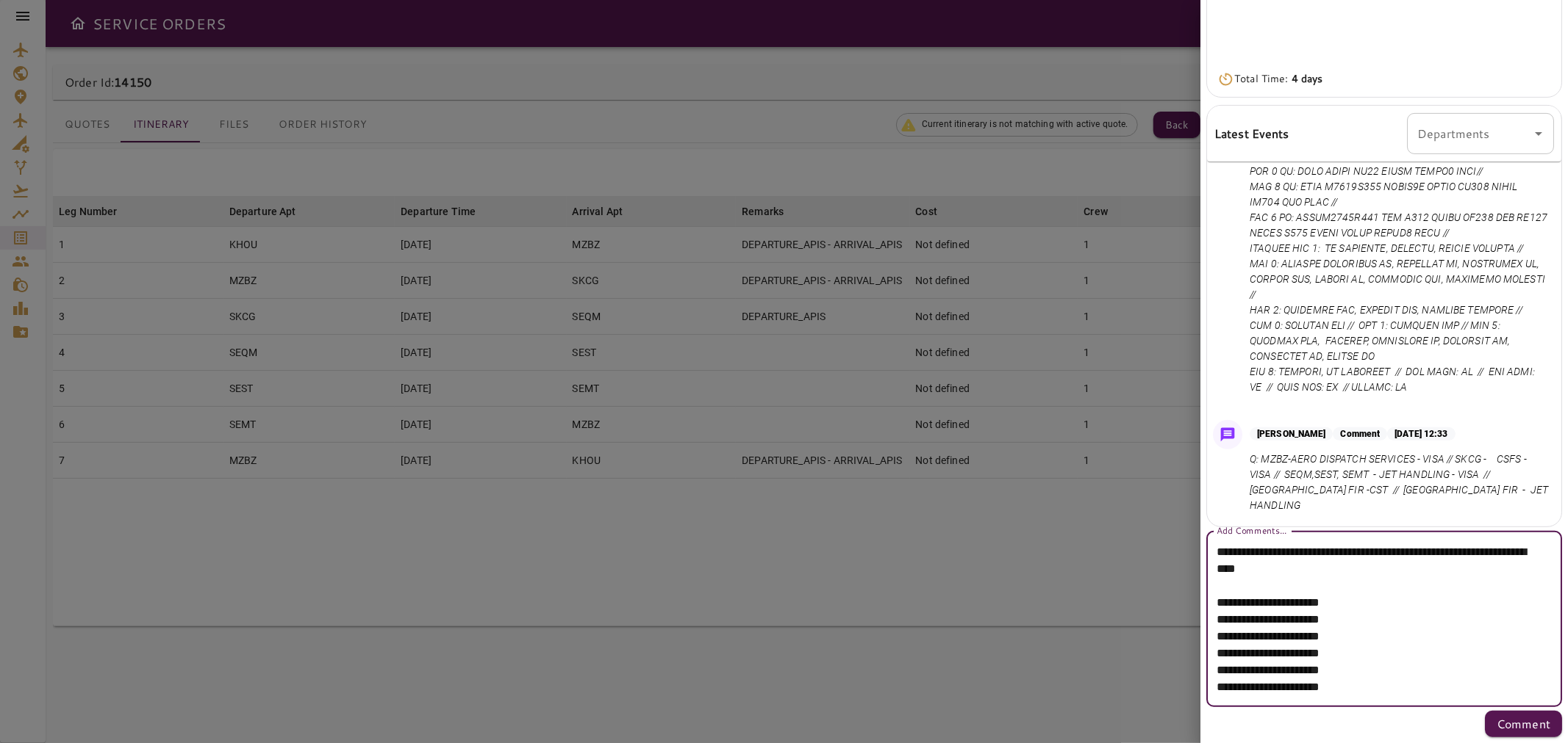
click at [1255, 627] on textarea "**********" at bounding box center [1377, 619] width 322 height 152
click at [1386, 600] on textarea "**********" at bounding box center [1377, 619] width 322 height 152
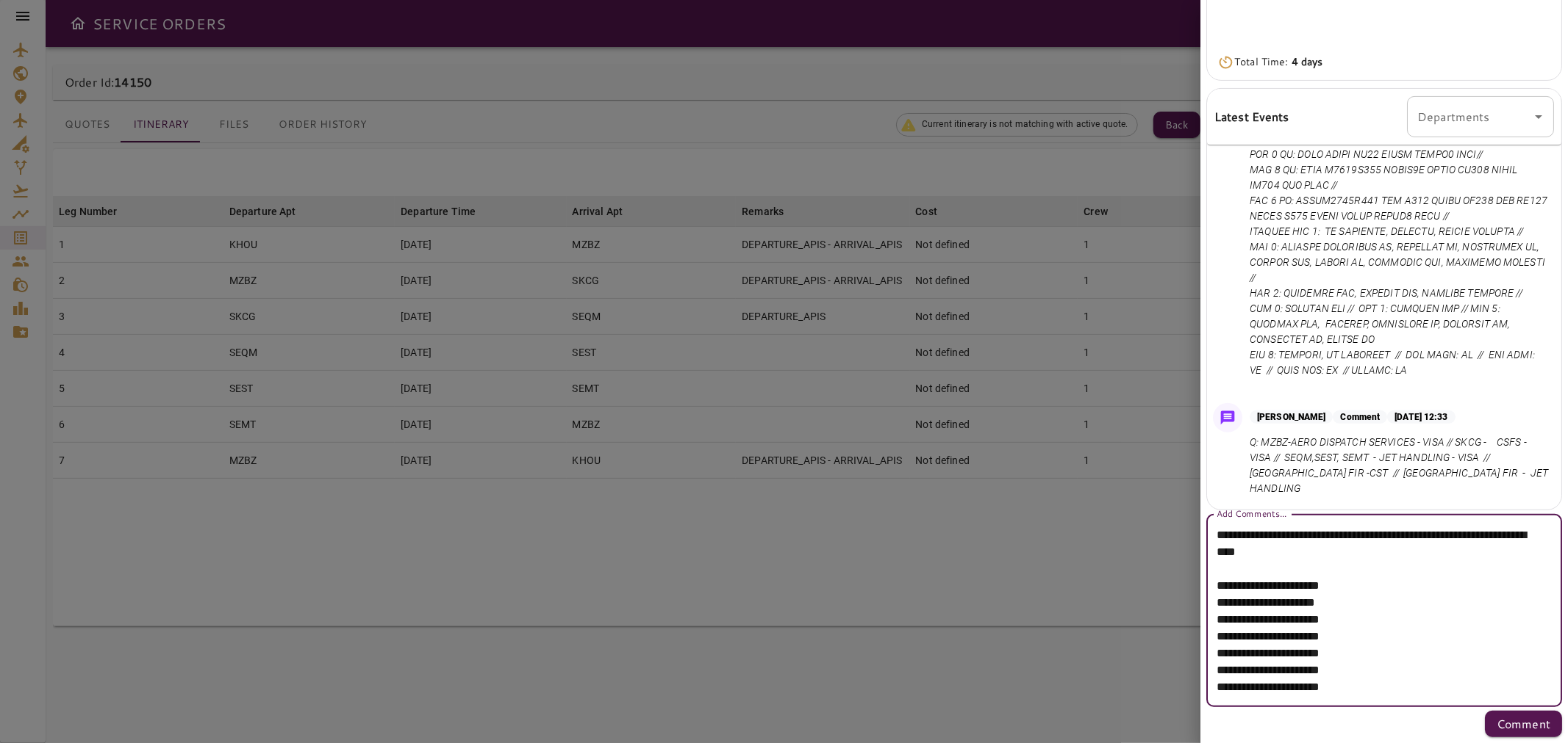
click at [1374, 621] on textarea "**********" at bounding box center [1377, 611] width 322 height 169
drag, startPoint x: 1382, startPoint y: 618, endPoint x: 1348, endPoint y: 614, distance: 34.2
click at [1348, 614] on textarea "**********" at bounding box center [1377, 611] width 322 height 169
click at [1407, 630] on textarea "**********" at bounding box center [1377, 611] width 322 height 169
drag, startPoint x: 1375, startPoint y: 619, endPoint x: 1211, endPoint y: 619, distance: 164.0
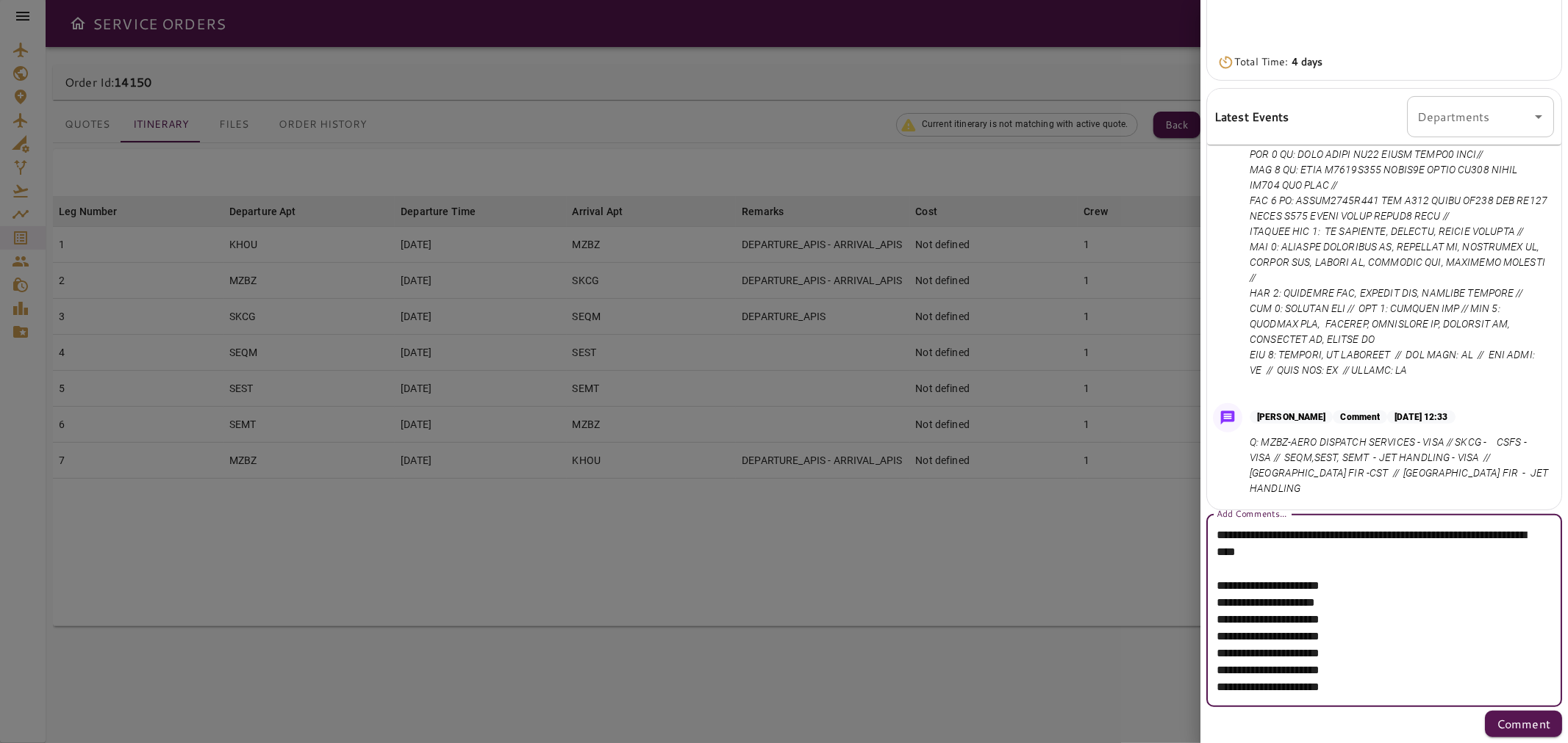
click at [1211, 619] on div "**********" at bounding box center [1384, 611] width 356 height 193
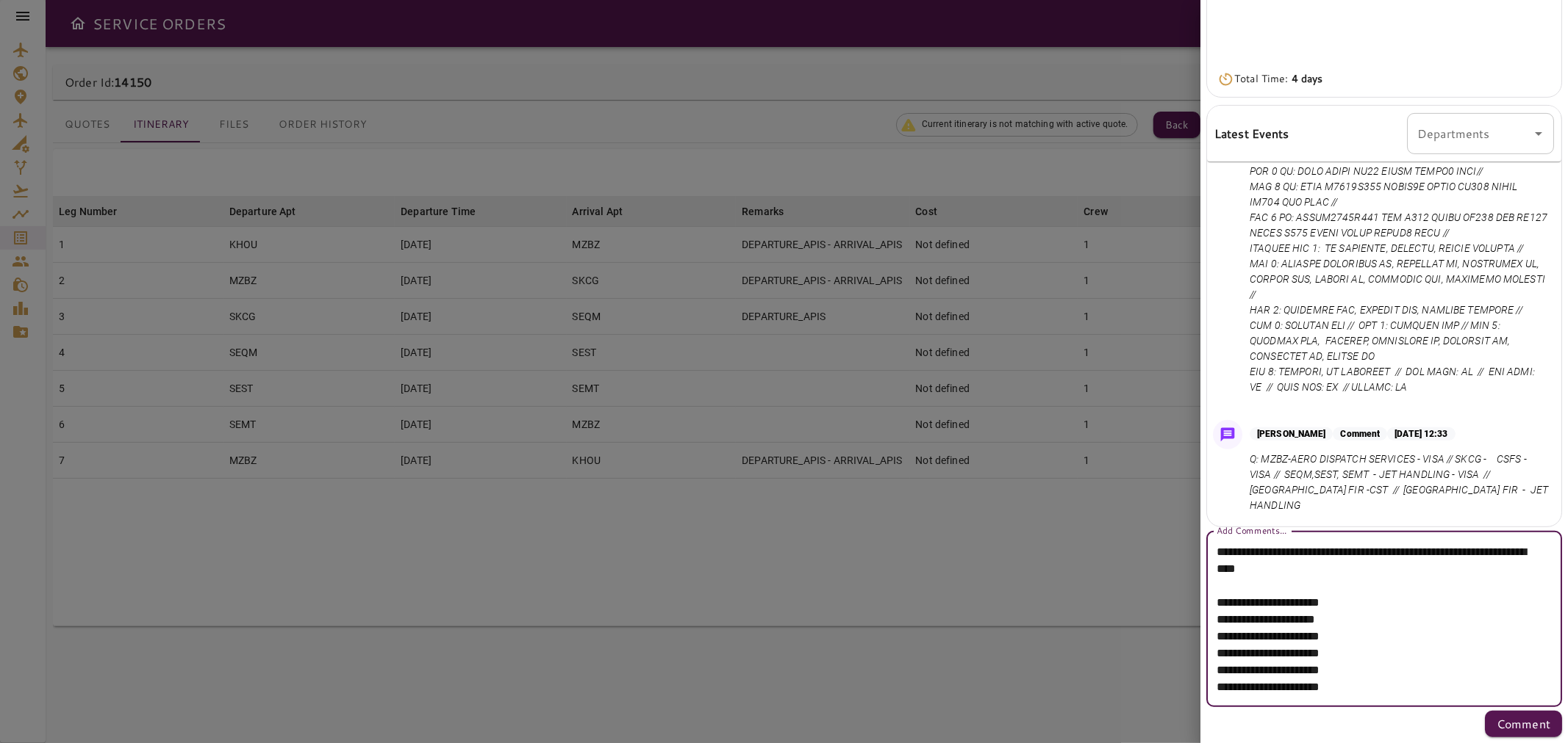
click at [1255, 631] on textarea "**********" at bounding box center [1377, 619] width 322 height 152
click at [1255, 656] on textarea "**********" at bounding box center [1377, 619] width 322 height 152
click at [1255, 666] on textarea "**********" at bounding box center [1377, 619] width 322 height 152
click at [1258, 694] on textarea "**********" at bounding box center [1377, 619] width 322 height 152
type textarea "**********"
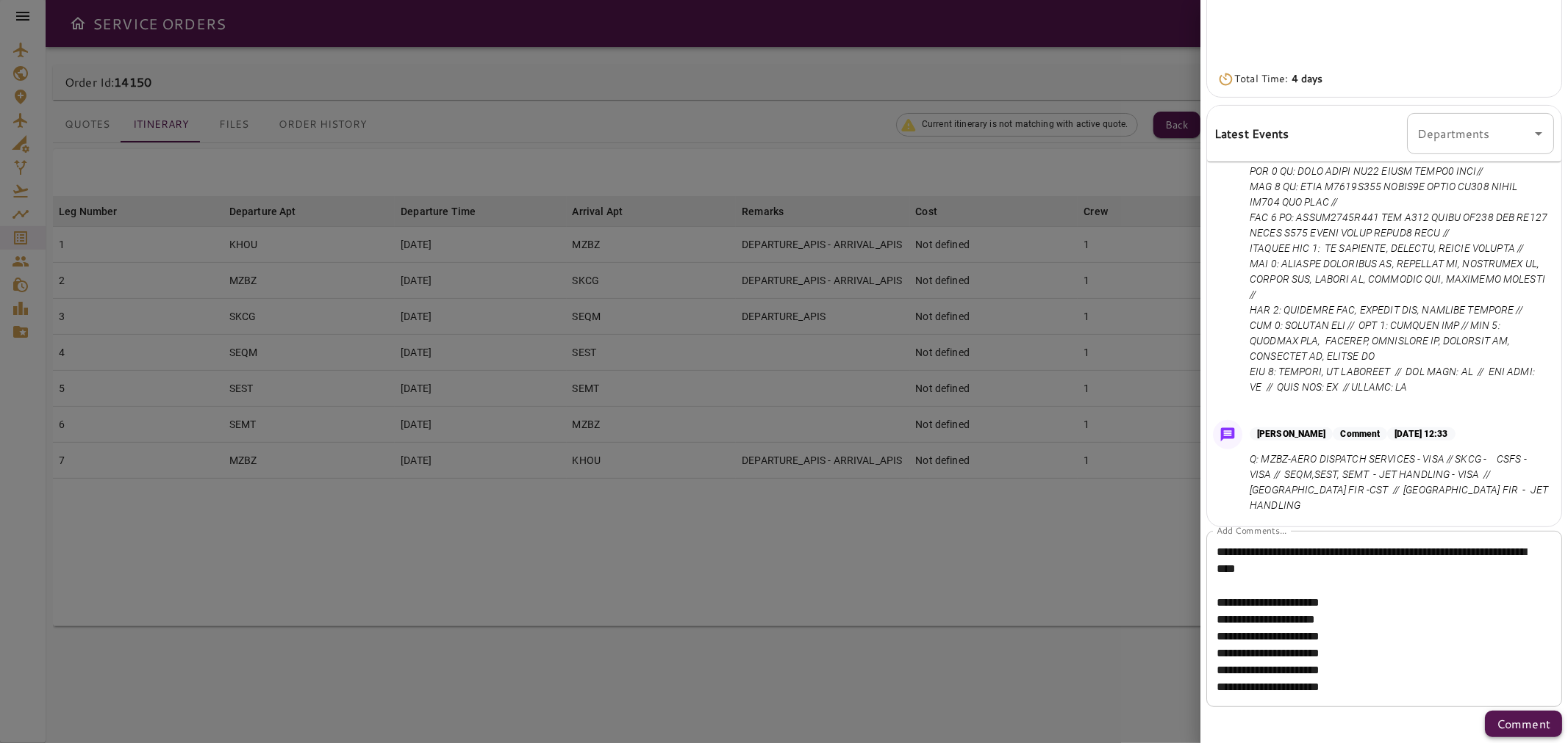
click at [1496, 720] on p "Comment" at bounding box center [1523, 724] width 54 height 18
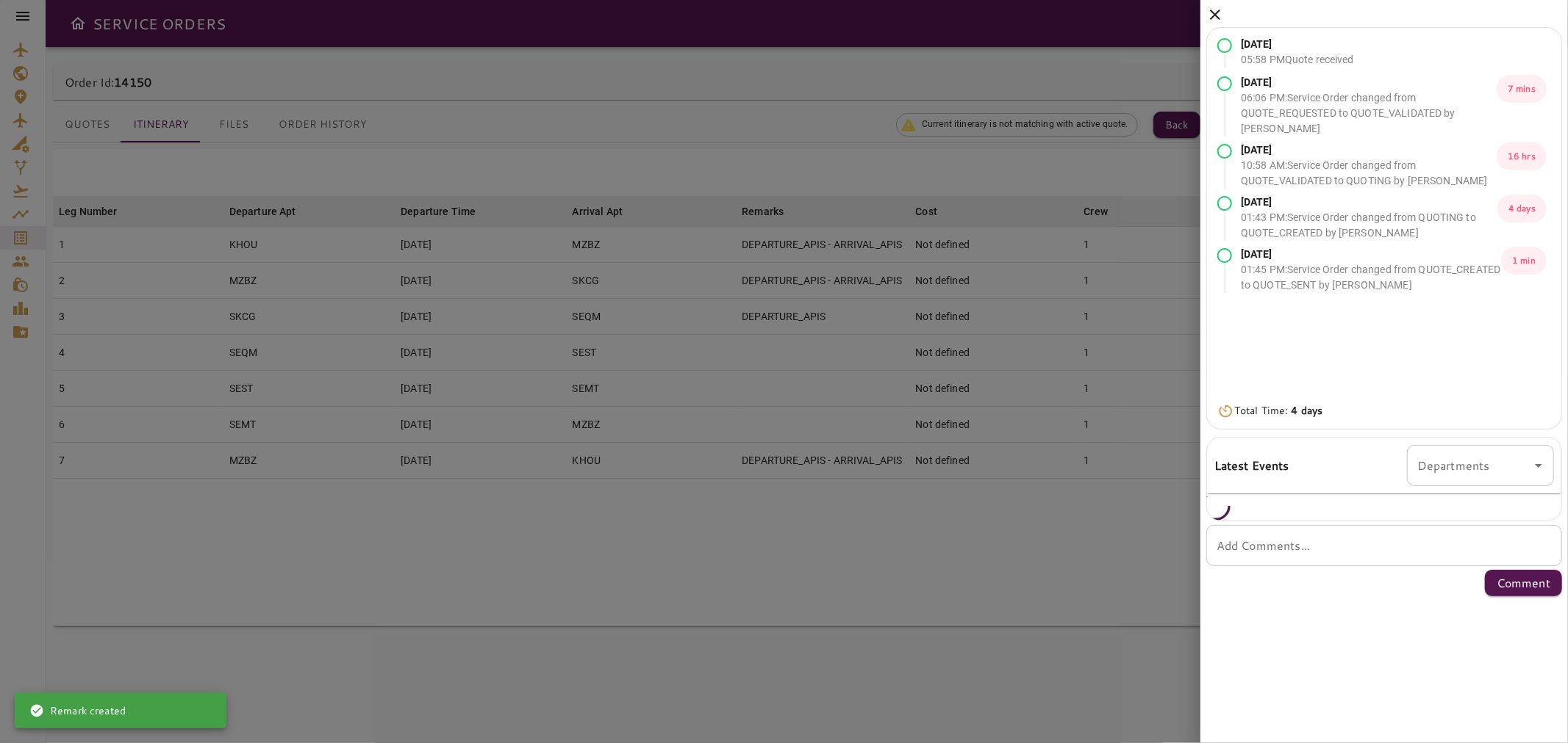
scroll to position [0, 0]
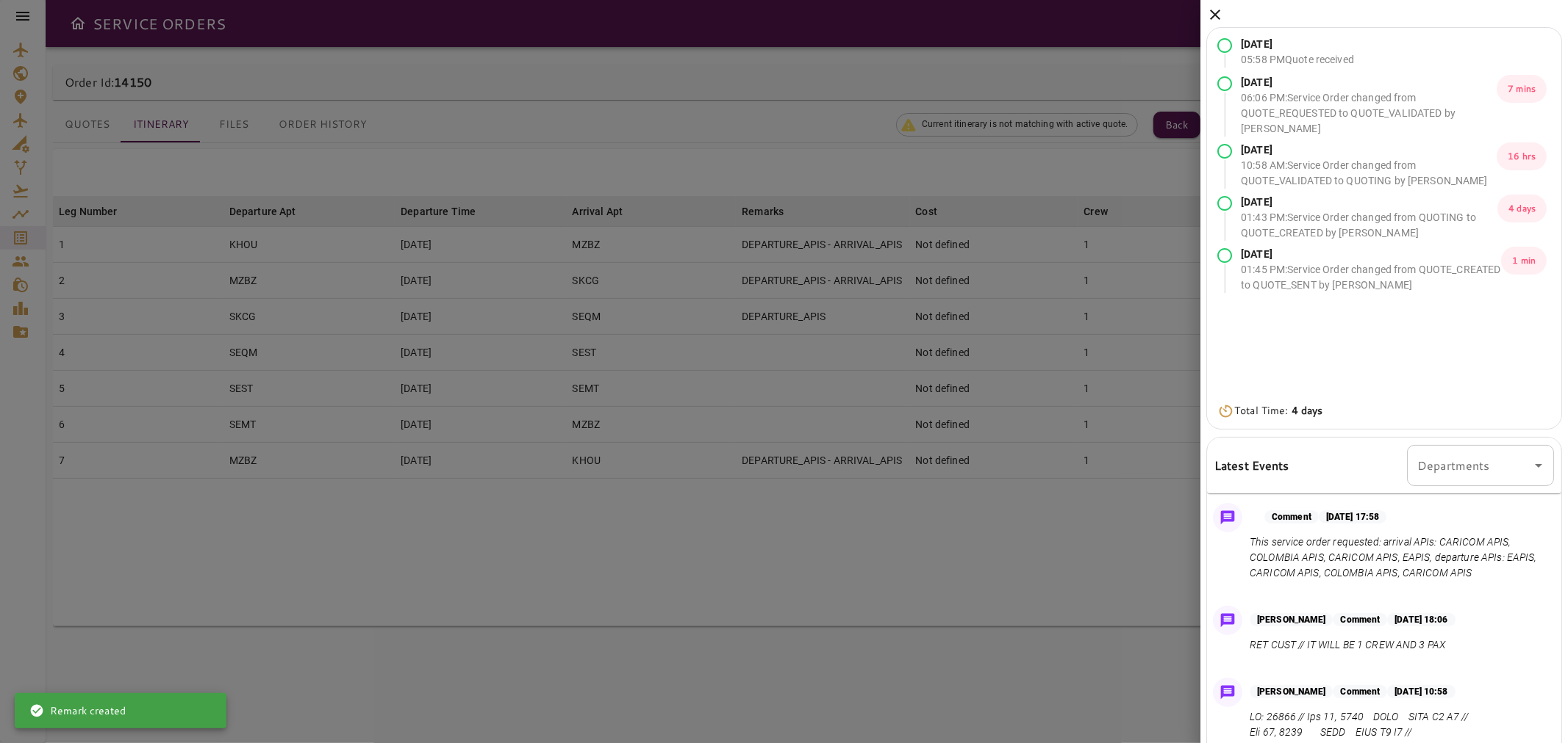
click at [1216, 15] on icon at bounding box center [1214, 14] width 18 height 18
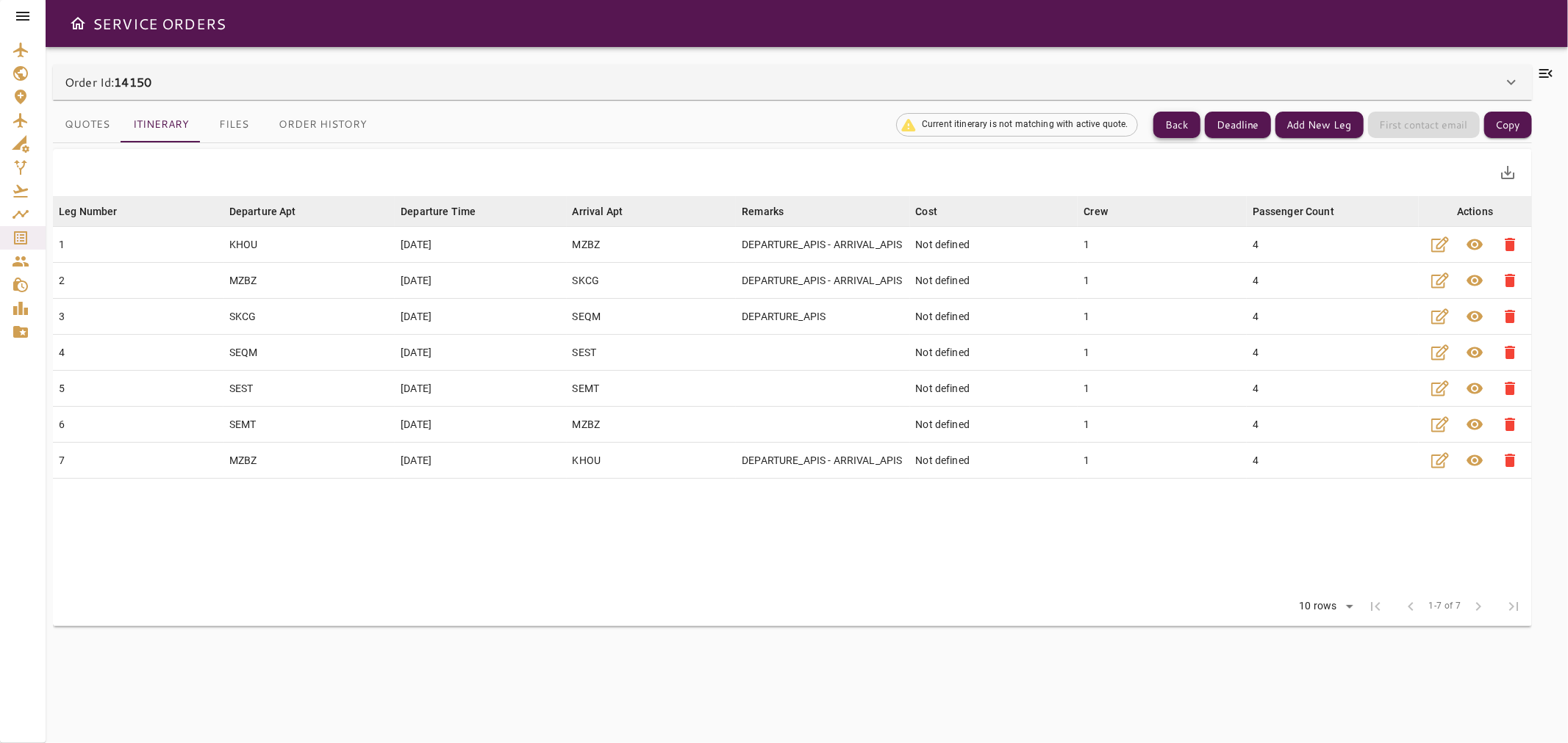
click at [1178, 129] on button "Back" at bounding box center [1176, 125] width 47 height 27
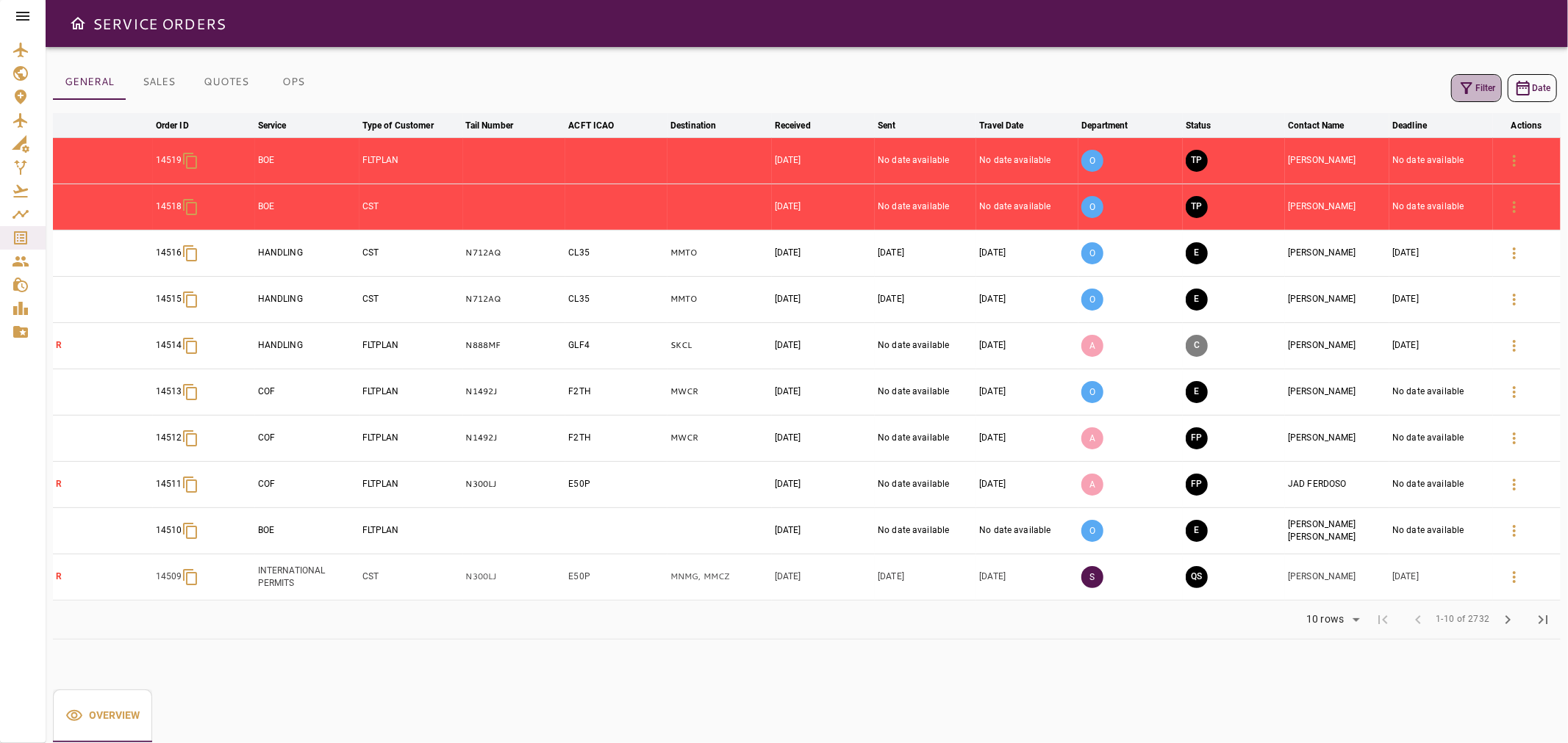
click at [1472, 87] on icon "button" at bounding box center [1466, 88] width 18 height 18
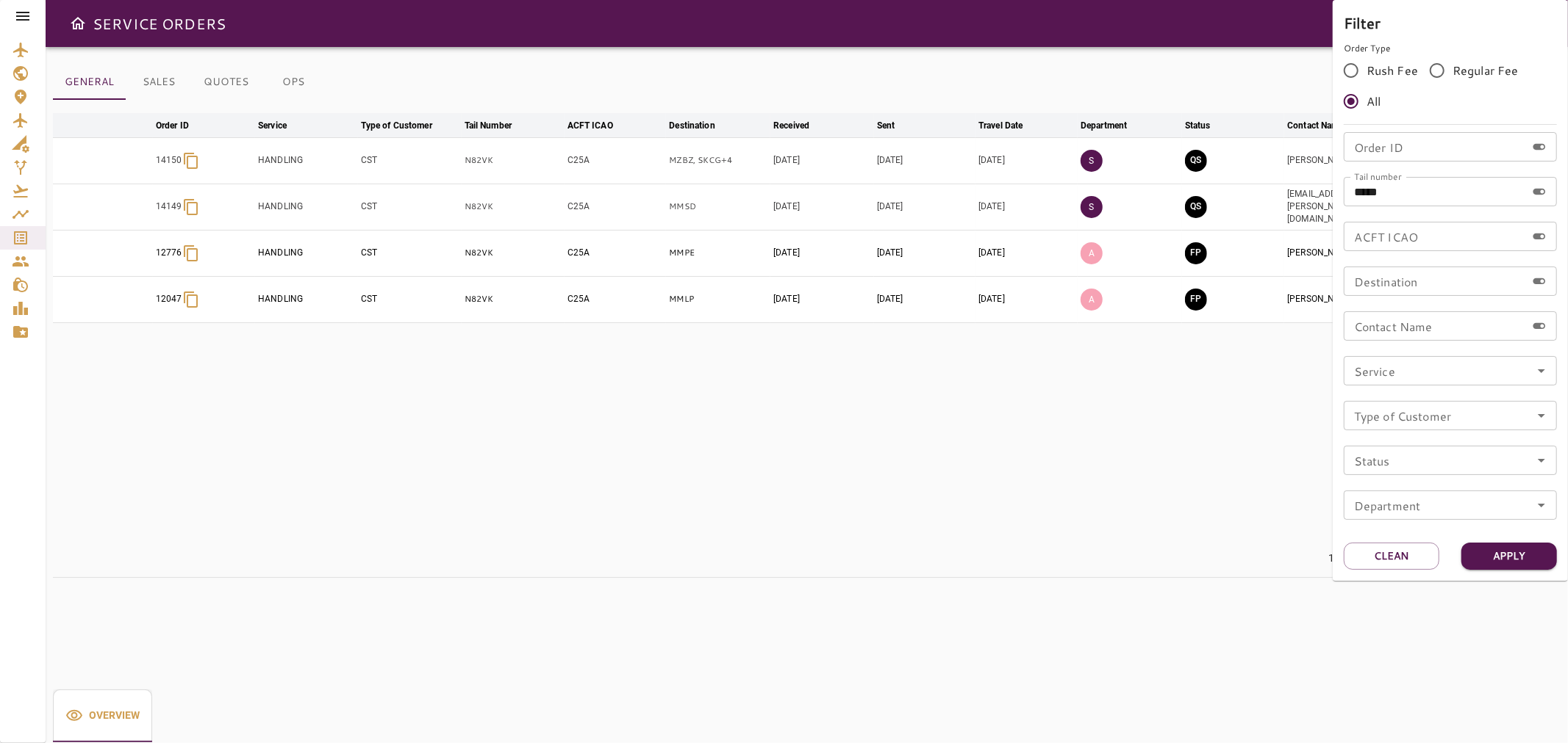
drag, startPoint x: 1212, startPoint y: 121, endPoint x: 1338, endPoint y: 186, distance: 141.8
click at [1213, 121] on div at bounding box center [784, 372] width 1568 height 743
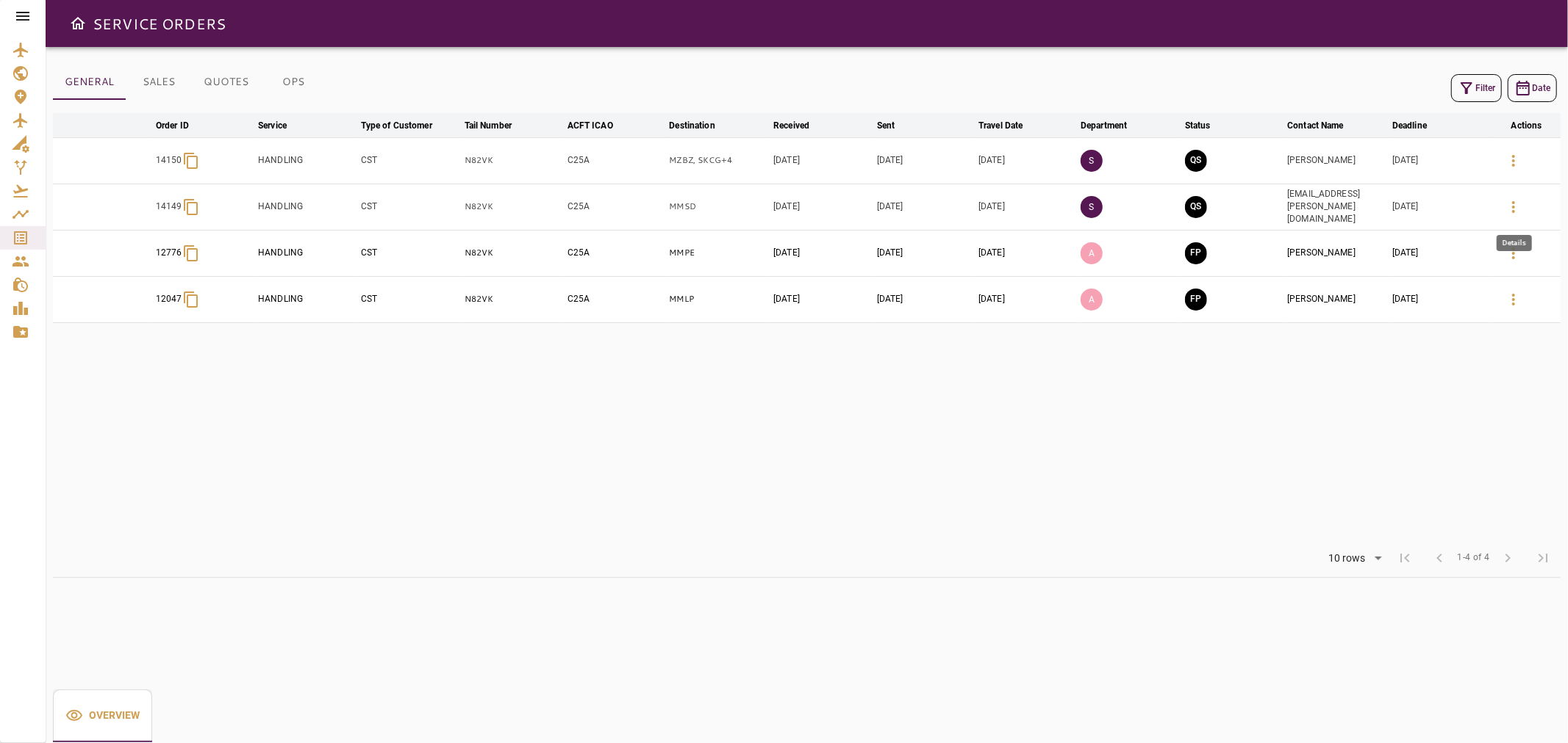
click at [1519, 209] on icon "button" at bounding box center [1513, 207] width 18 height 18
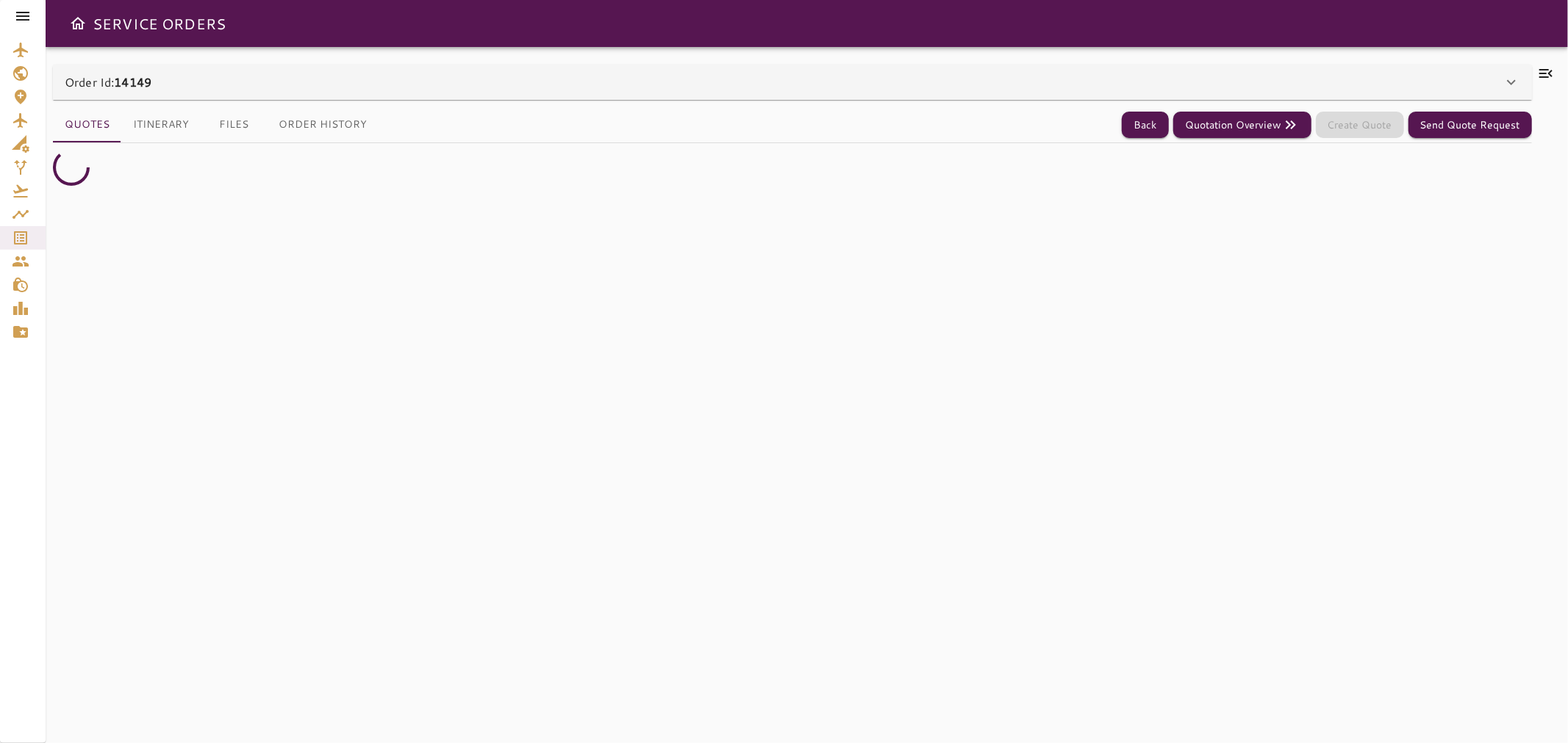
click at [166, 89] on div "Order Id: 14149" at bounding box center [783, 82] width 1437 height 18
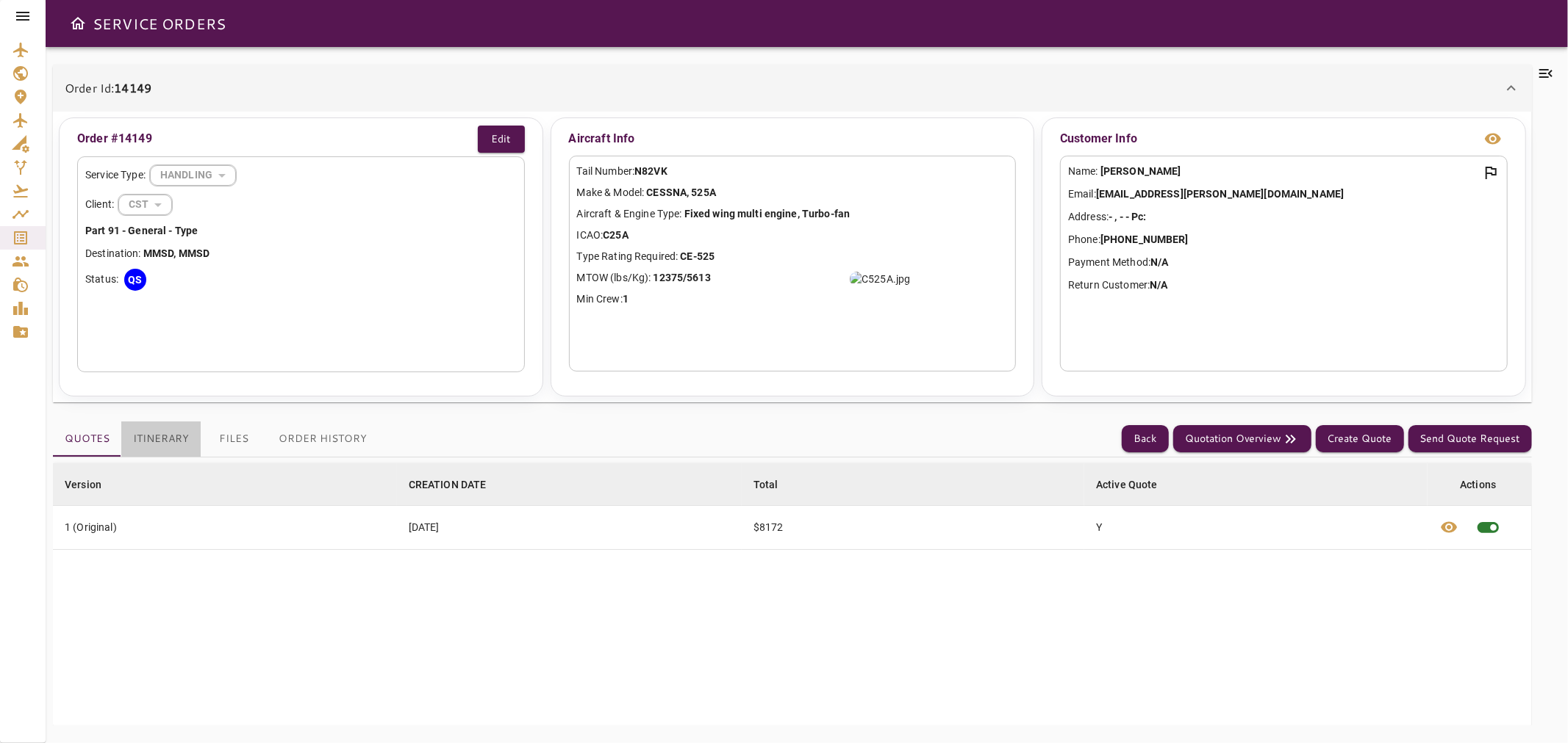
click at [159, 444] on button "Itinerary" at bounding box center [161, 439] width 79 height 35
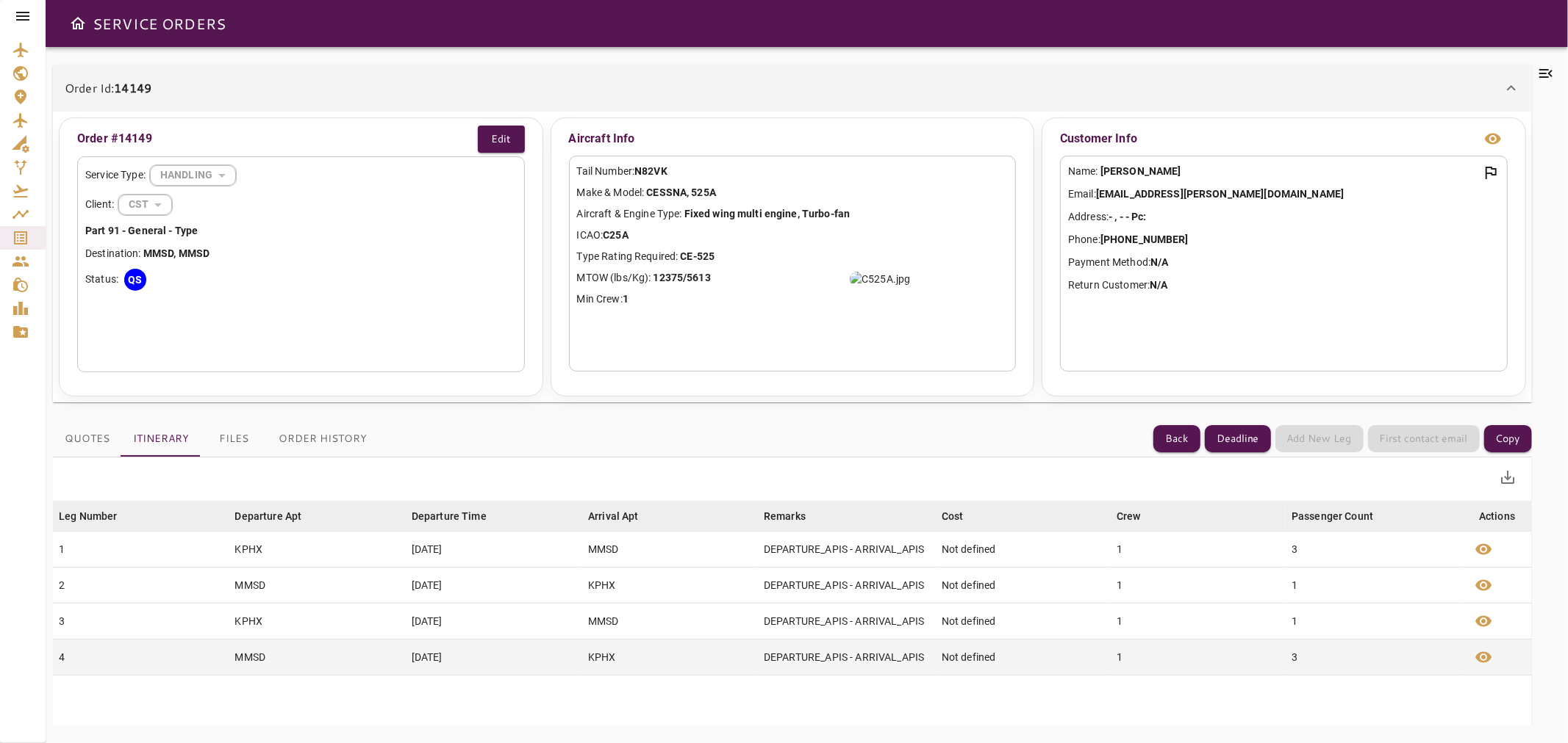
scroll to position [10, 0]
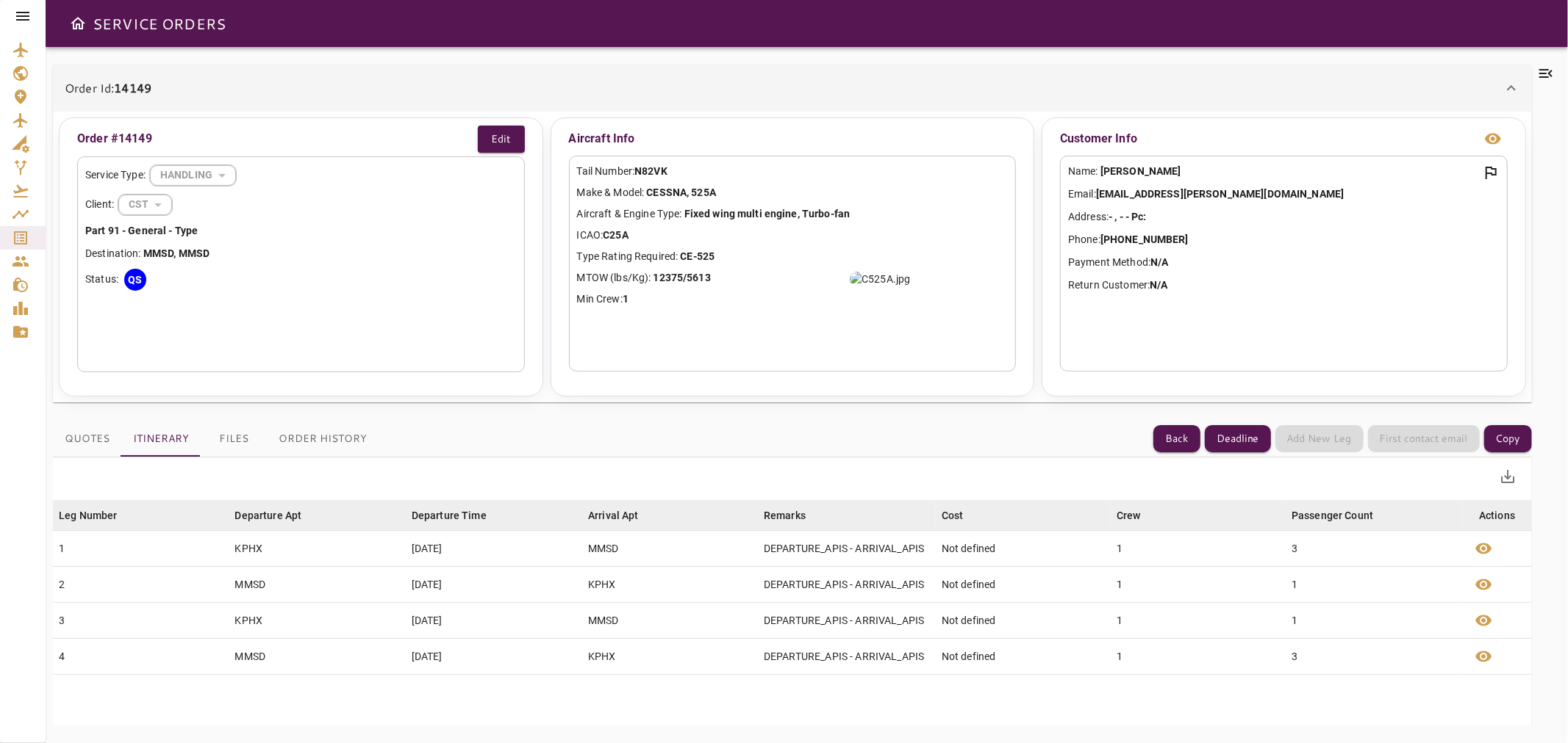
click at [1542, 71] on icon at bounding box center [1545, 73] width 18 height 18
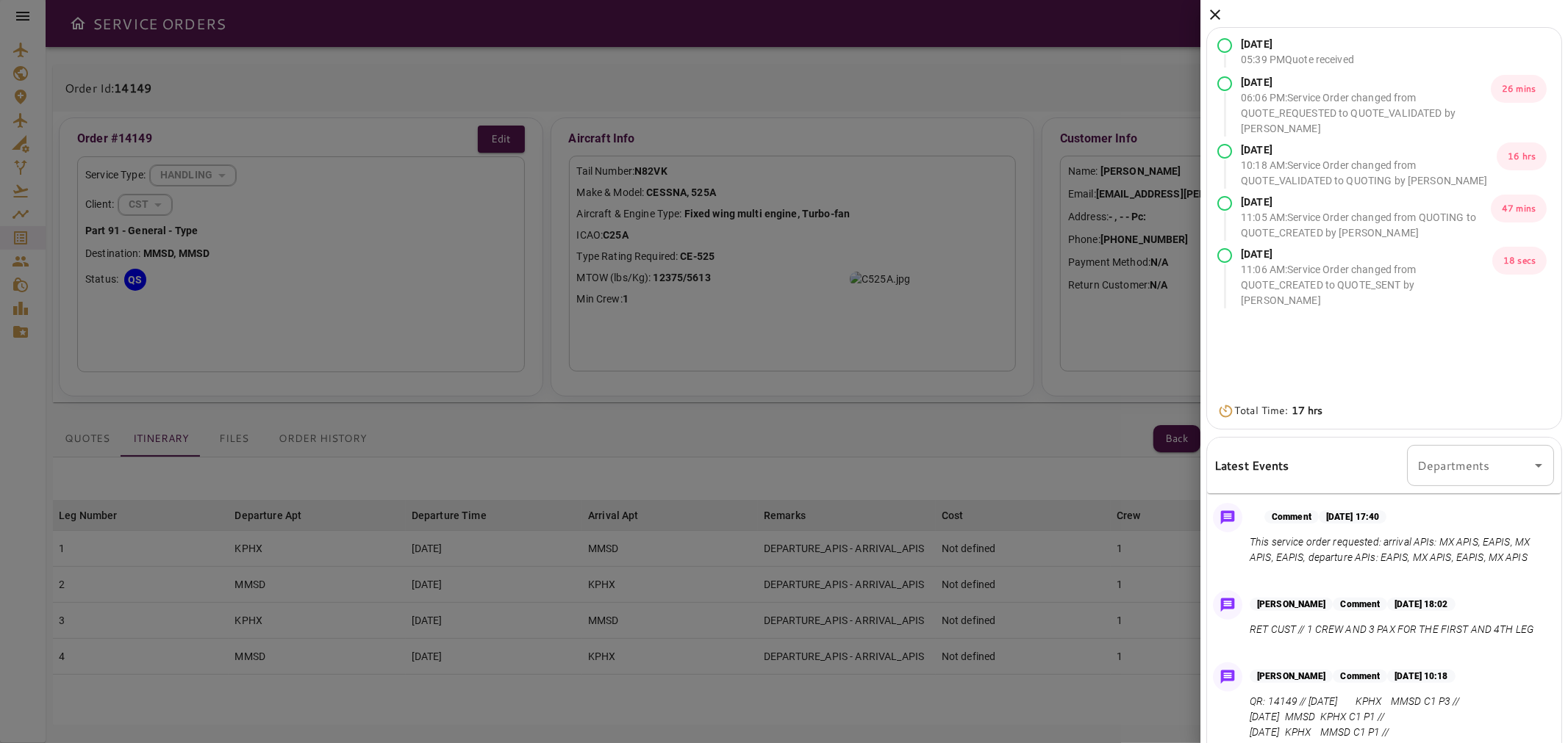
click at [1215, 8] on icon at bounding box center [1214, 14] width 18 height 18
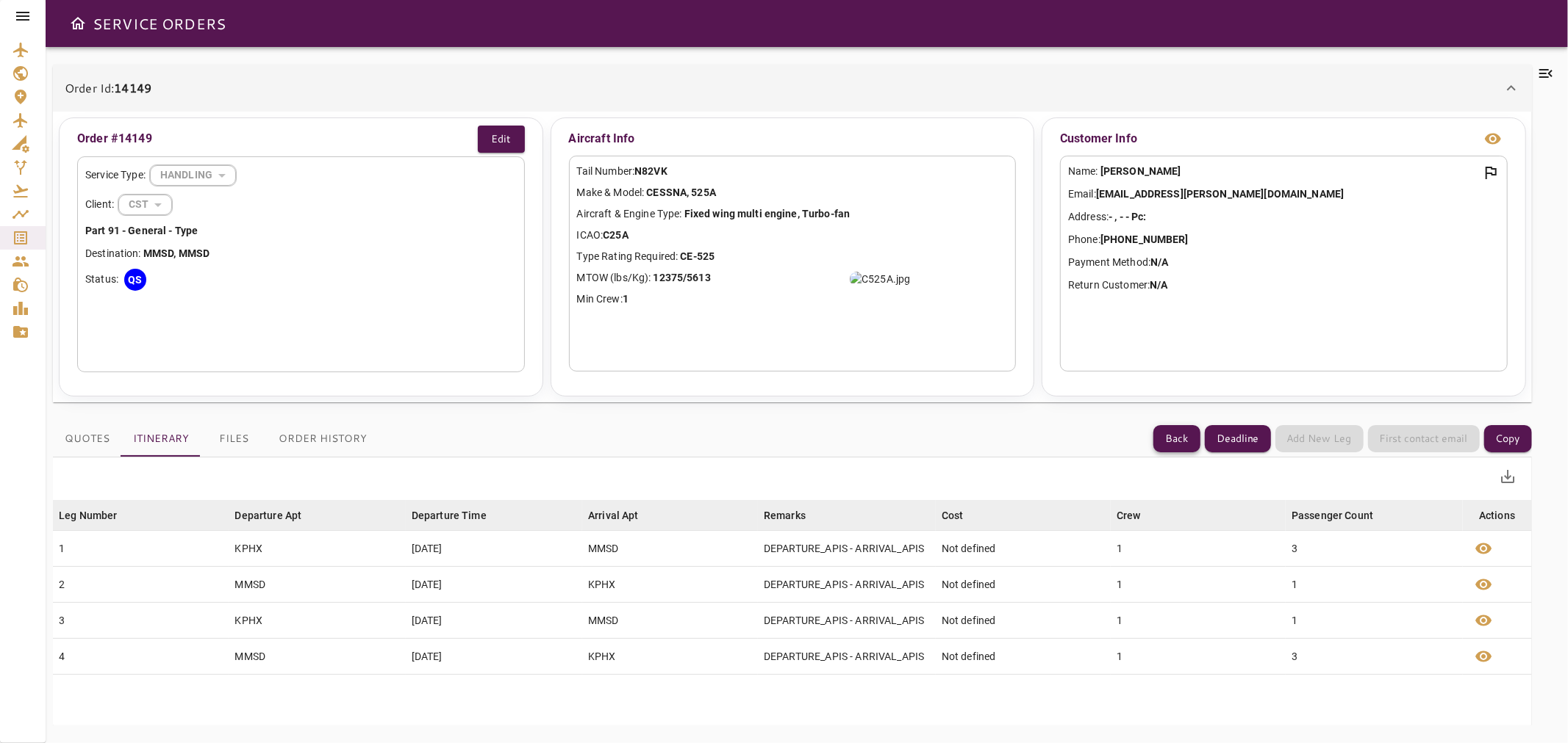
click at [1179, 440] on button "Back" at bounding box center [1176, 439] width 47 height 27
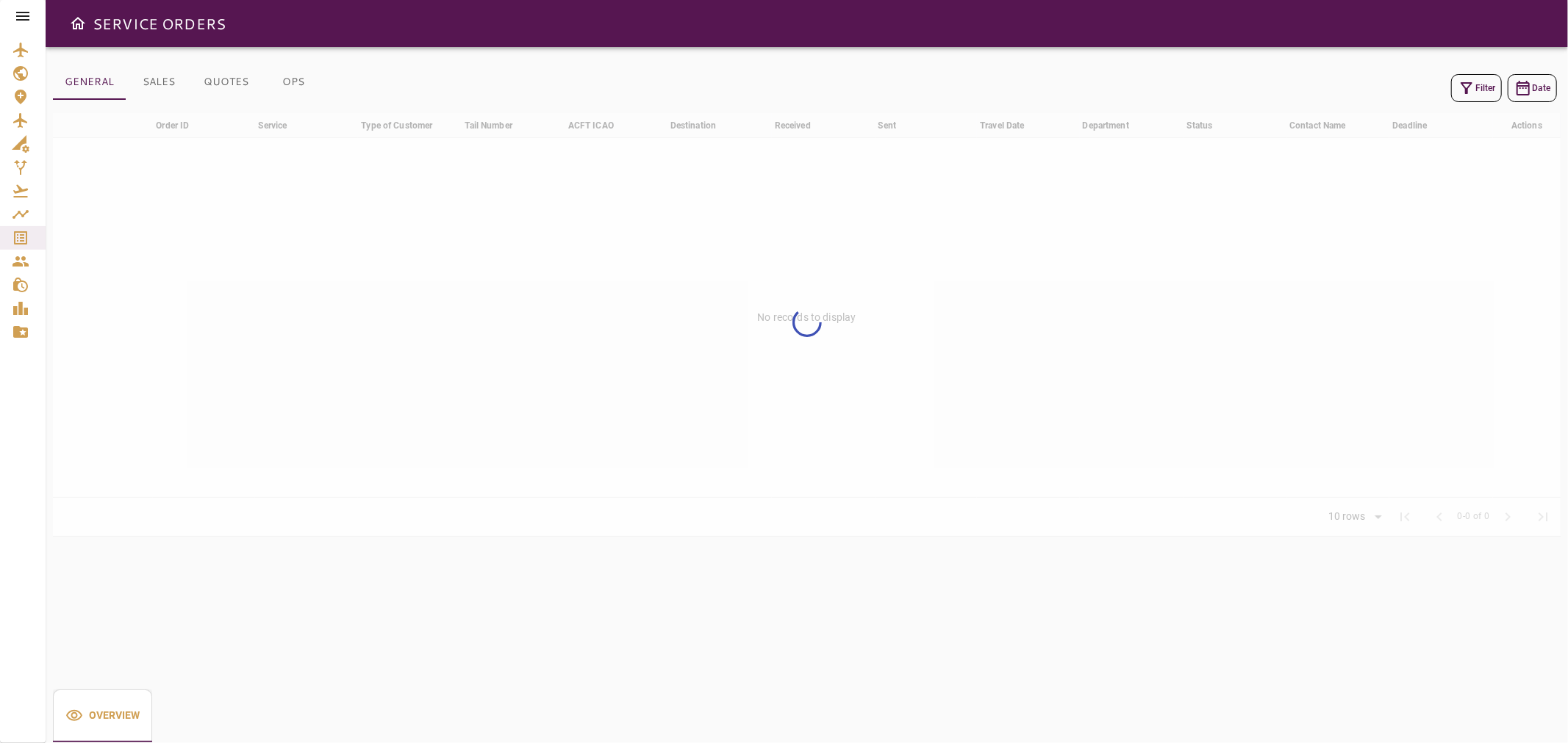
click at [1473, 79] on icon "button" at bounding box center [1466, 88] width 18 height 18
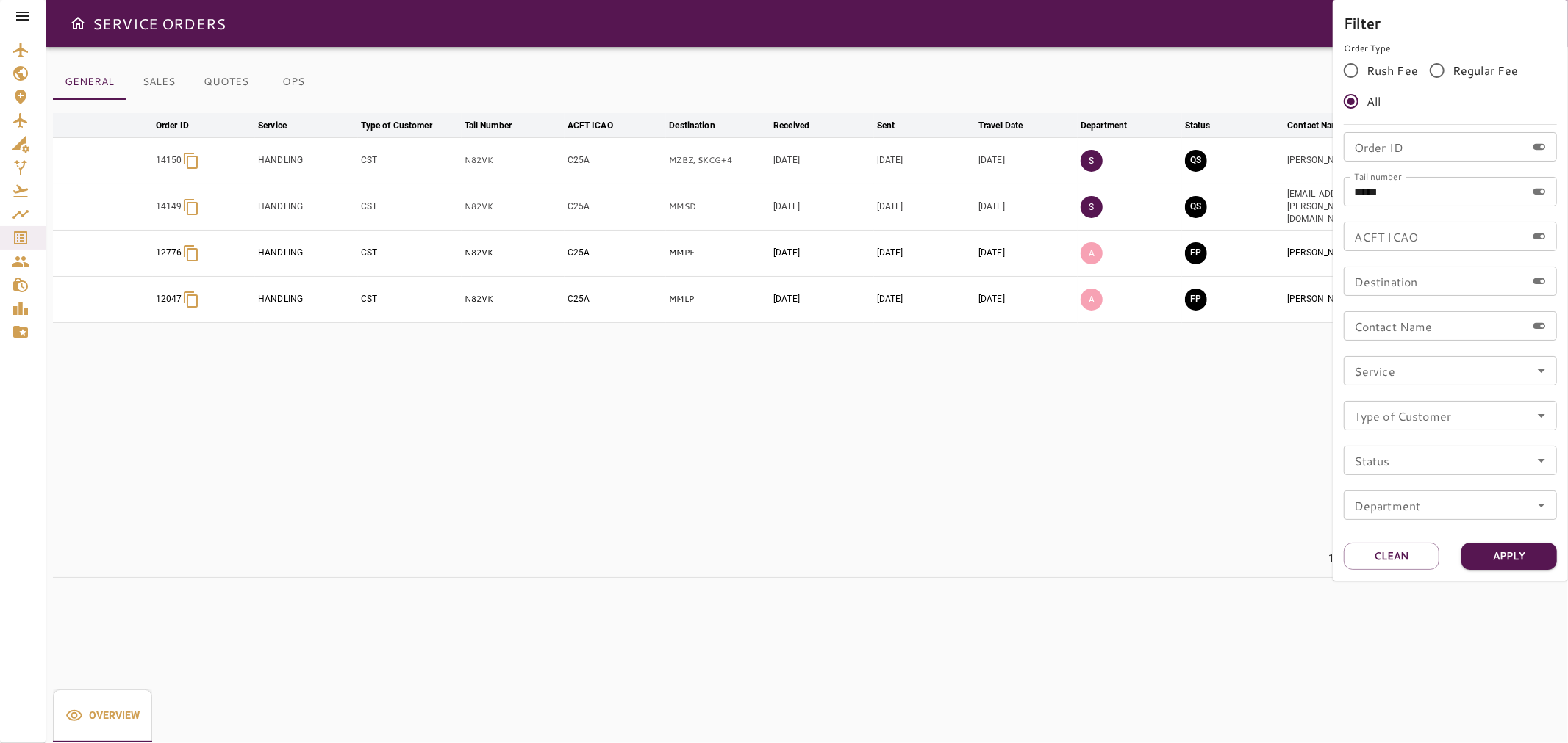
click at [1238, 441] on div at bounding box center [784, 372] width 1568 height 743
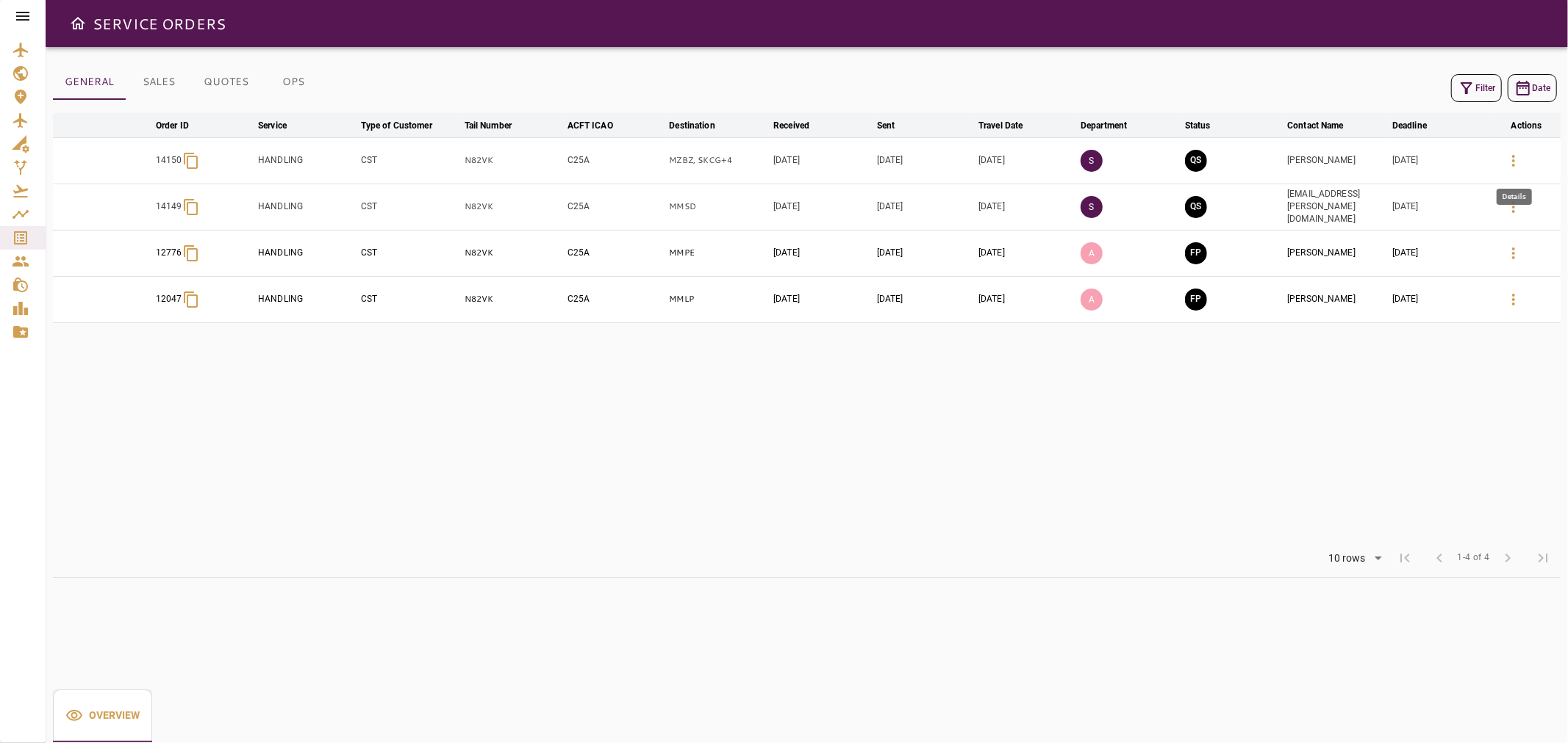
click at [1519, 160] on icon "button" at bounding box center [1513, 161] width 18 height 18
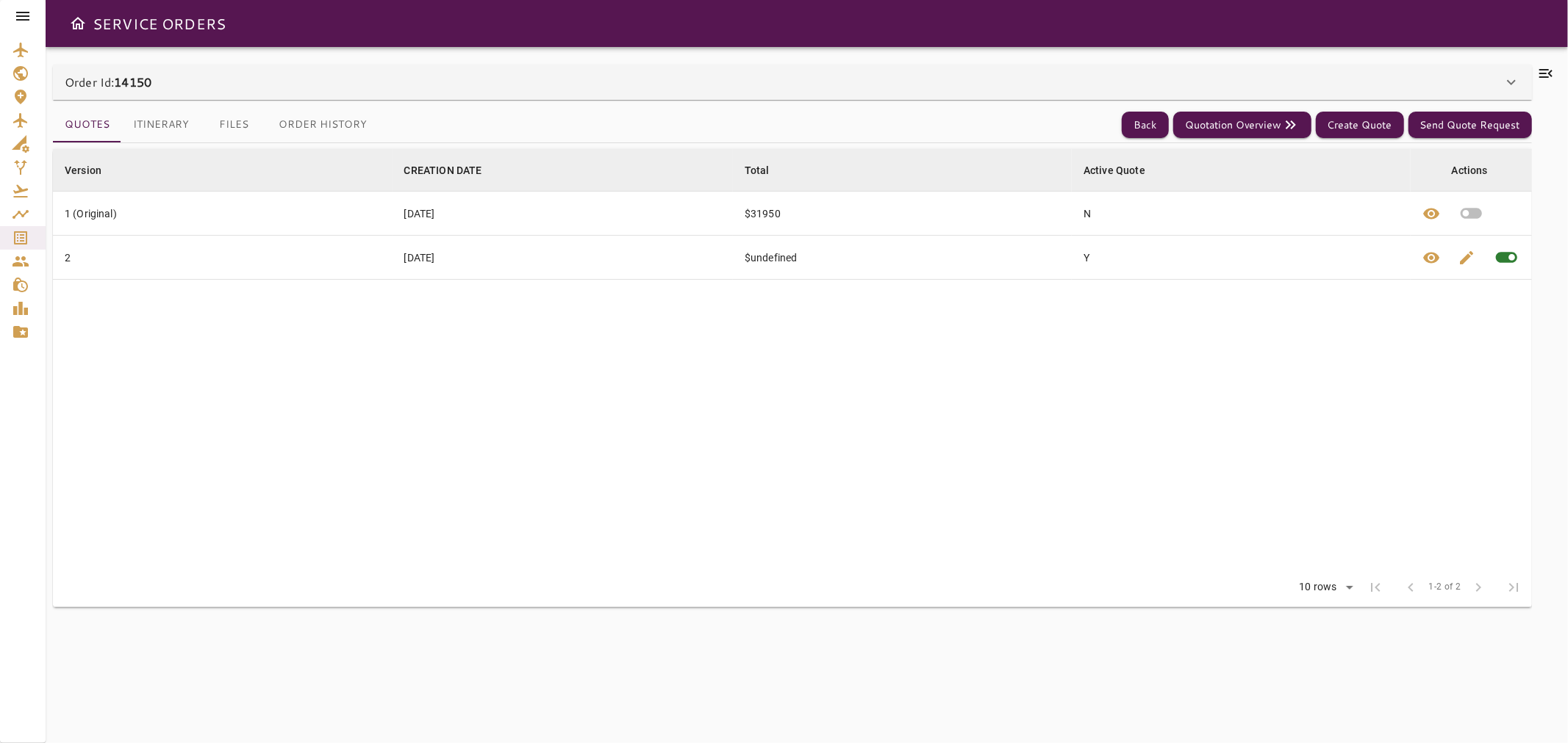
click at [1546, 75] on icon at bounding box center [1545, 73] width 18 height 18
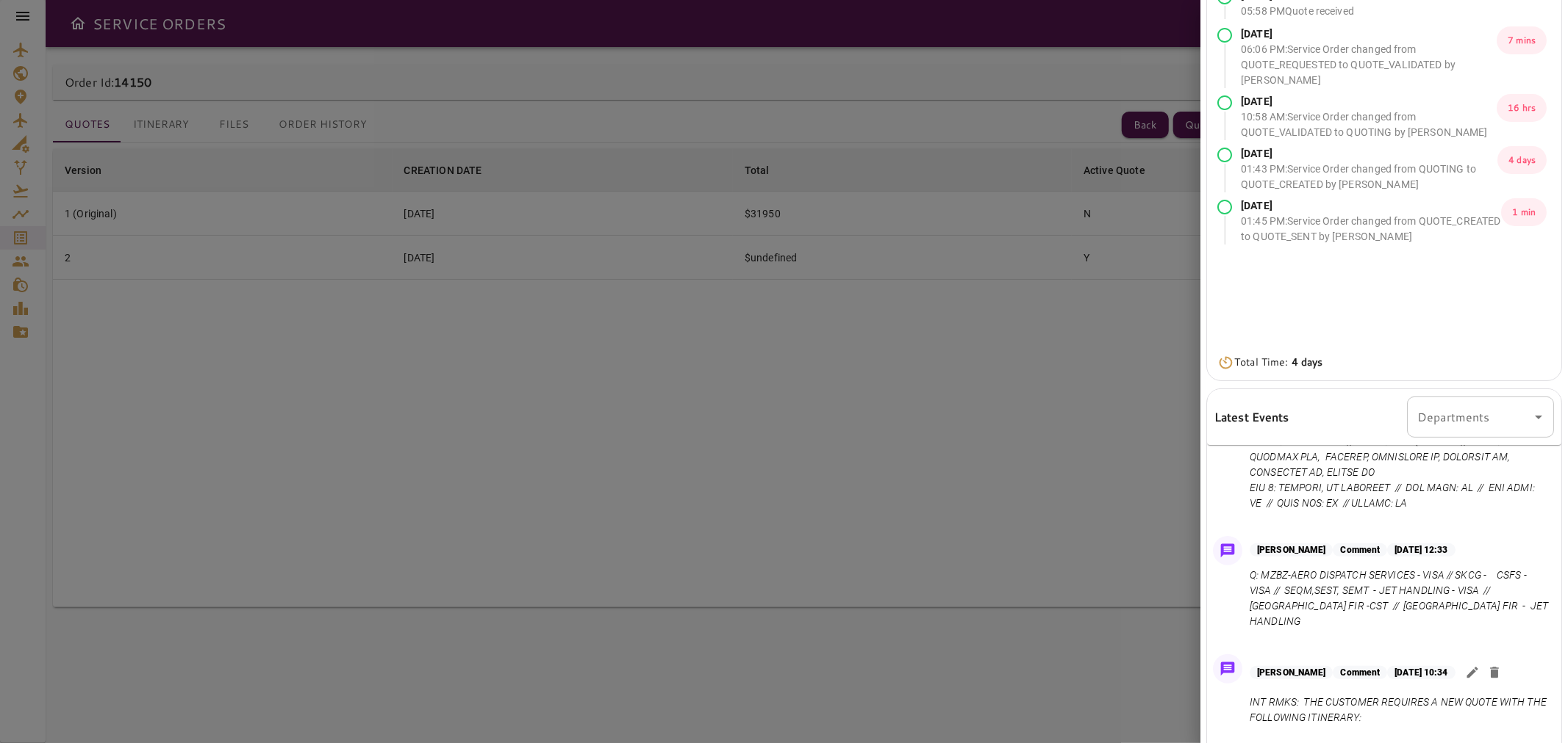
scroll to position [1754, 0]
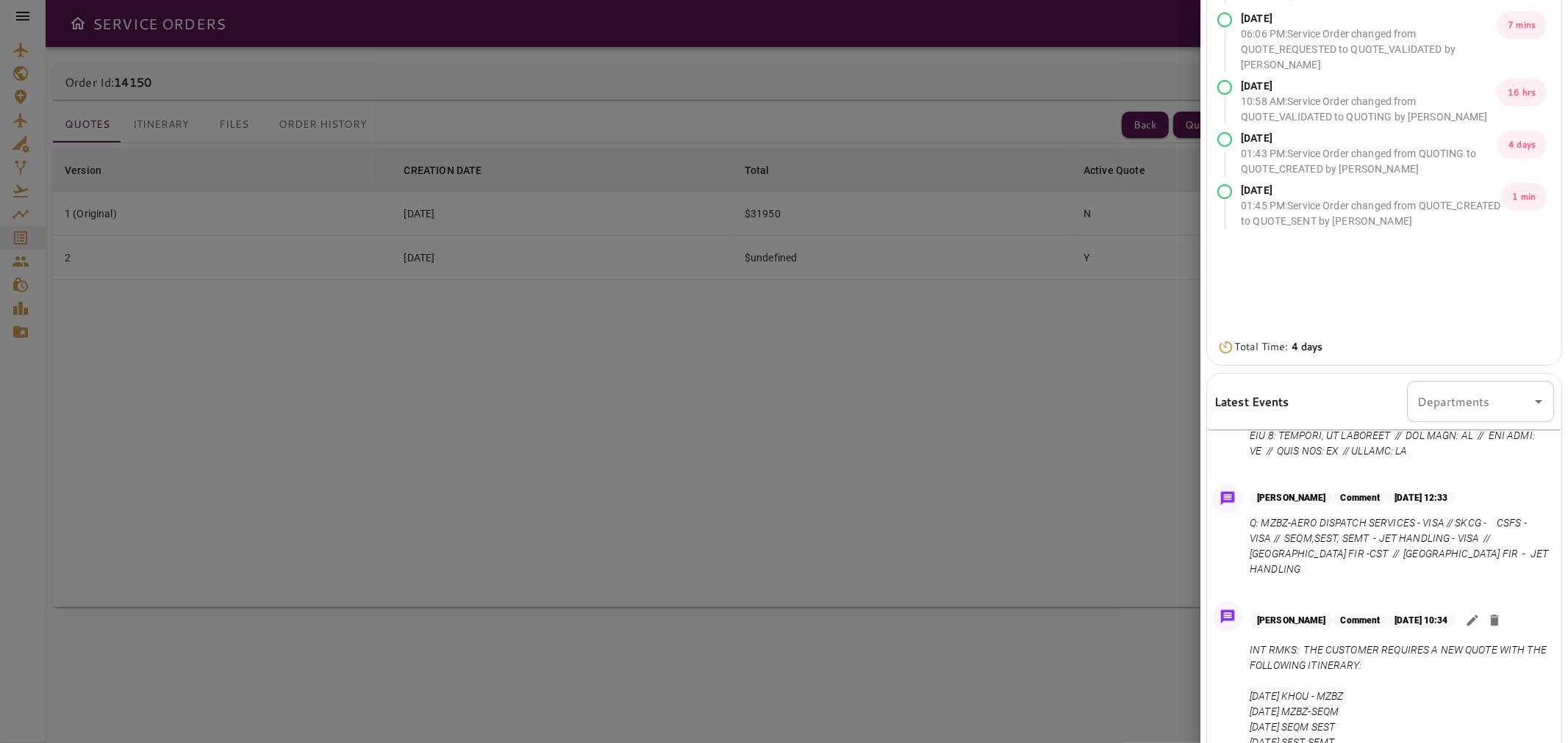
click at [1490, 640] on div "[PERSON_NAME] Comment [DATE] 10:34 INT RMKS: THE CUSTOMER REQUIRES A NEW QUOTE …" at bounding box center [1399, 696] width 299 height 172
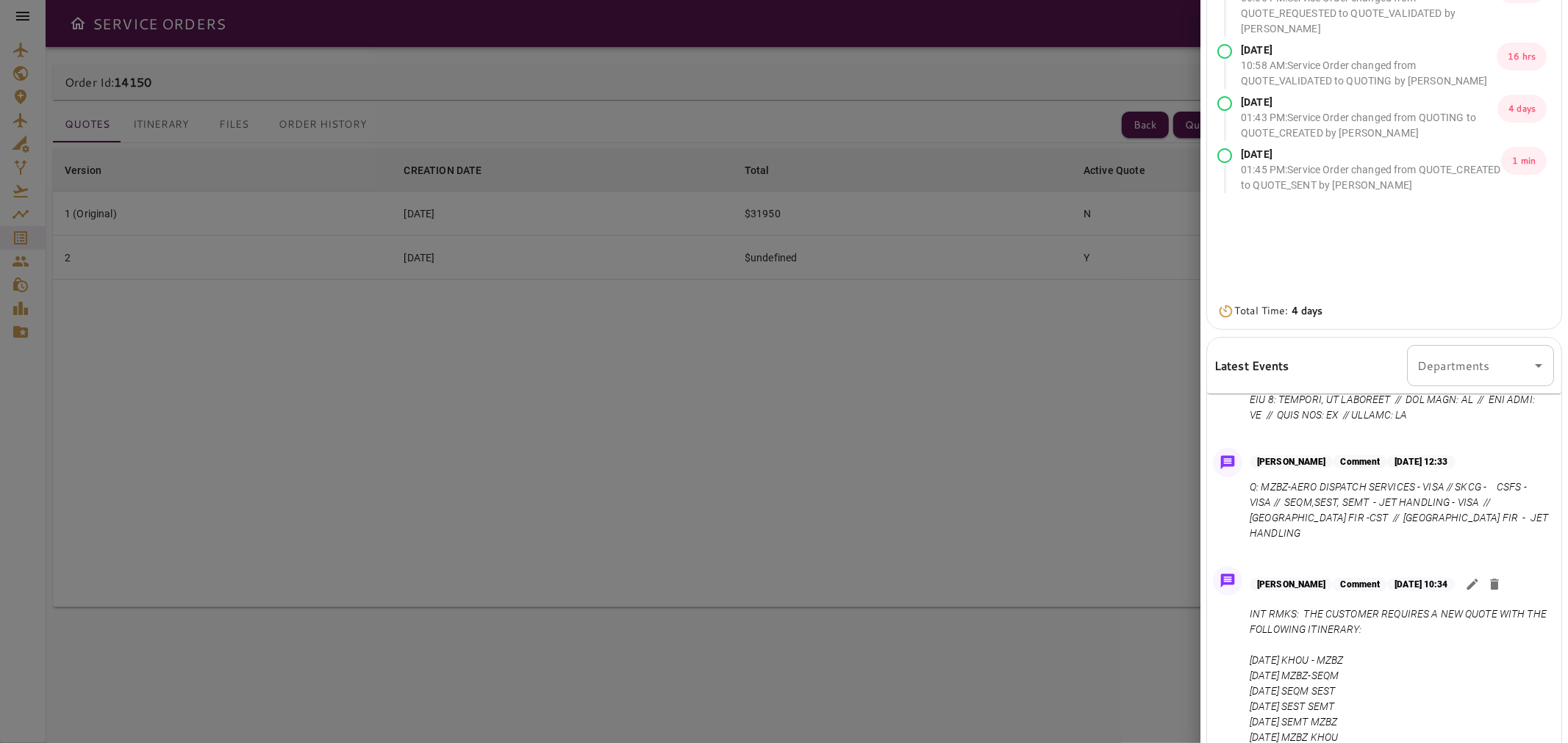
scroll to position [100, 0]
click at [1479, 583] on icon "button" at bounding box center [1472, 584] width 15 height 15
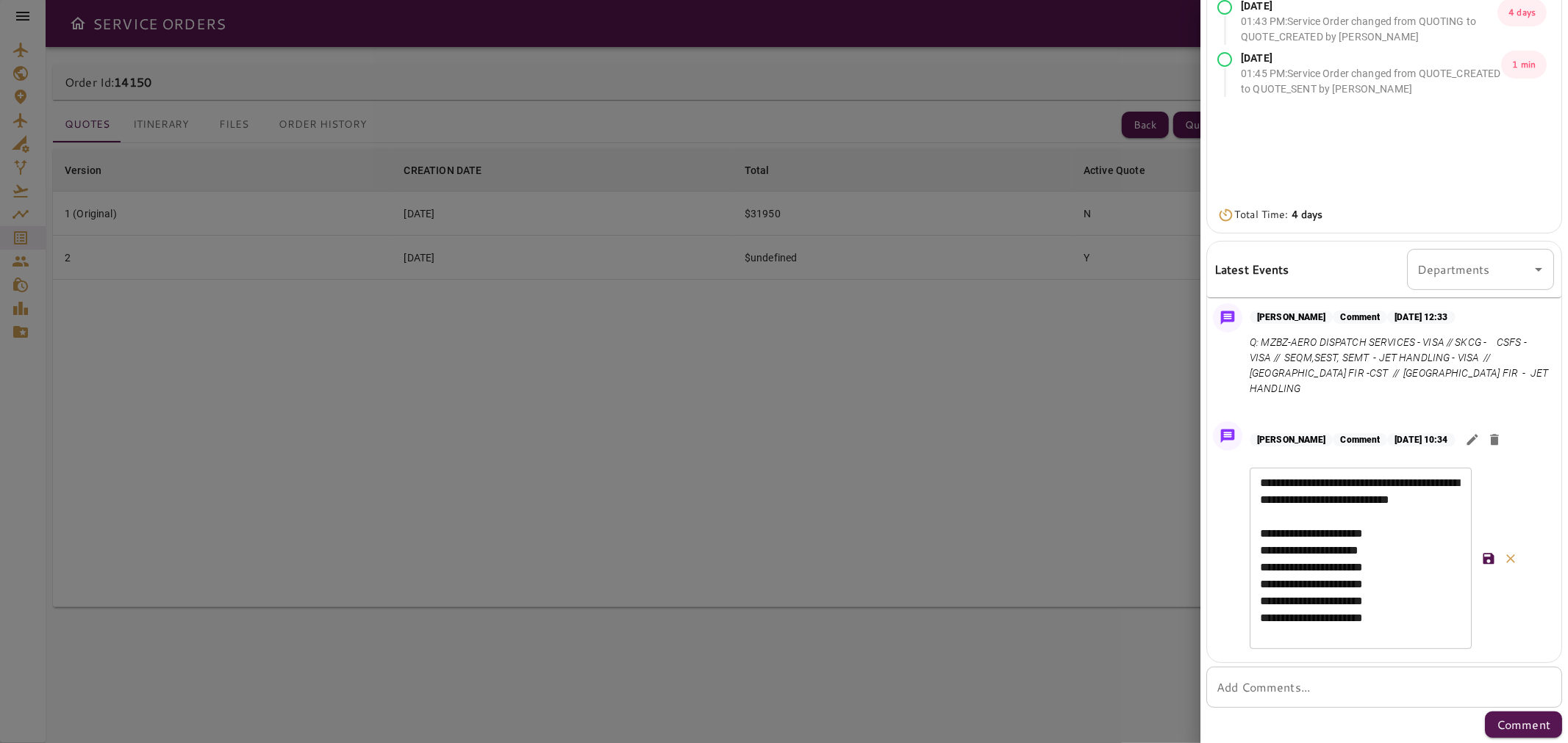
scroll to position [197, 0]
click at [1439, 519] on textarea "**********" at bounding box center [1360, 558] width 201 height 169
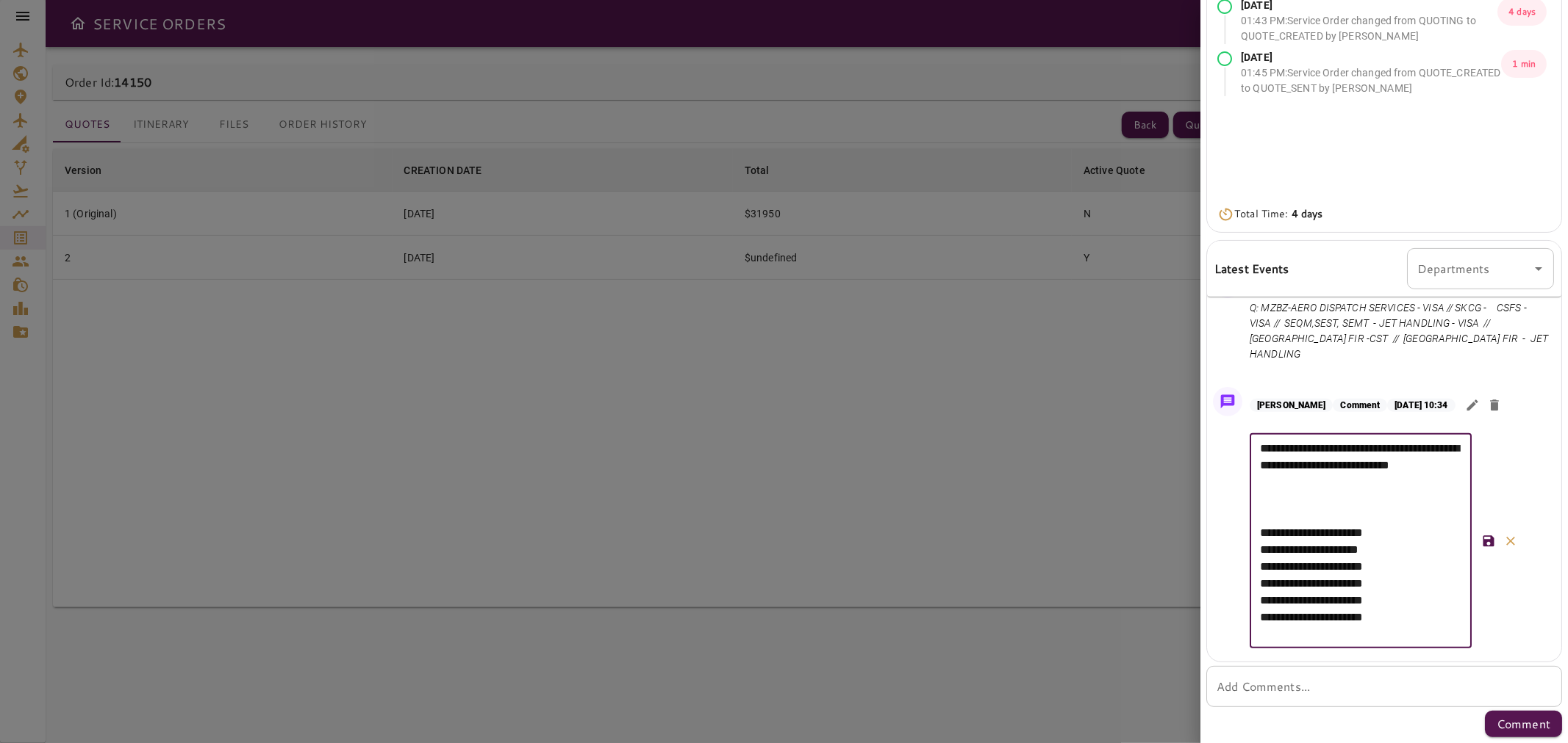
type textarea "**********"
click at [1353, 539] on textarea "**********" at bounding box center [1360, 542] width 201 height 202
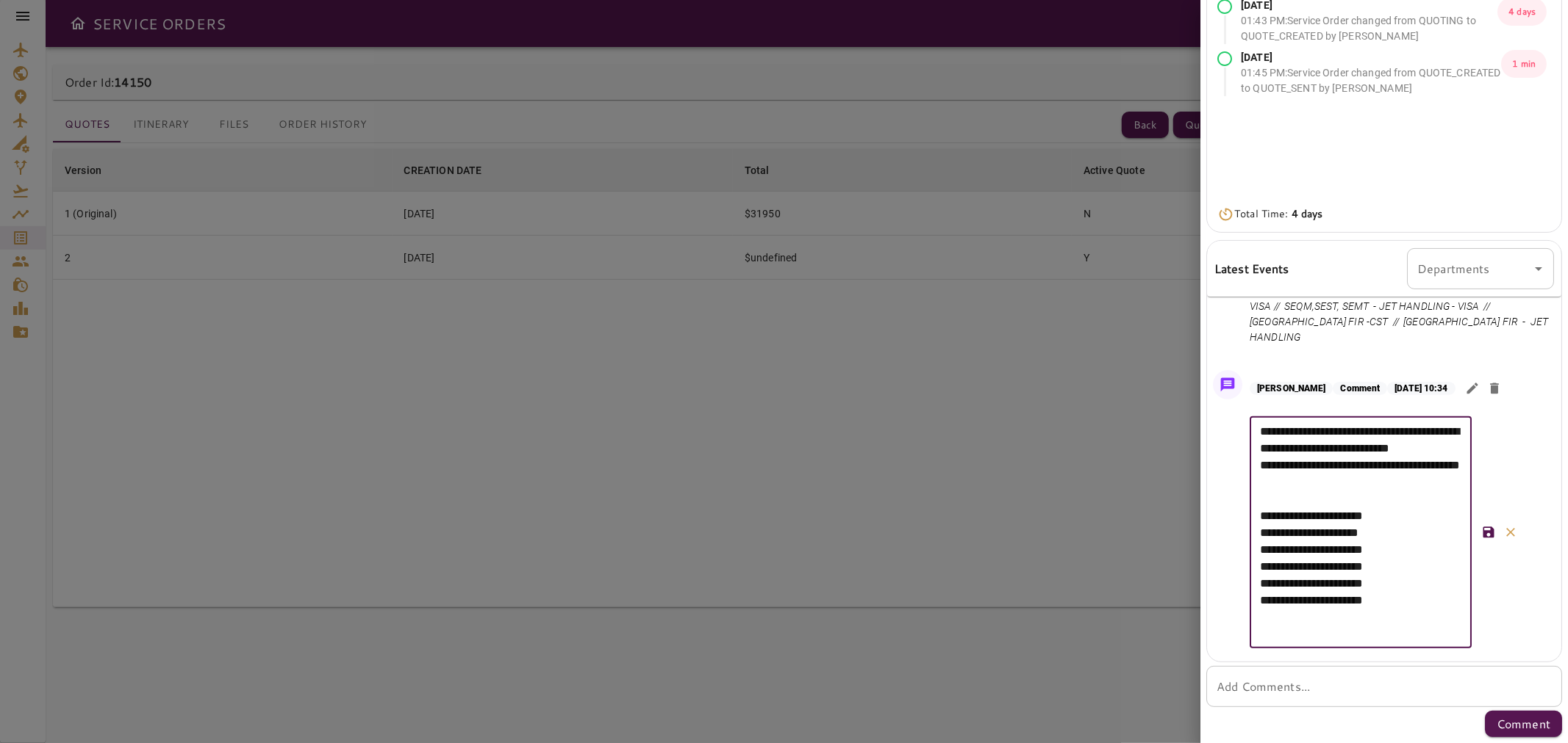
type textarea "**********"
click at [1492, 540] on icon "button" at bounding box center [1489, 533] width 15 height 15
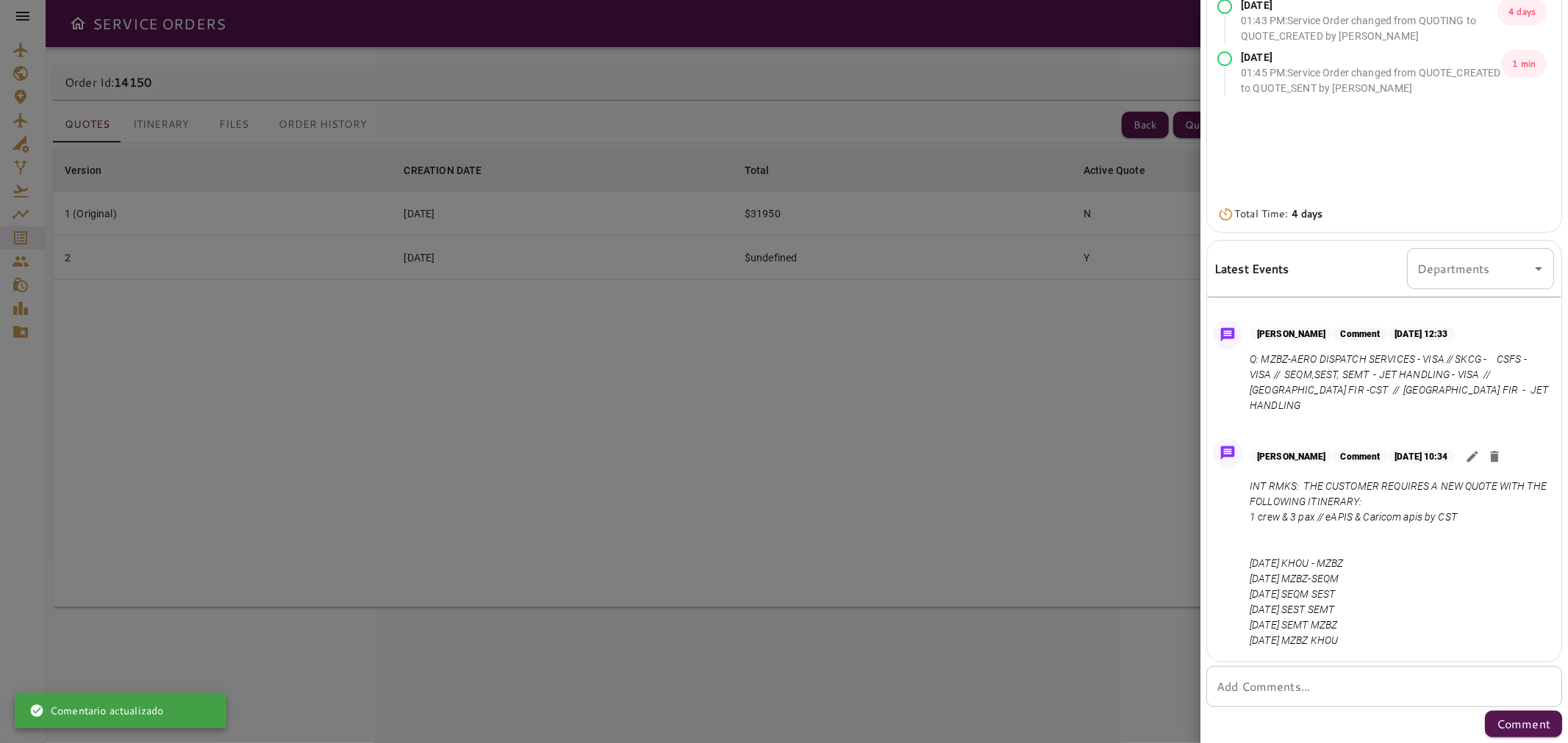
scroll to position [1784, 0]
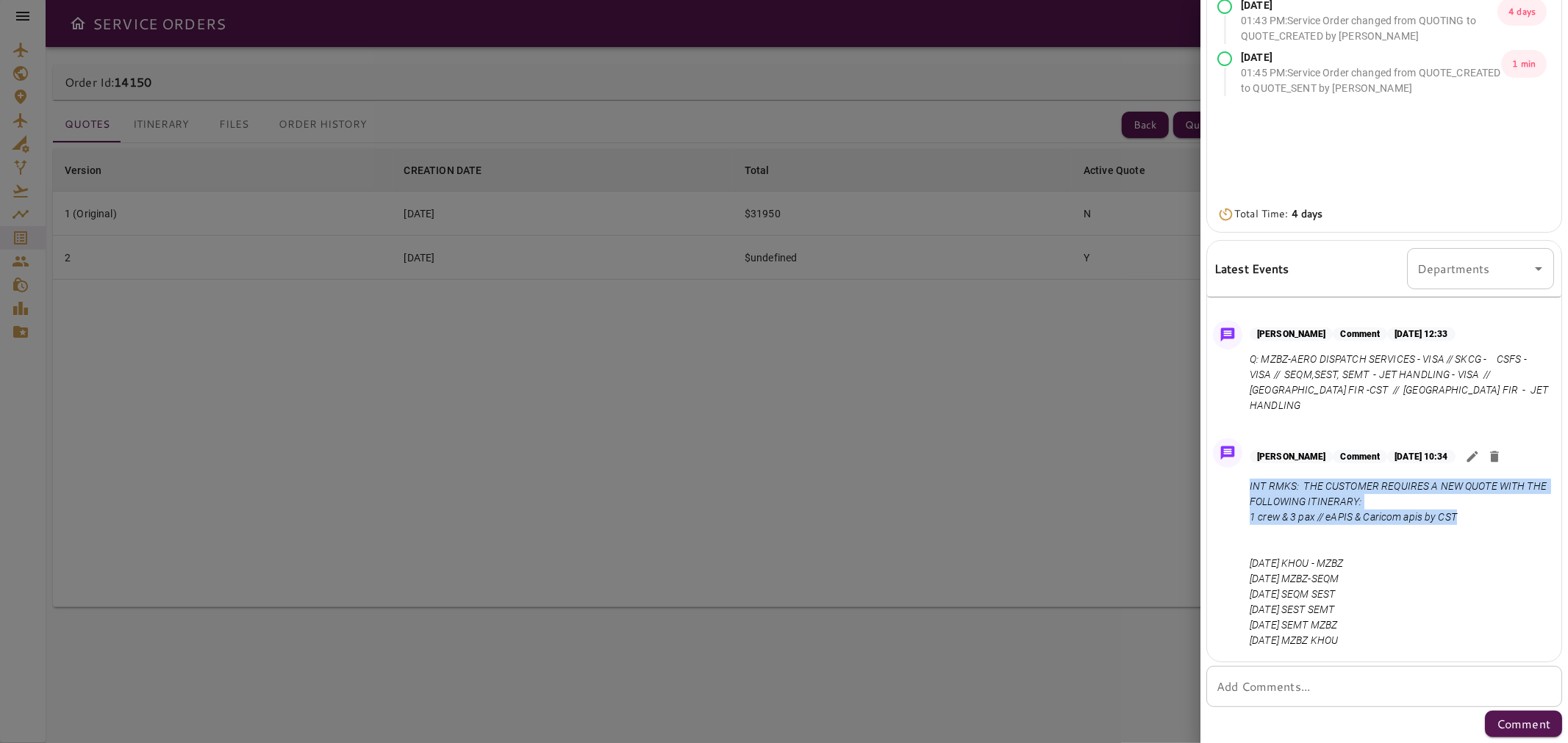
drag, startPoint x: 1474, startPoint y: 519, endPoint x: 1247, endPoint y: 491, distance: 228.7
click at [1247, 491] on div "[PERSON_NAME] Comment [DATE] 10:34 INT RMKS: THE CUSTOMER REQUIRES A NEW QUOTE …" at bounding box center [1384, 547] width 355 height 229
copy p "INT RMKS: THE CUSTOMER REQUIRES A NEW QUOTE WITH THE FOLLOWING ITINERARY: 1 cre…"
click at [1282, 497] on p "INT RMKS: THE CUSTOMER REQUIRES A NEW QUOTE WITH THE FOLLOWING ITINERARY: 1 cre…" at bounding box center [1399, 564] width 299 height 170
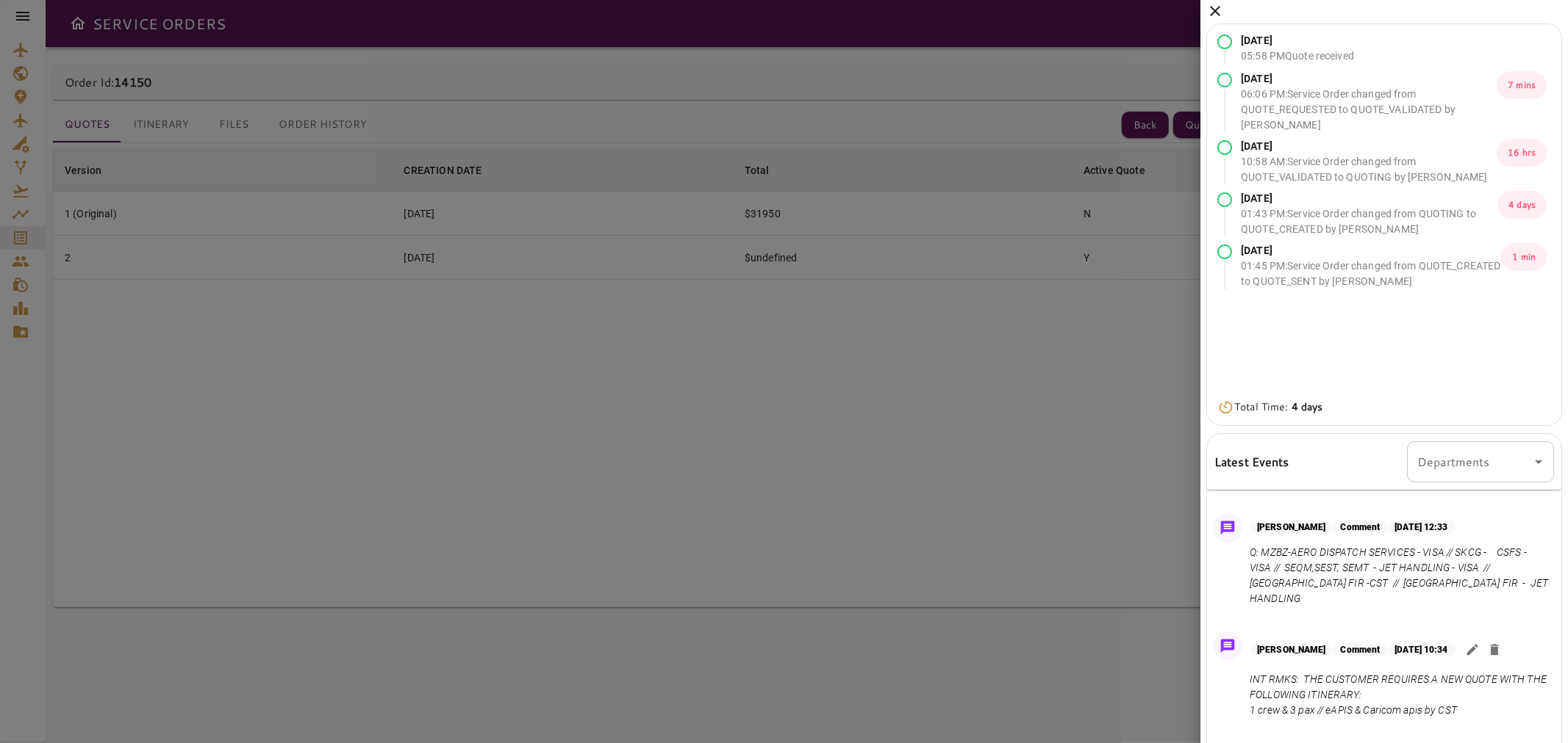
scroll to position [0, 0]
click at [1209, 5] on div "[DATE] 05:58 PM Quote received [DATE] 06:06 PM : Service Order changed from QUO…" at bounding box center [1384, 470] width 368 height 941
click at [1213, 21] on icon at bounding box center [1214, 14] width 18 height 18
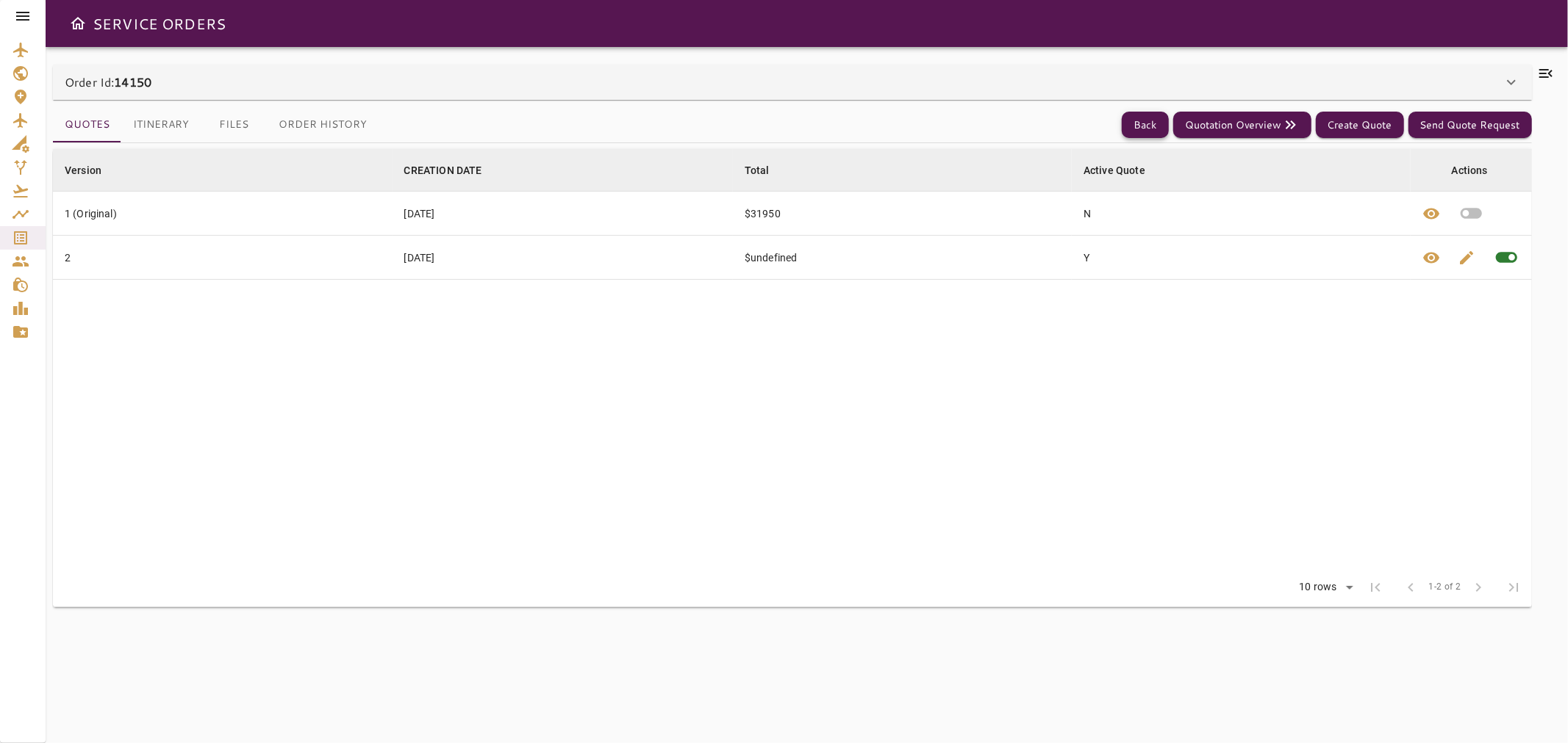
click at [1147, 130] on button "Back" at bounding box center [1145, 125] width 47 height 27
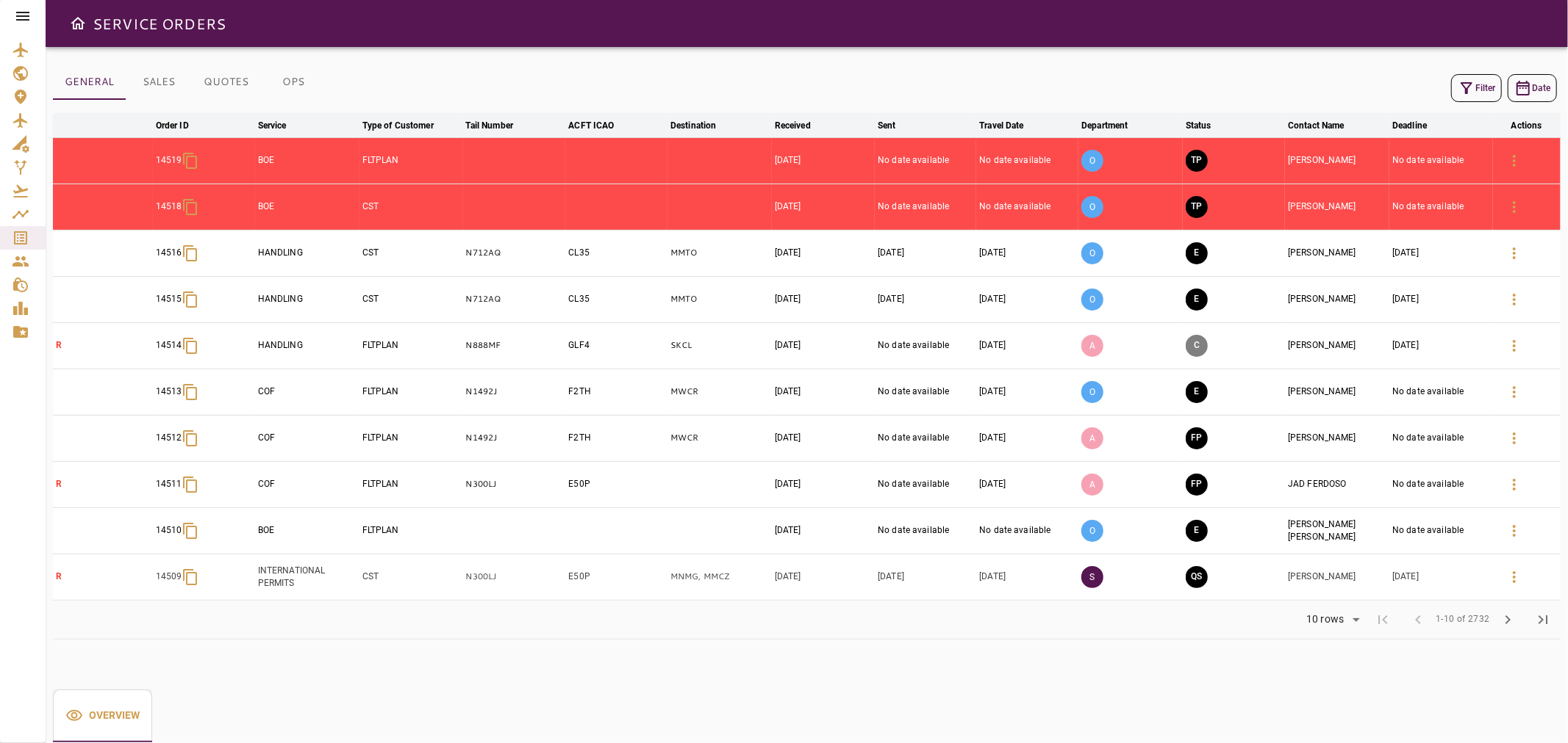
click at [1479, 91] on button "Filter" at bounding box center [1476, 88] width 51 height 28
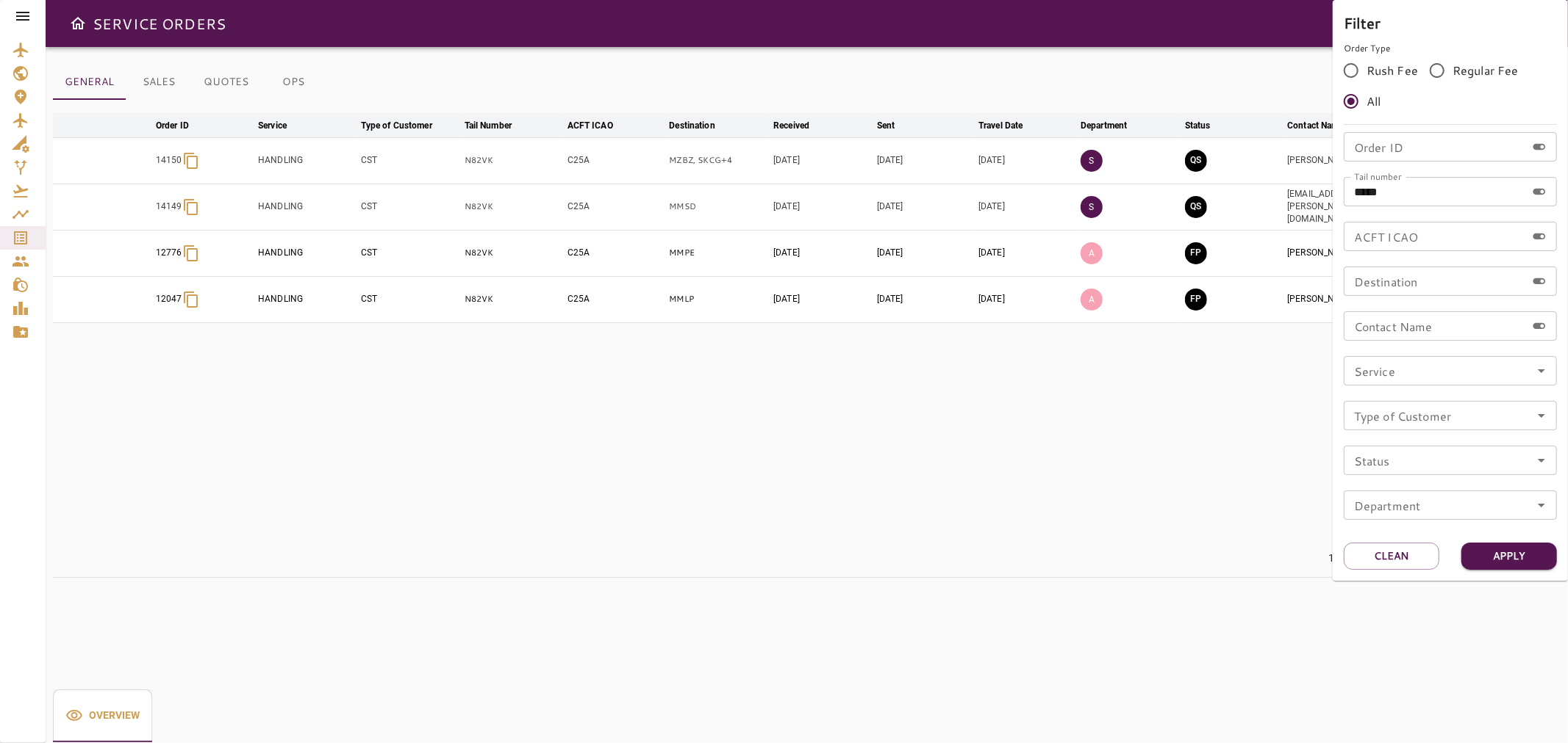
click at [1353, 370] on input "Service" at bounding box center [1450, 372] width 204 height 21
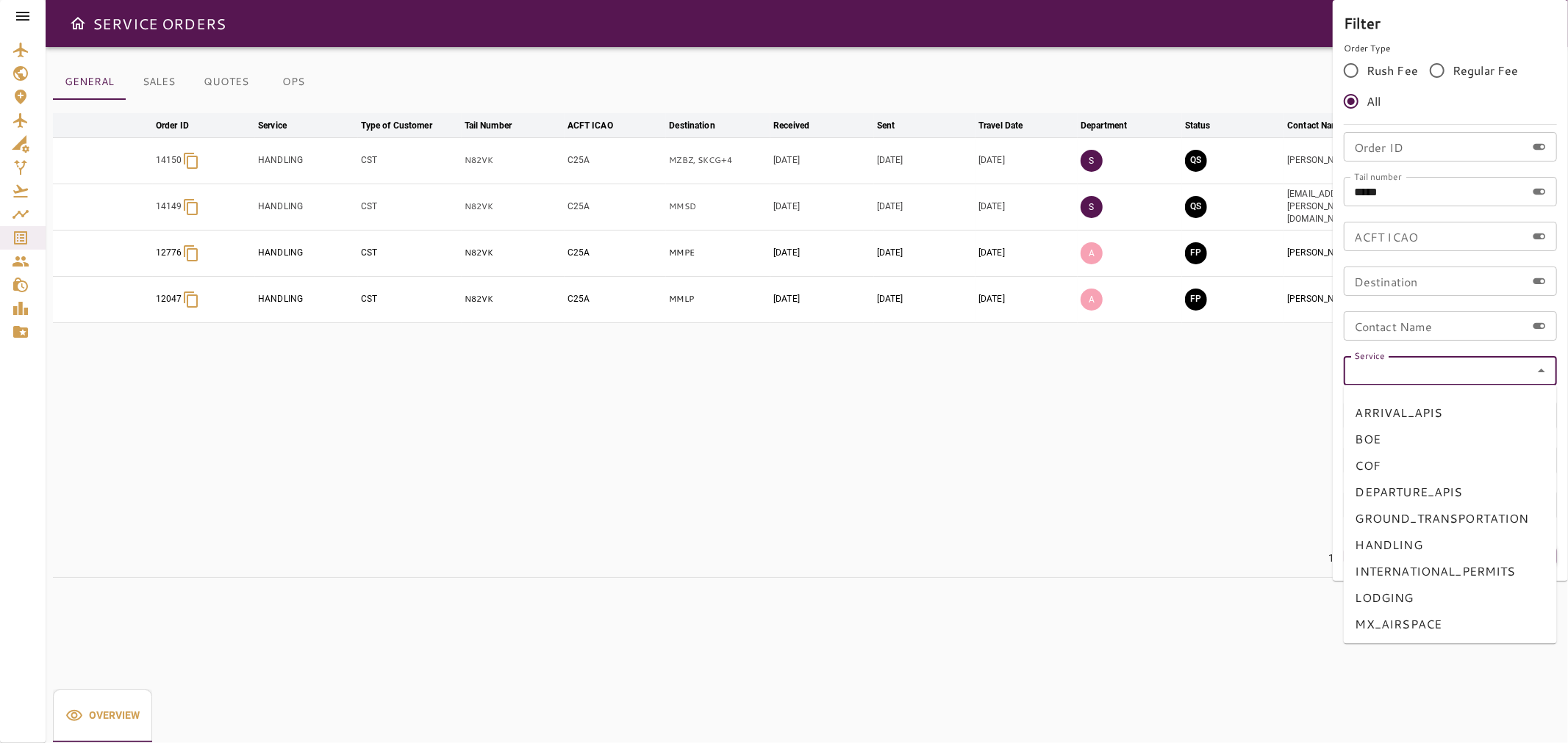
click at [1281, 397] on div at bounding box center [784, 372] width 1568 height 743
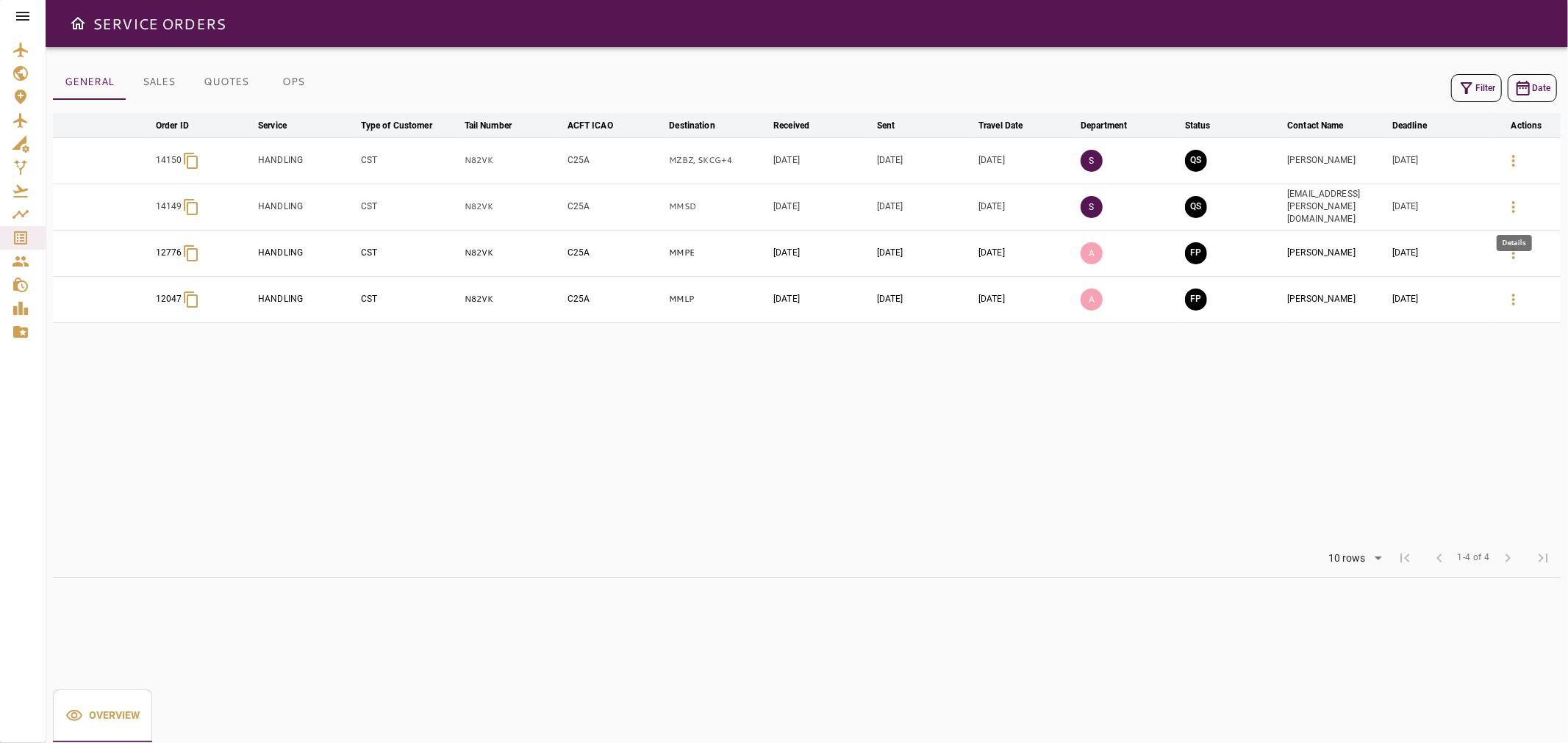
click at [1516, 202] on icon "button" at bounding box center [1513, 207] width 18 height 18
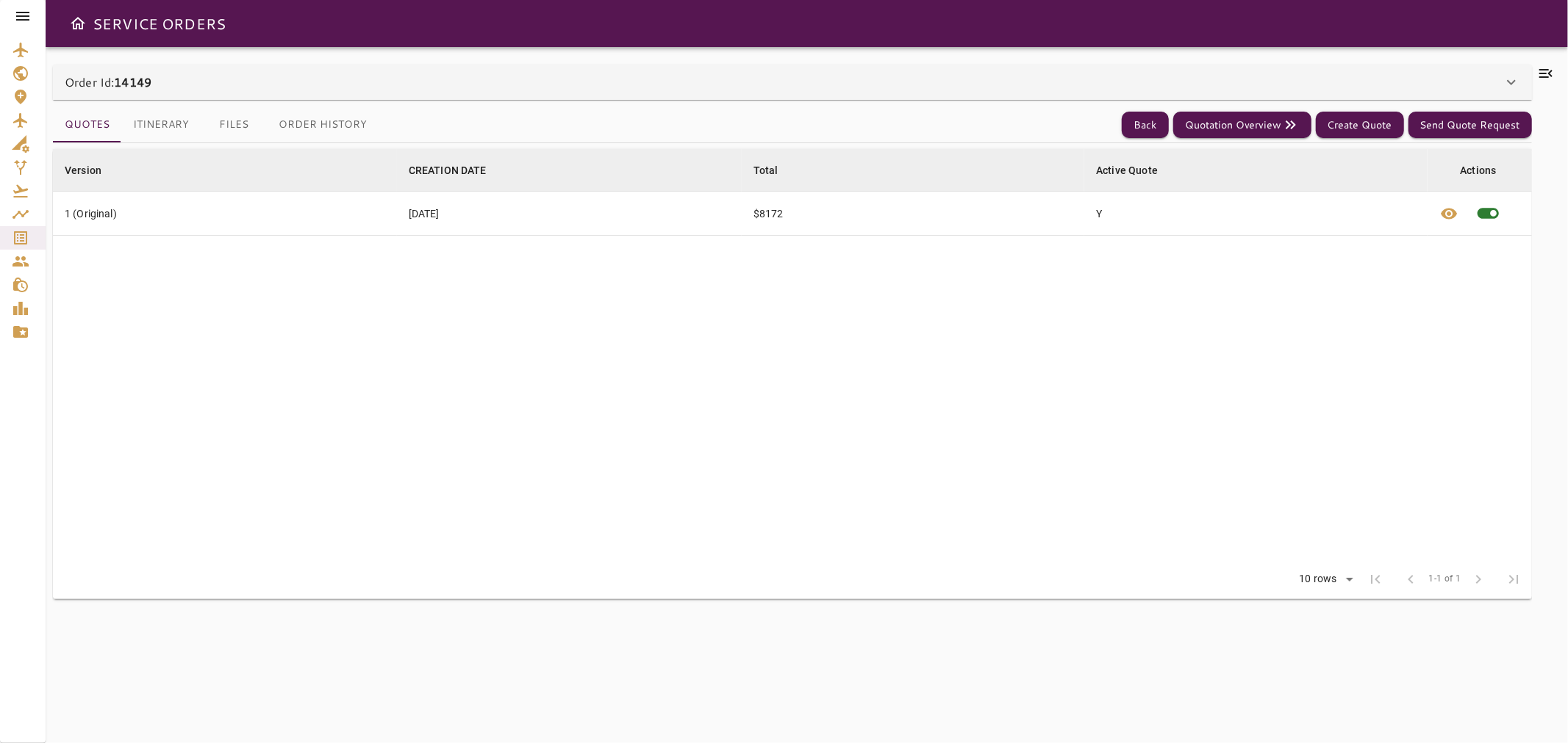
click at [1548, 70] on icon at bounding box center [1545, 73] width 13 height 9
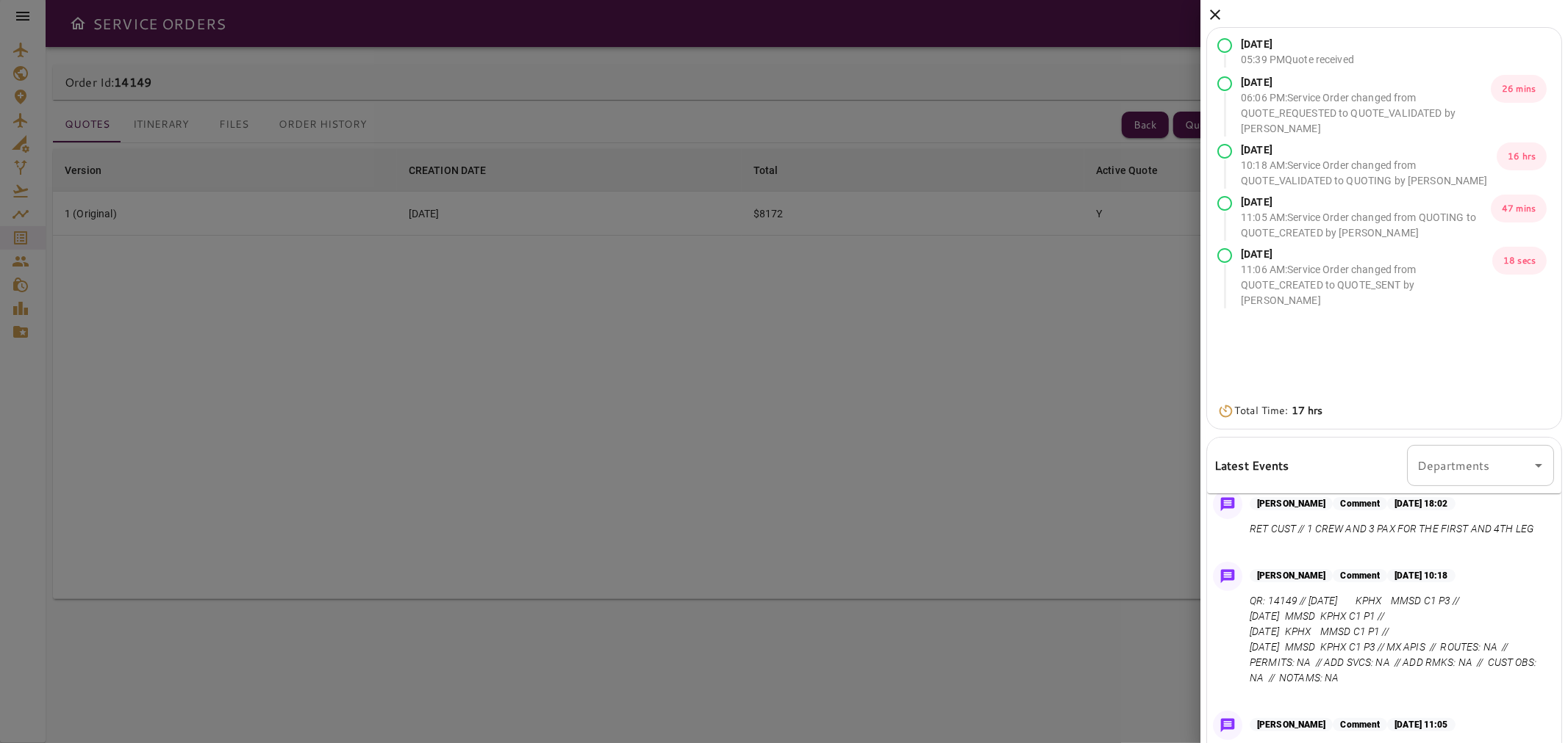
drag, startPoint x: 1217, startPoint y: 11, endPoint x: 1210, endPoint y: 25, distance: 15.7
click at [1217, 11] on icon at bounding box center [1214, 14] width 10 height 10
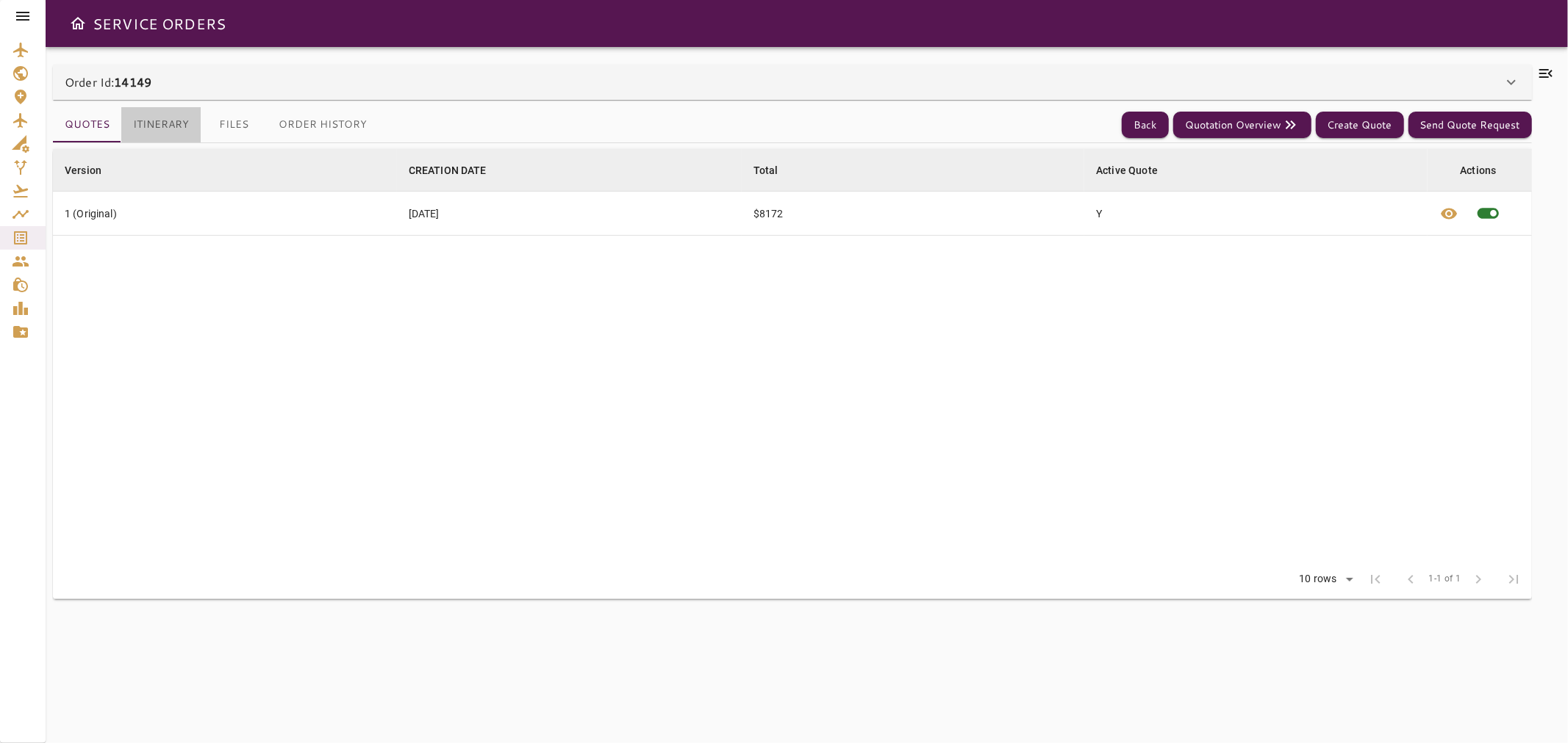
click at [193, 123] on button "Itinerary" at bounding box center [161, 124] width 79 height 35
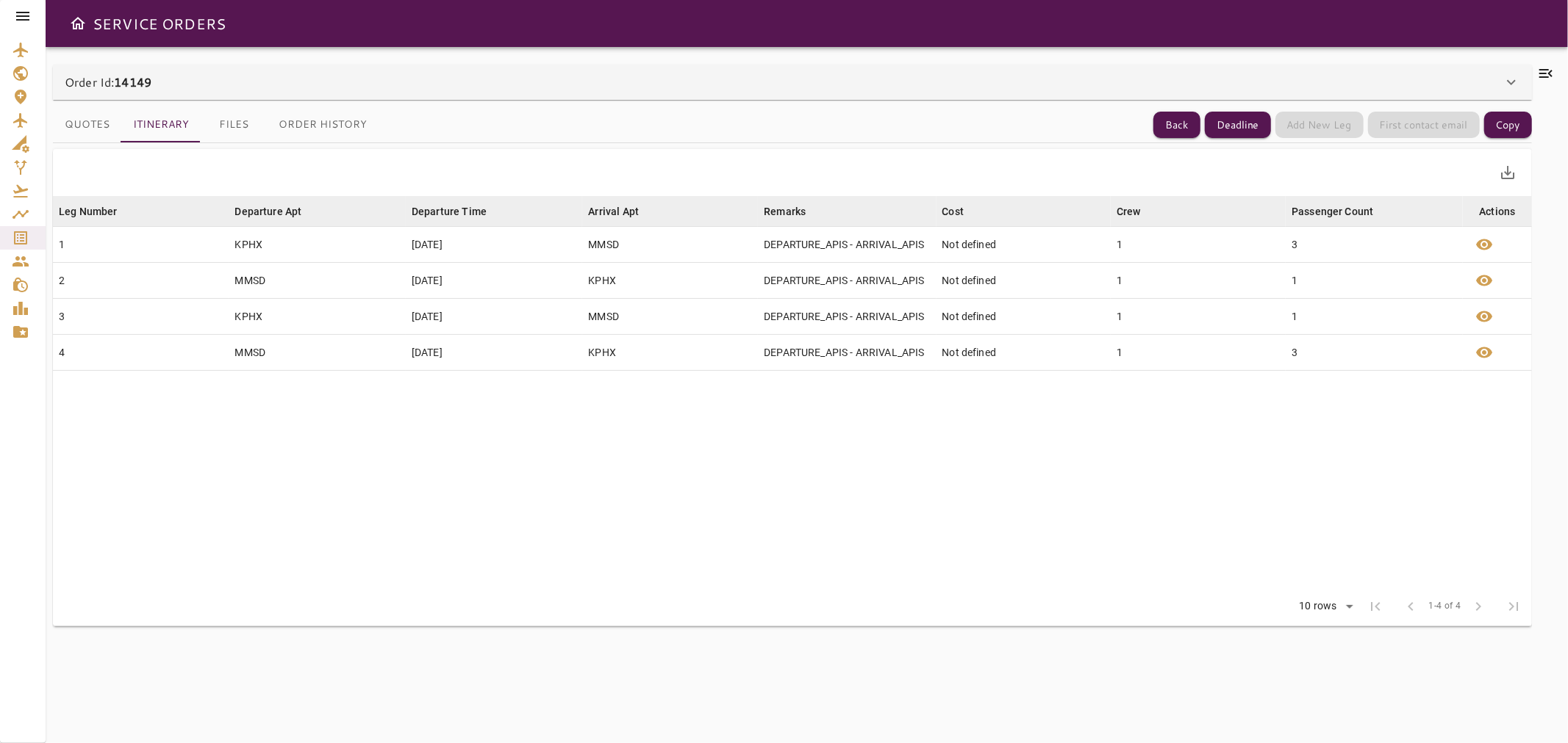
click at [1554, 71] on icon at bounding box center [1545, 73] width 18 height 18
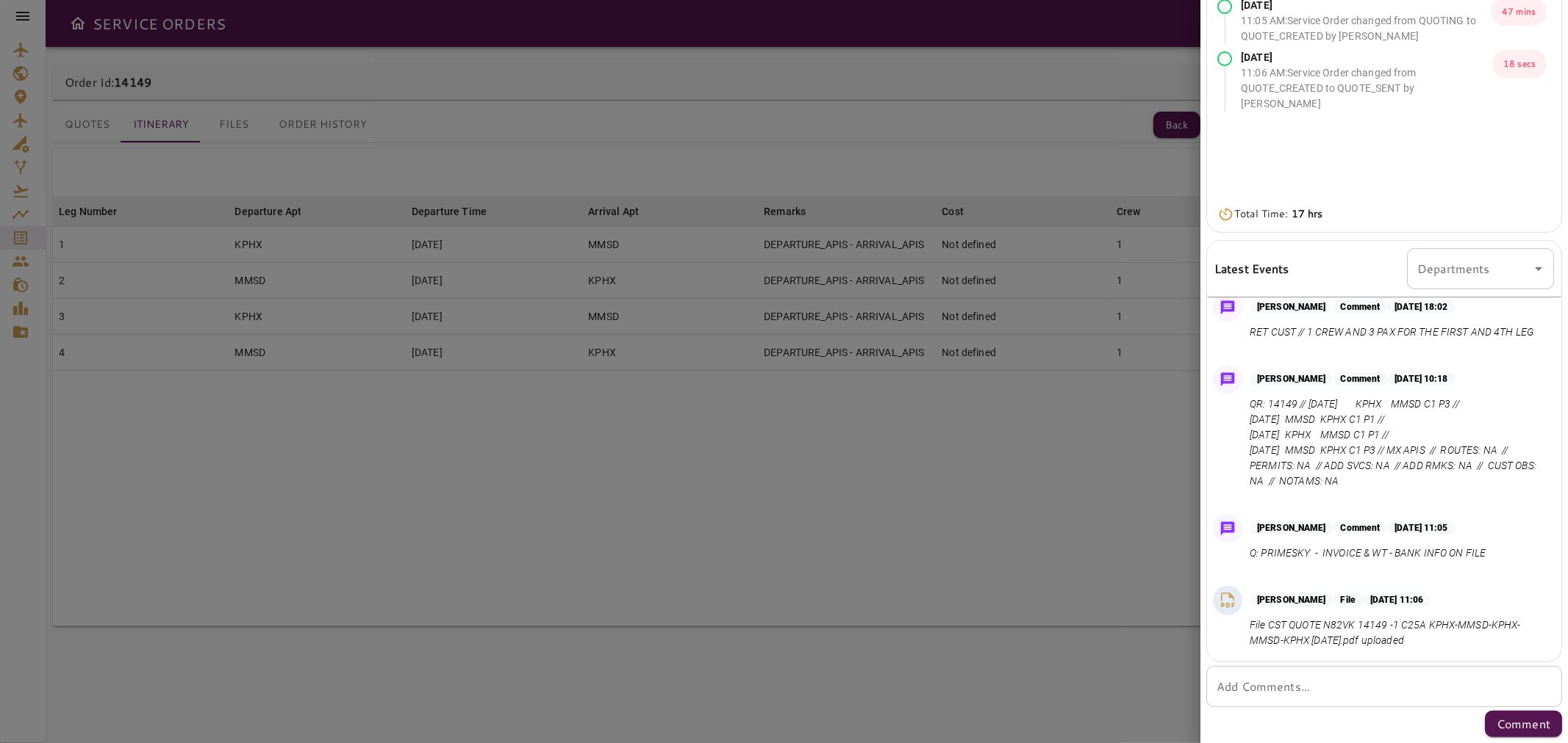
scroll to position [130, 0]
click at [1353, 685] on textarea "Add Comments..." at bounding box center [1384, 687] width 335 height 17
type textarea "*"
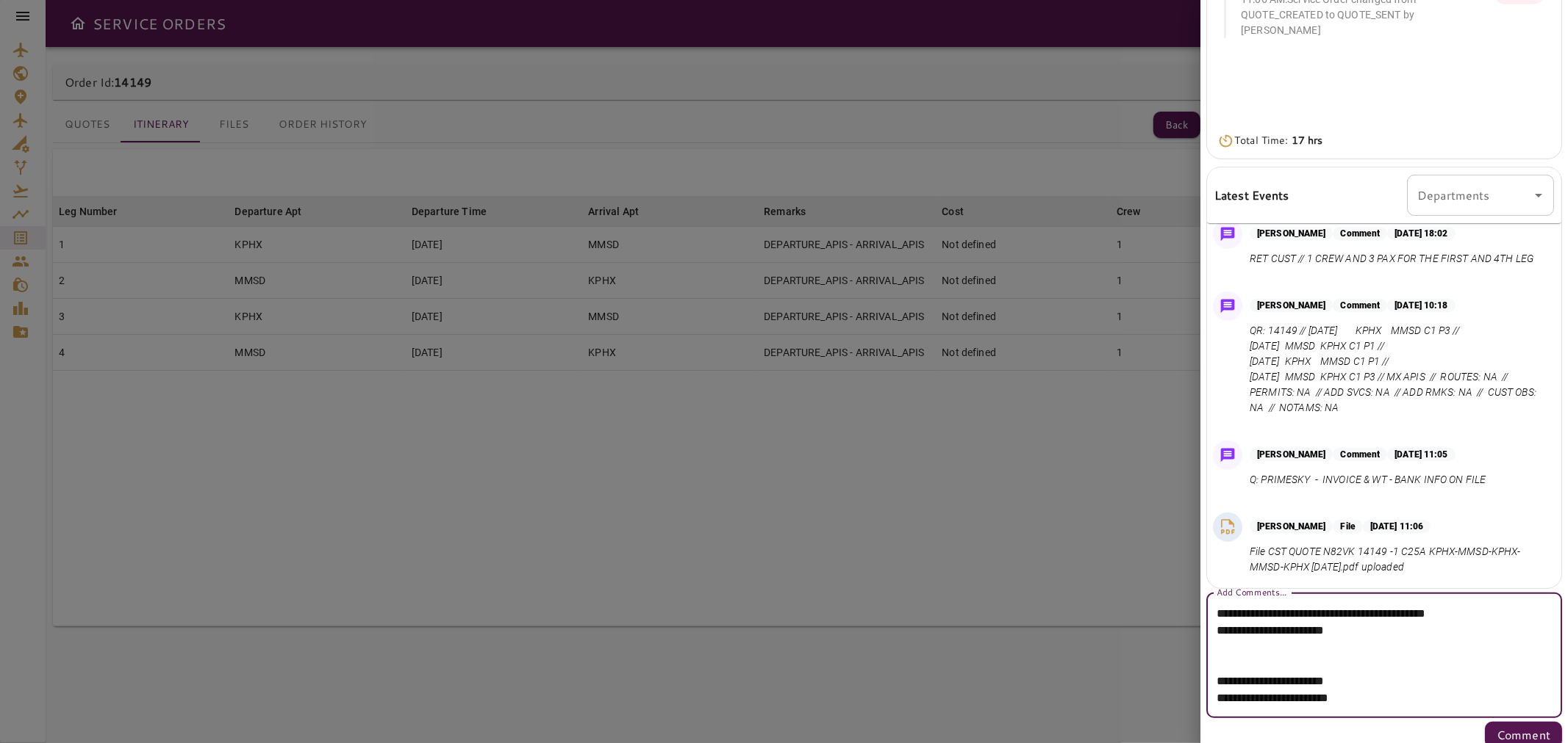
scroll to position [282, 0]
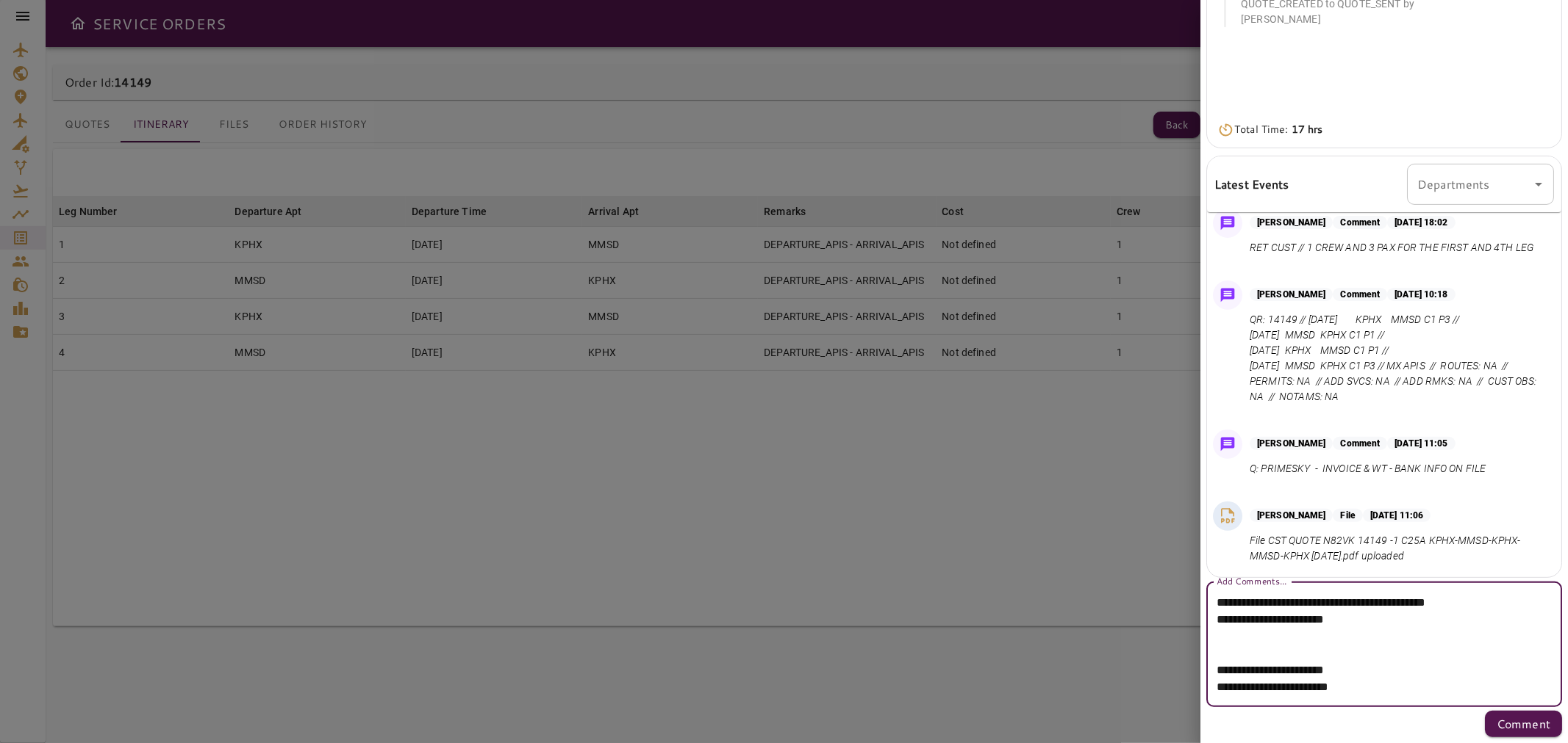
click at [1420, 619] on textarea "**********" at bounding box center [1377, 645] width 322 height 101
type textarea "**********"
click at [1498, 722] on p "Comment" at bounding box center [1523, 724] width 54 height 18
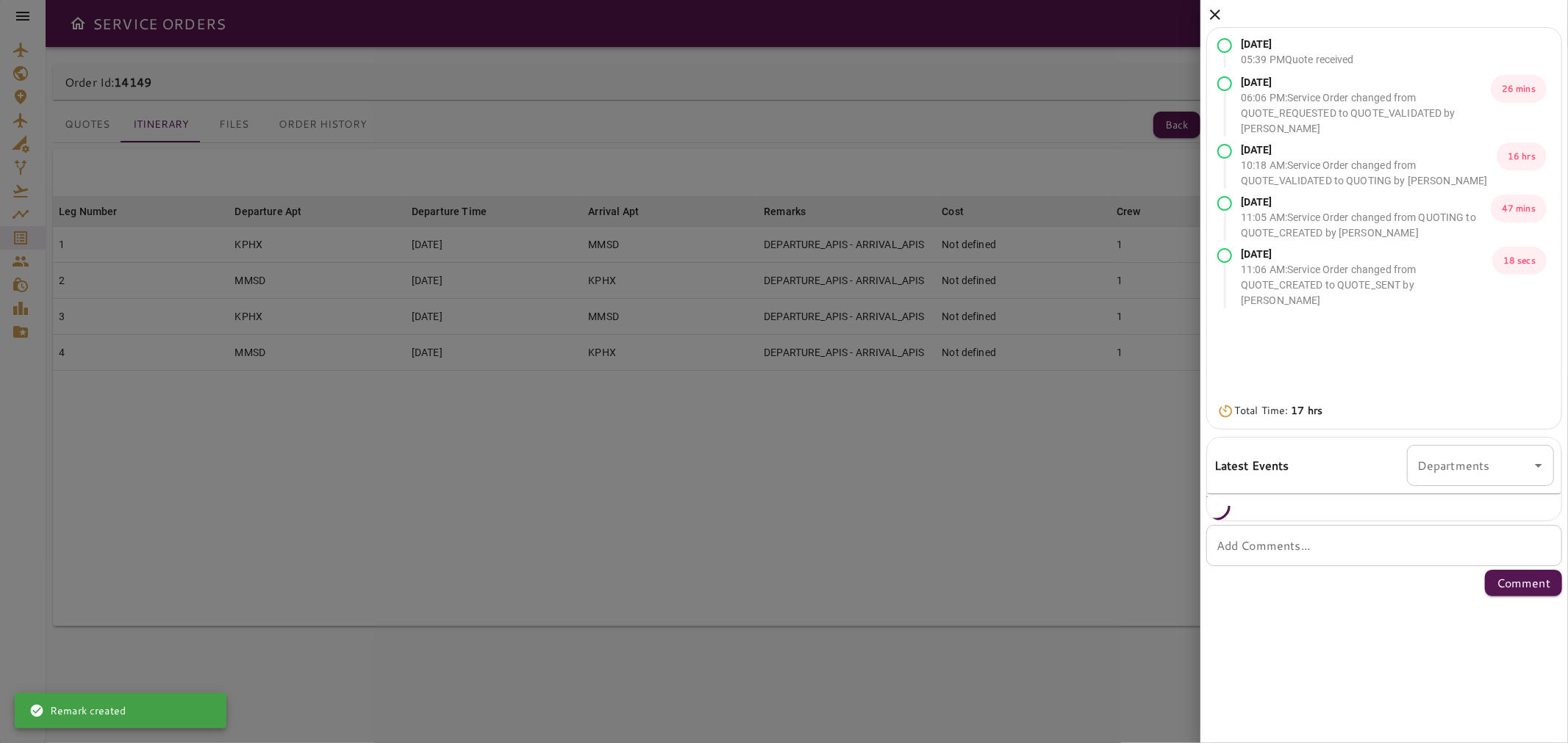
scroll to position [0, 0]
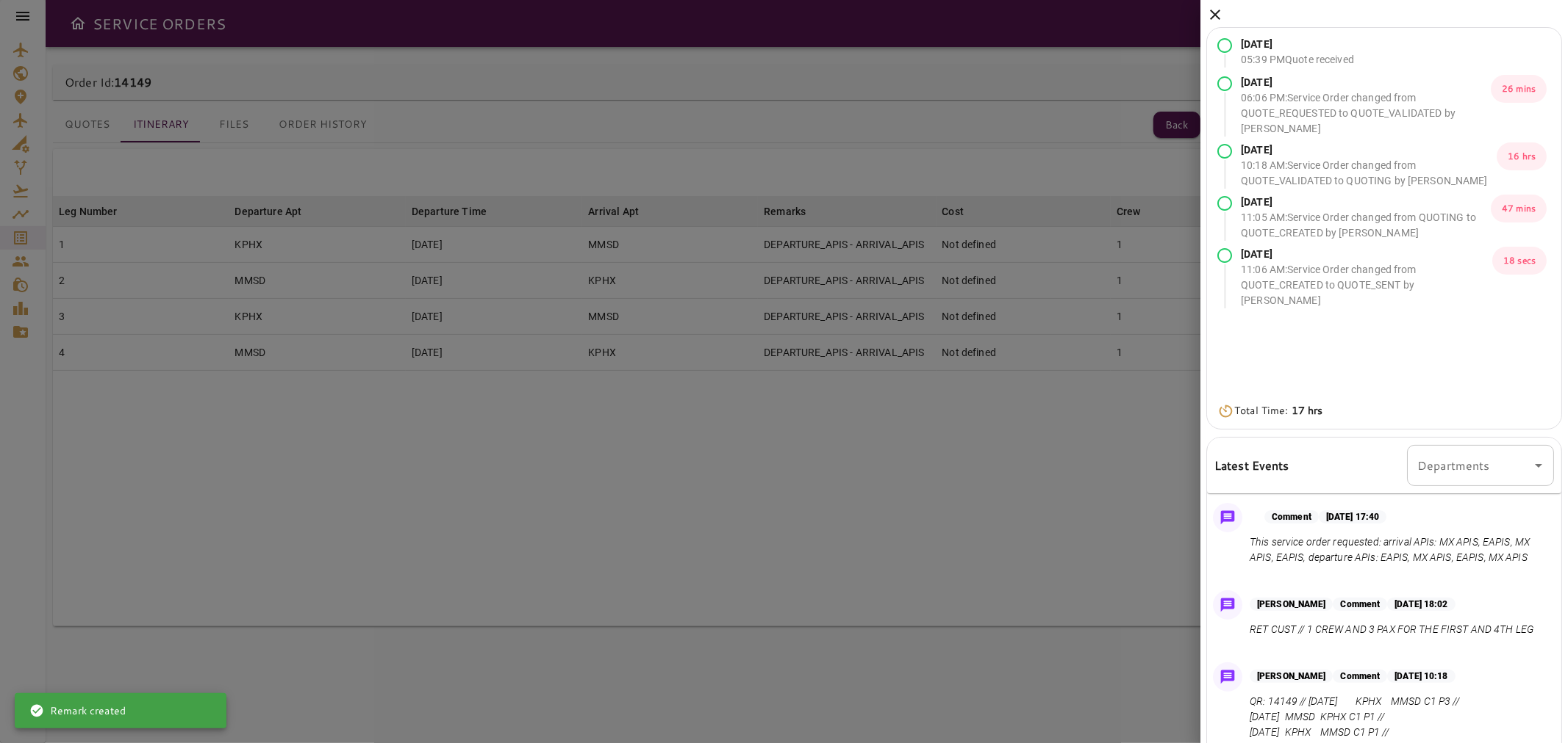
click at [1208, 9] on icon at bounding box center [1214, 14] width 18 height 18
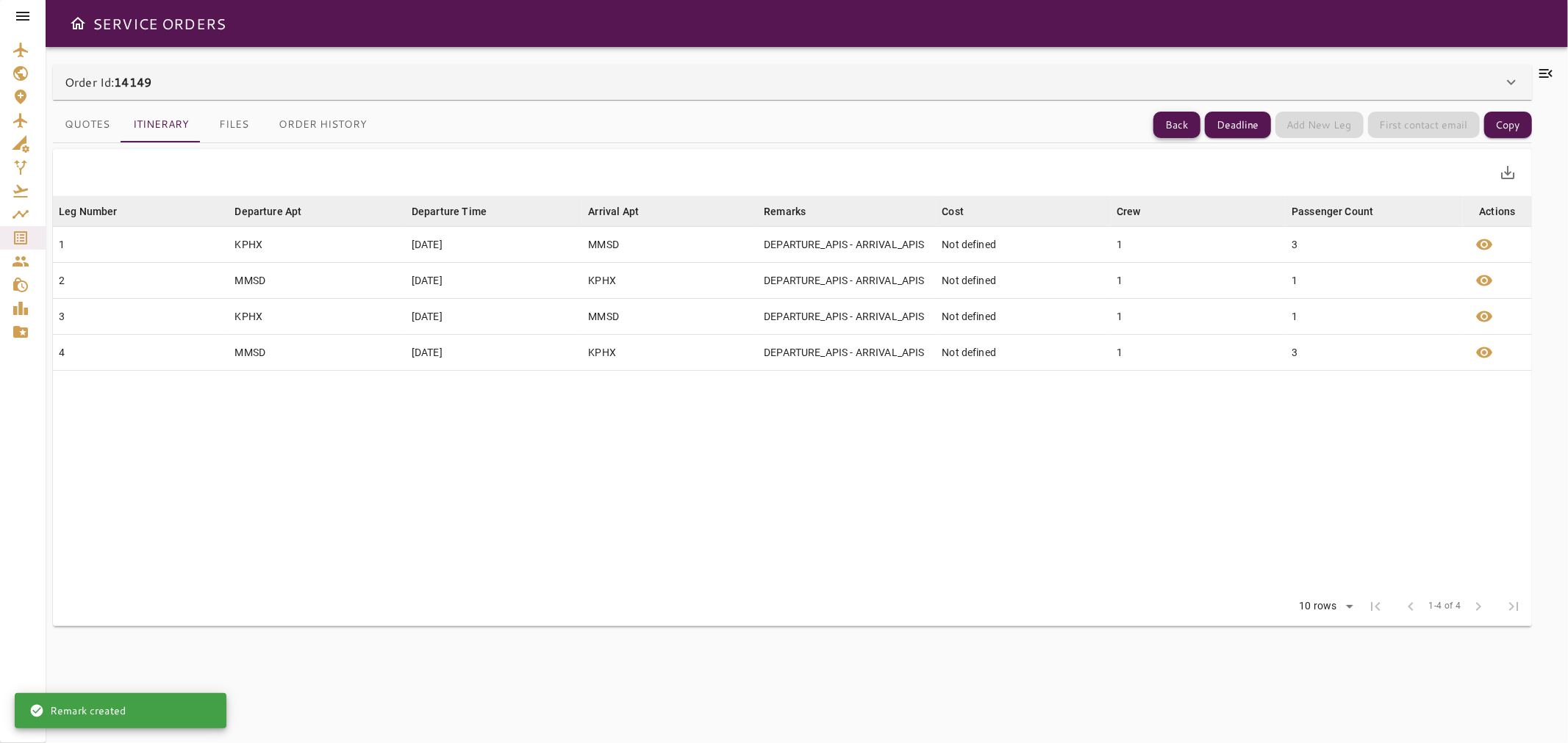
click at [1176, 127] on button "Back" at bounding box center [1176, 125] width 47 height 27
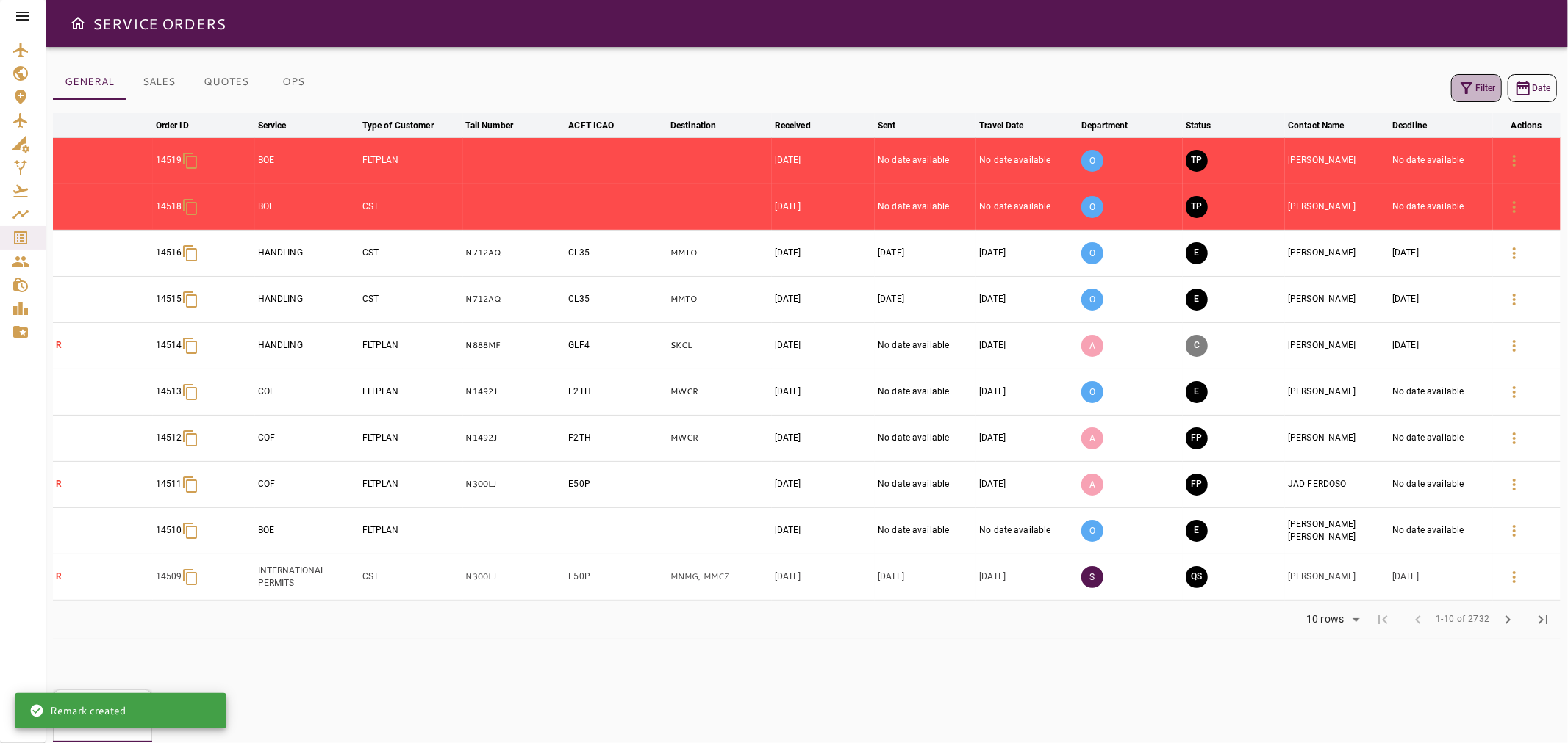
click at [1472, 97] on button "Filter" at bounding box center [1476, 88] width 51 height 28
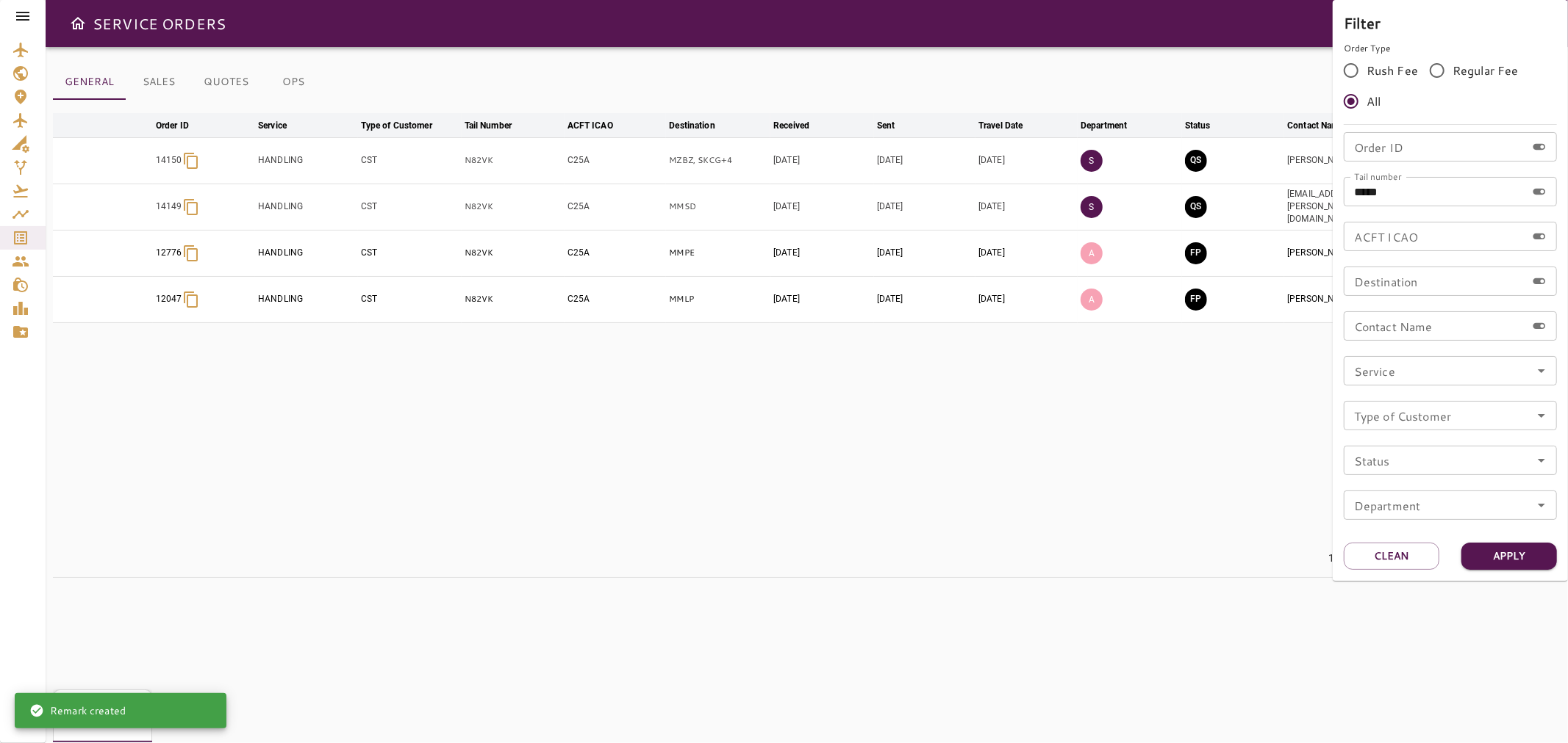
click at [853, 25] on div at bounding box center [784, 372] width 1568 height 743
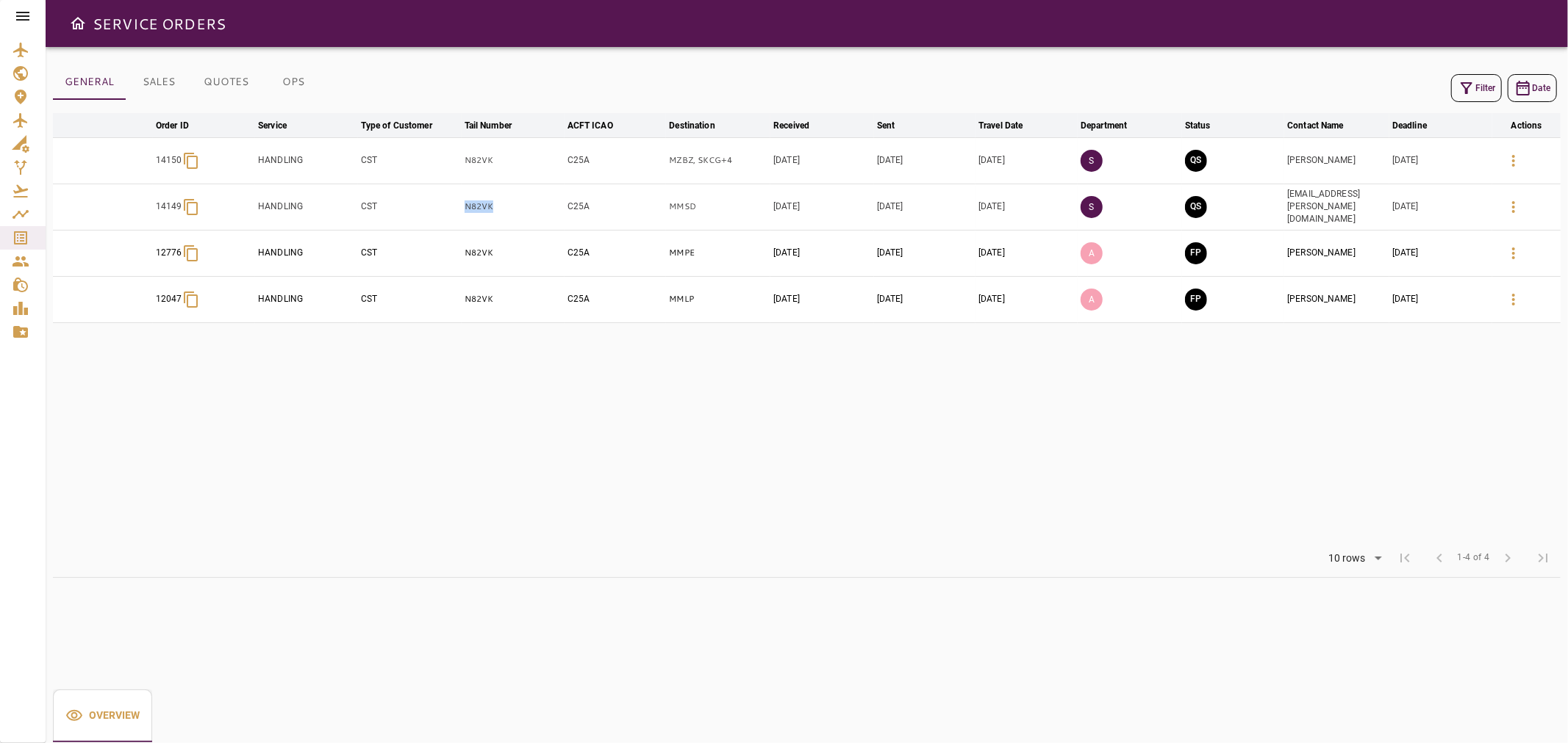
drag, startPoint x: 500, startPoint y: 204, endPoint x: 417, endPoint y: 207, distance: 83.1
click at [417, 207] on tr "14149 HANDLING CST N82VK C25A MMSD [DATE] [DATE] [DATE] S QS [EMAIL_ADDRESS][PE…" at bounding box center [807, 206] width 1507 height 46
copy tr "N82VK"
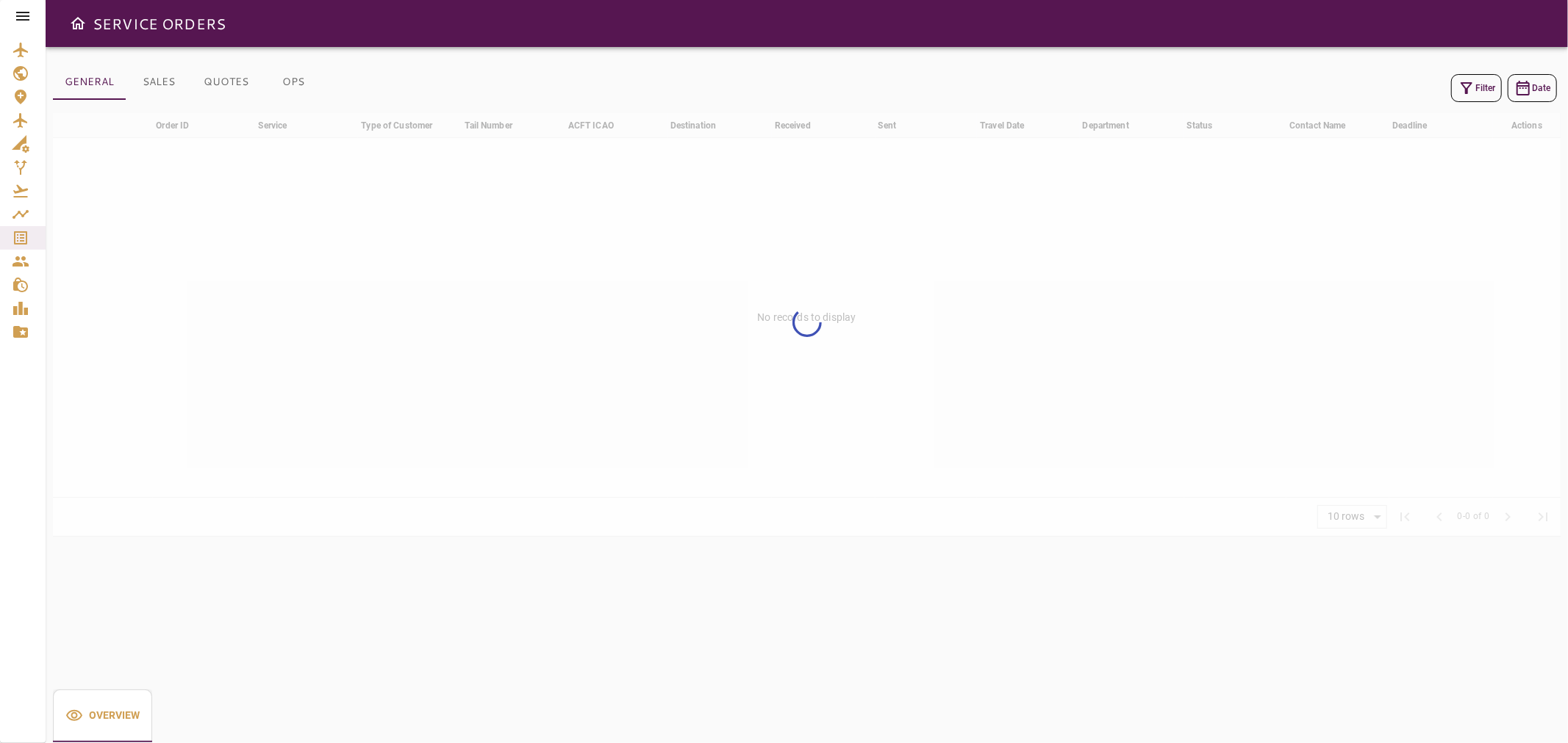
click at [28, 15] on icon at bounding box center [23, 15] width 13 height 9
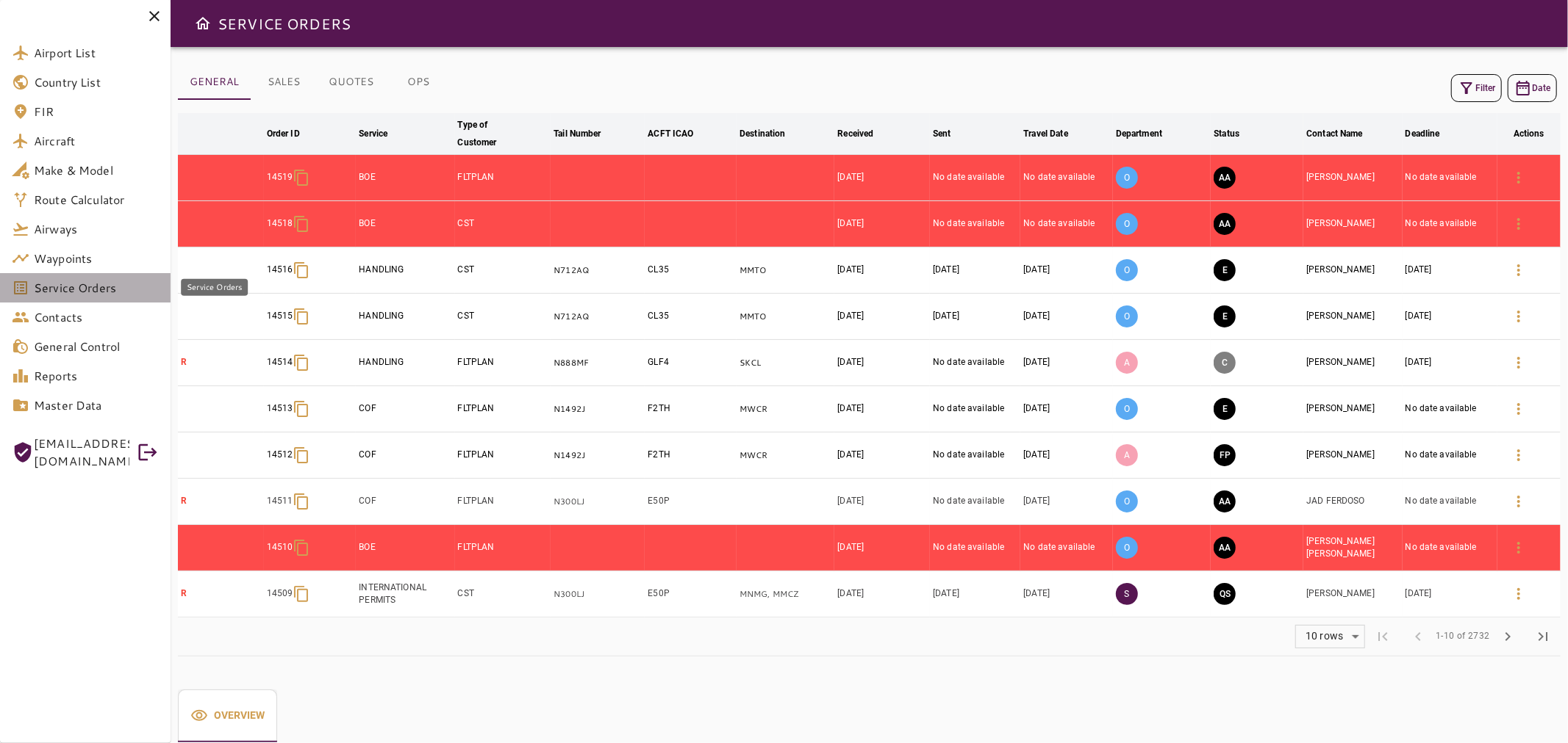
click at [99, 291] on span "Service Orders" at bounding box center [96, 287] width 125 height 18
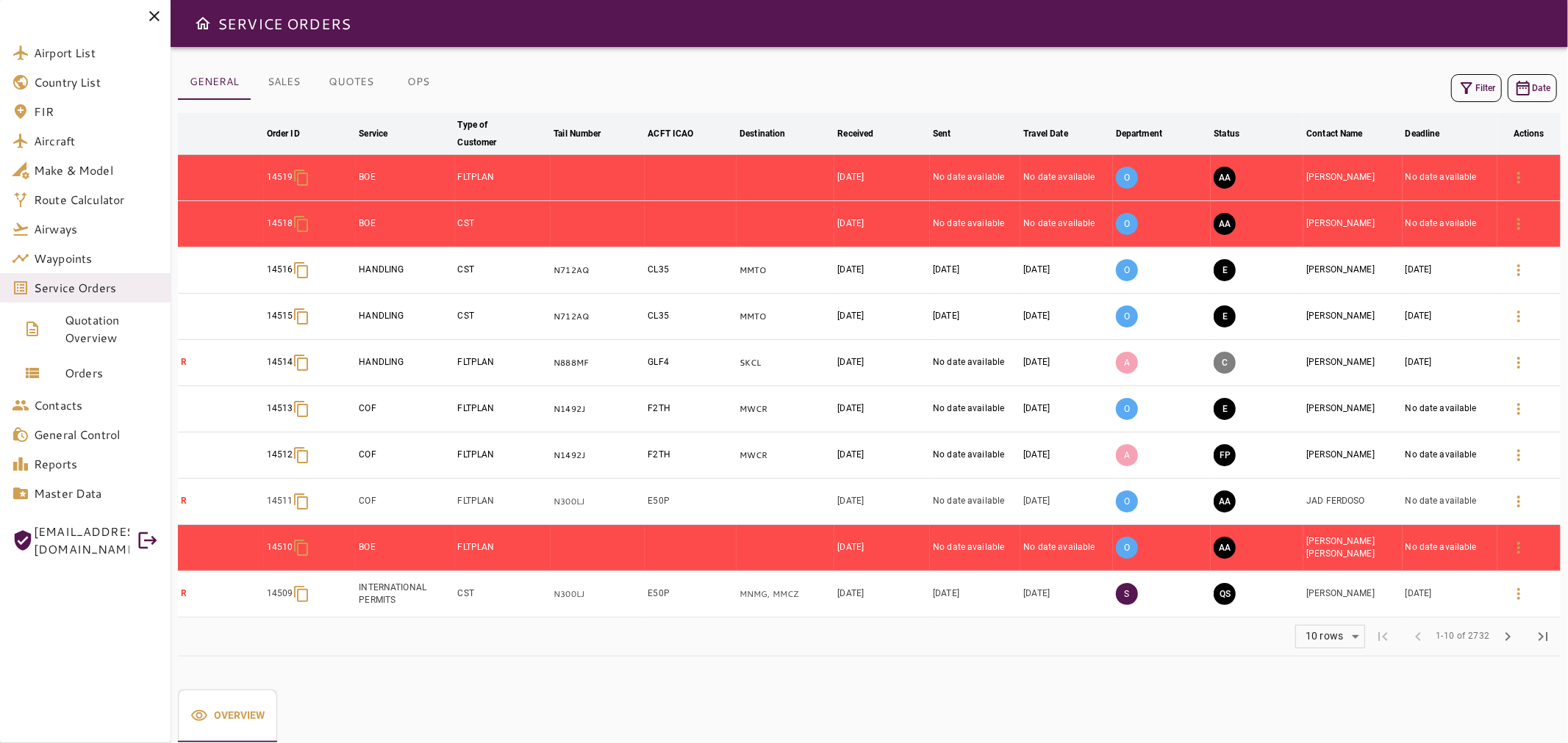
click at [150, 19] on icon at bounding box center [154, 16] width 10 height 10
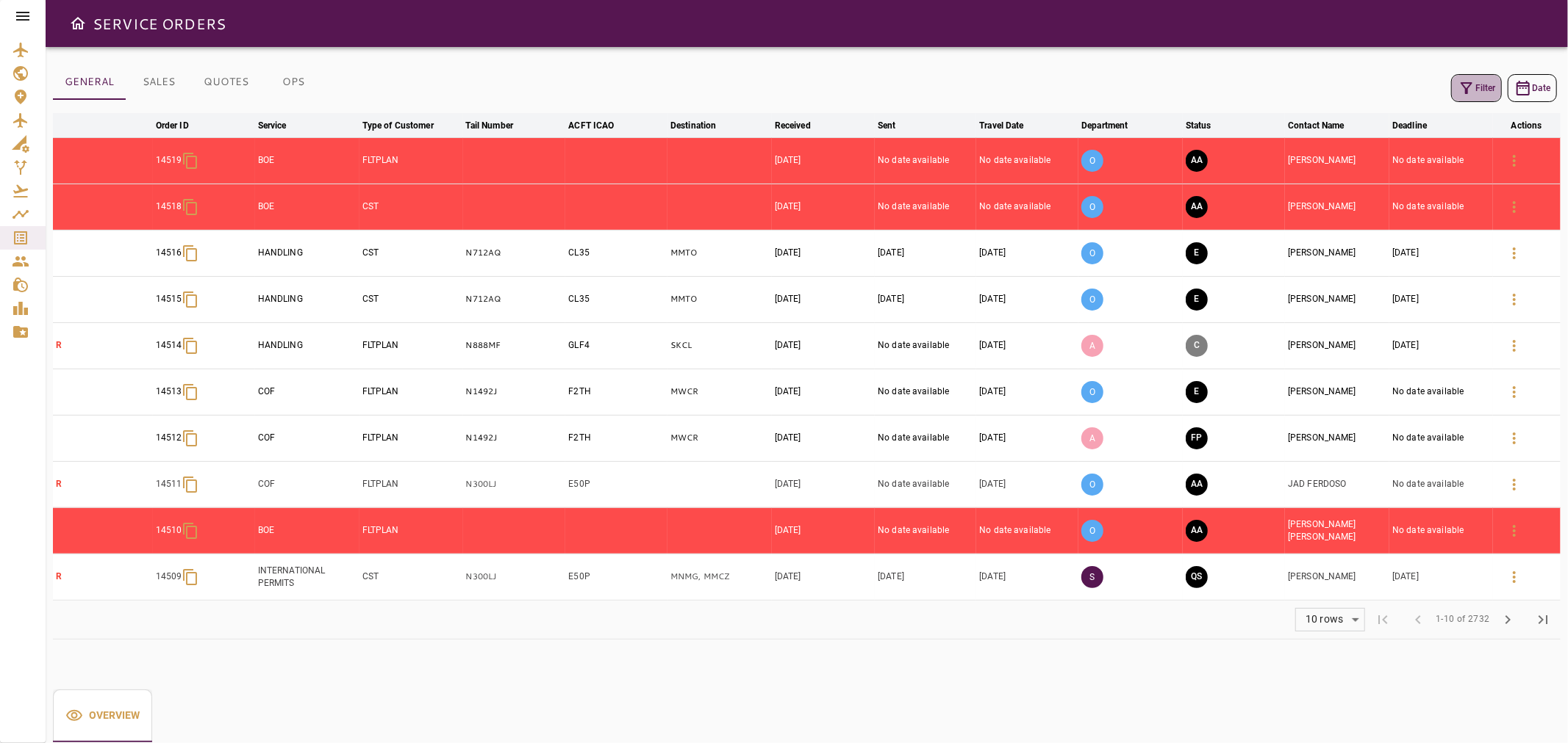
click at [1468, 91] on icon "button" at bounding box center [1466, 88] width 18 height 18
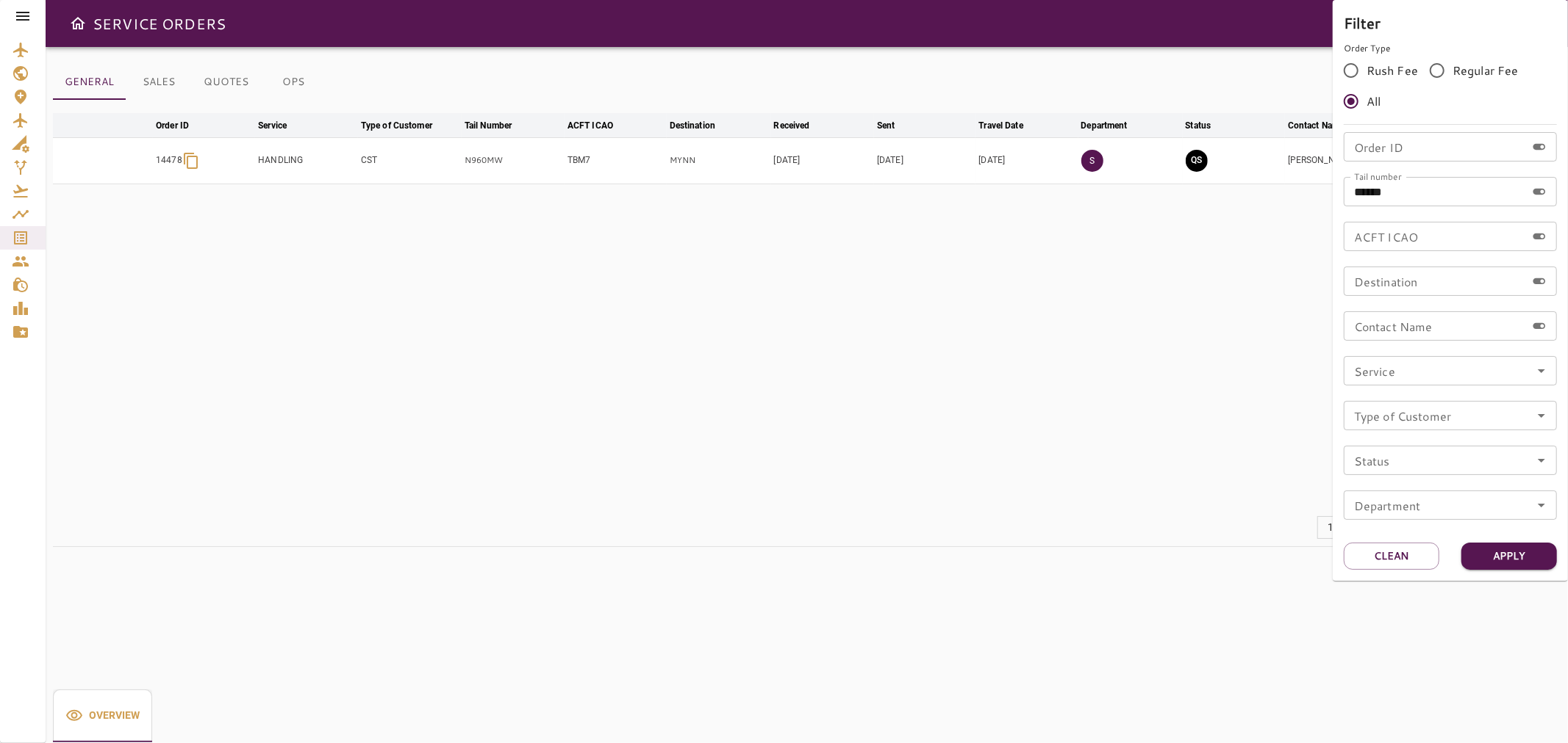
click at [1408, 181] on input "******" at bounding box center [1435, 191] width 183 height 29
drag, startPoint x: 1423, startPoint y: 187, endPoint x: 1140, endPoint y: 194, distance: 283.1
click at [1140, 194] on div "Filter Order Type Rush Fee Regular Fee All Order ID Order ID Tail number ******…" at bounding box center [784, 372] width 1568 height 743
paste input "text"
click at [1360, 193] on input "*****" at bounding box center [1435, 191] width 183 height 29
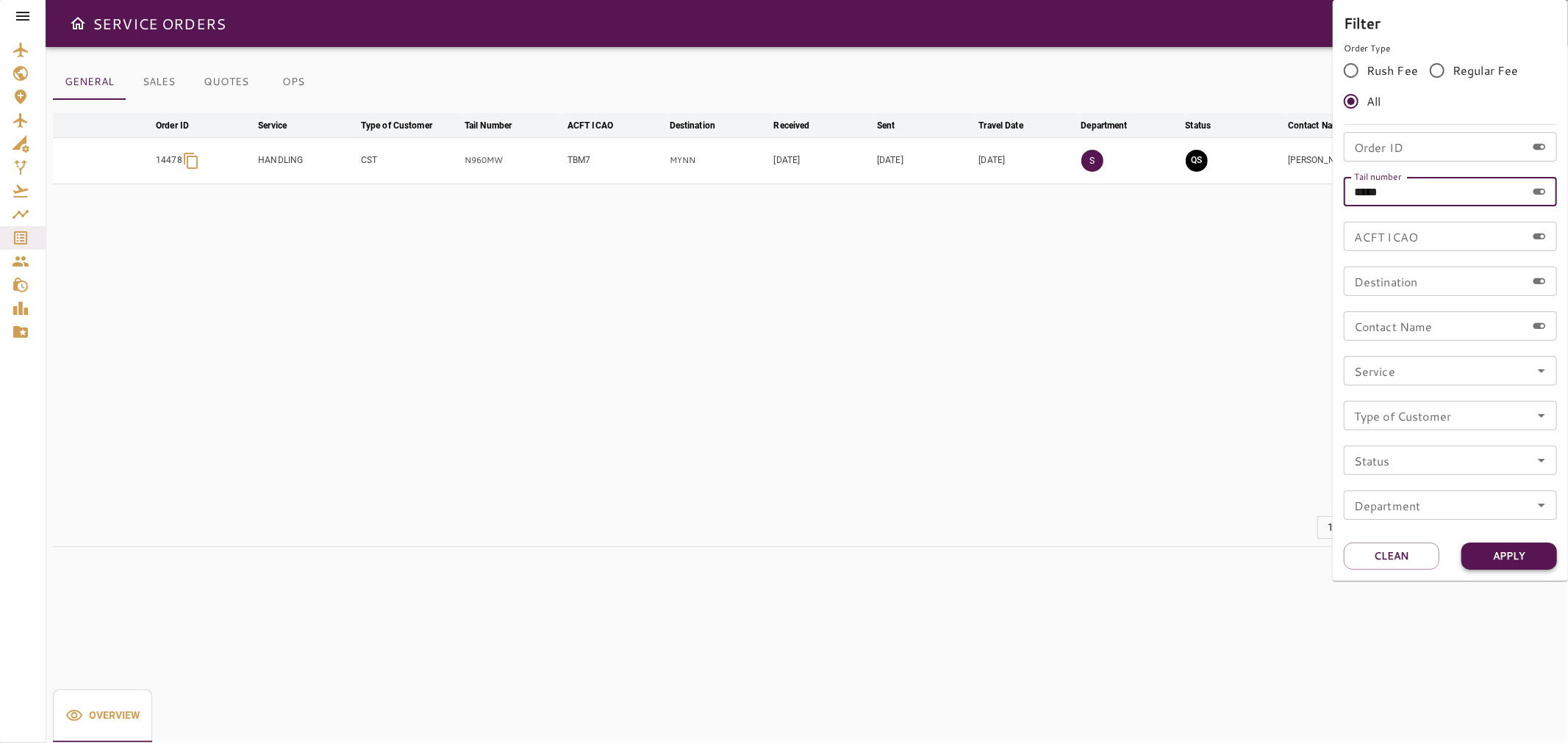
type input "*****"
click at [1510, 551] on button "Apply" at bounding box center [1508, 556] width 96 height 27
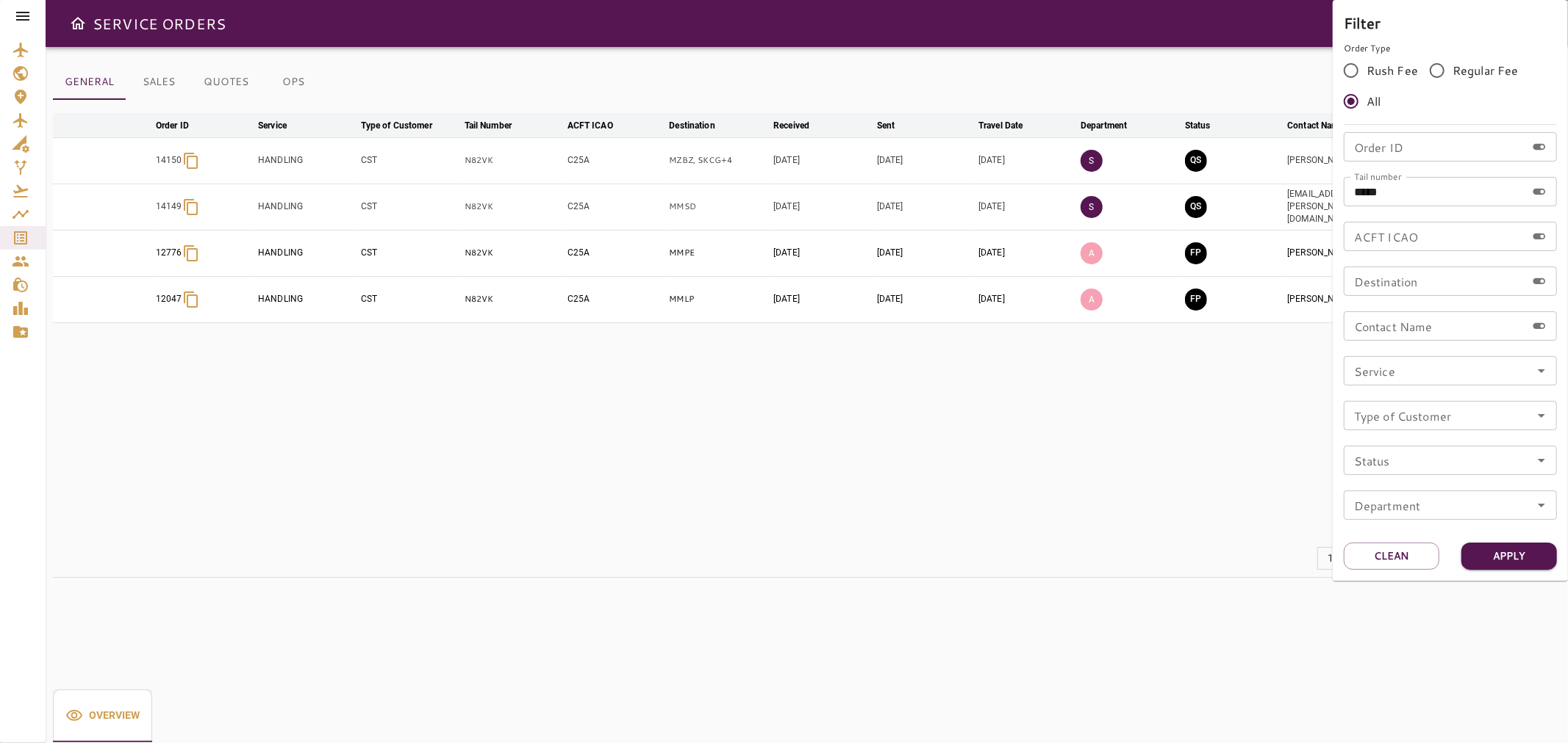
click at [1132, 401] on div at bounding box center [784, 372] width 1568 height 743
